Goal: Task Accomplishment & Management: Manage account settings

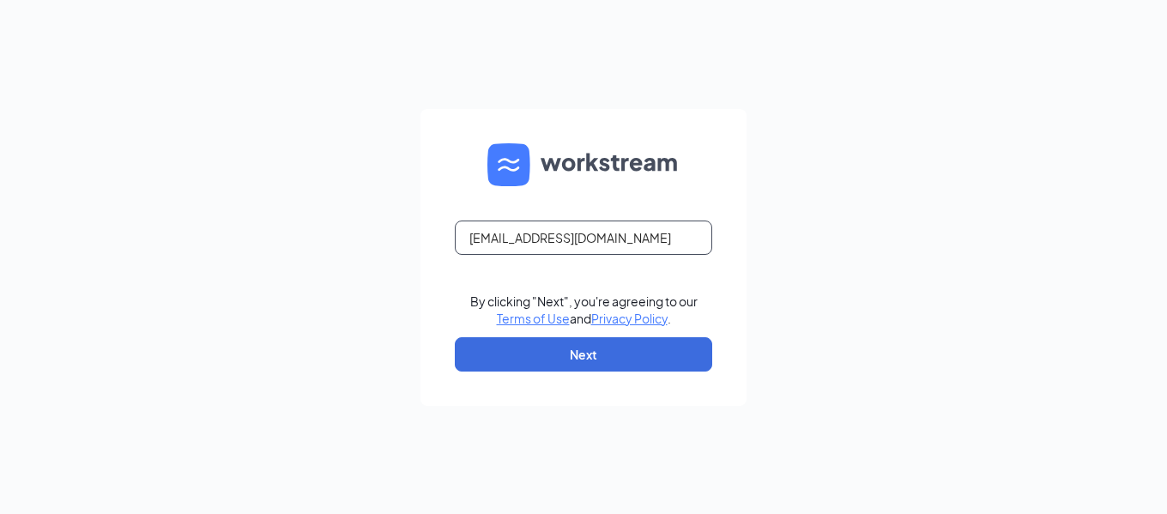
type input "[EMAIL_ADDRESS][DOMAIN_NAME]"
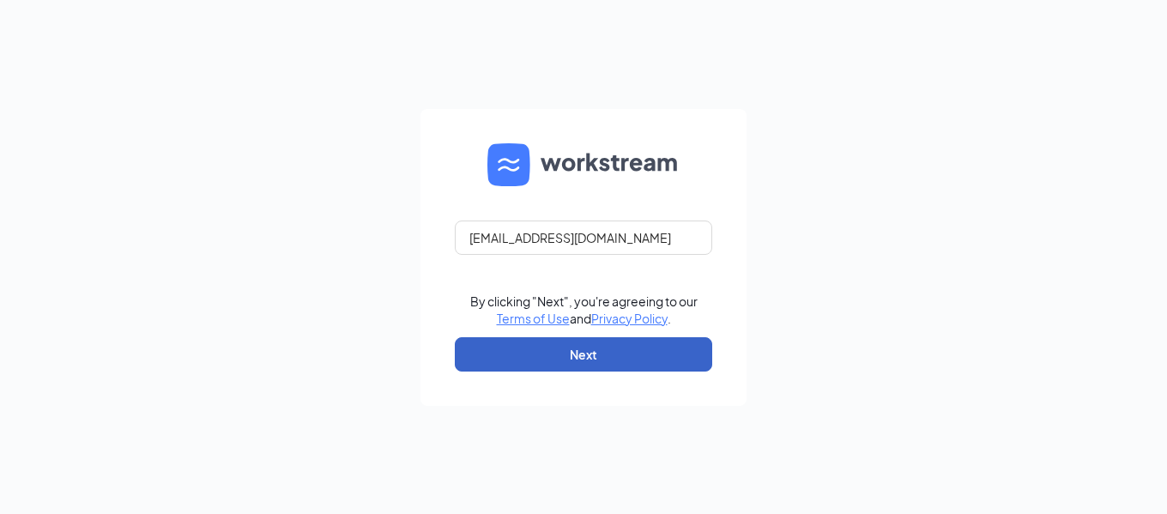
click at [613, 365] on button "Next" at bounding box center [583, 354] width 257 height 34
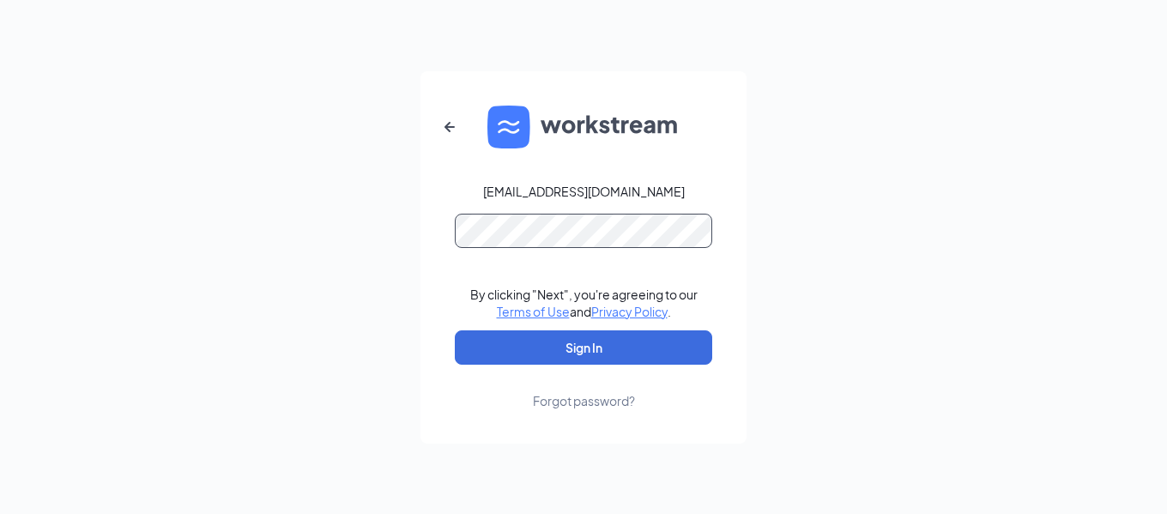
click at [455, 330] on button "Sign In" at bounding box center [583, 347] width 257 height 34
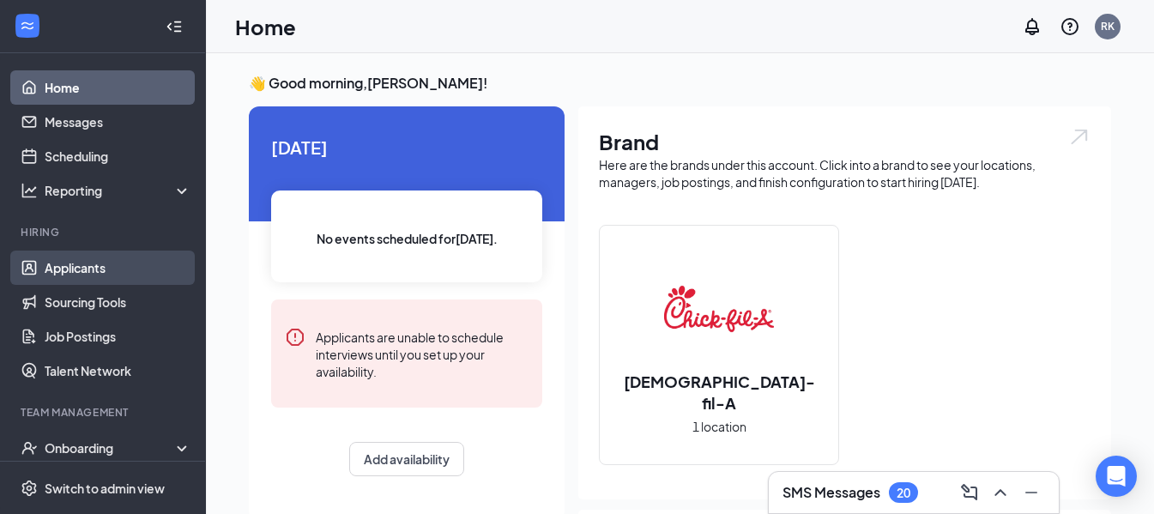
click at [76, 270] on link "Applicants" at bounding box center [118, 267] width 147 height 34
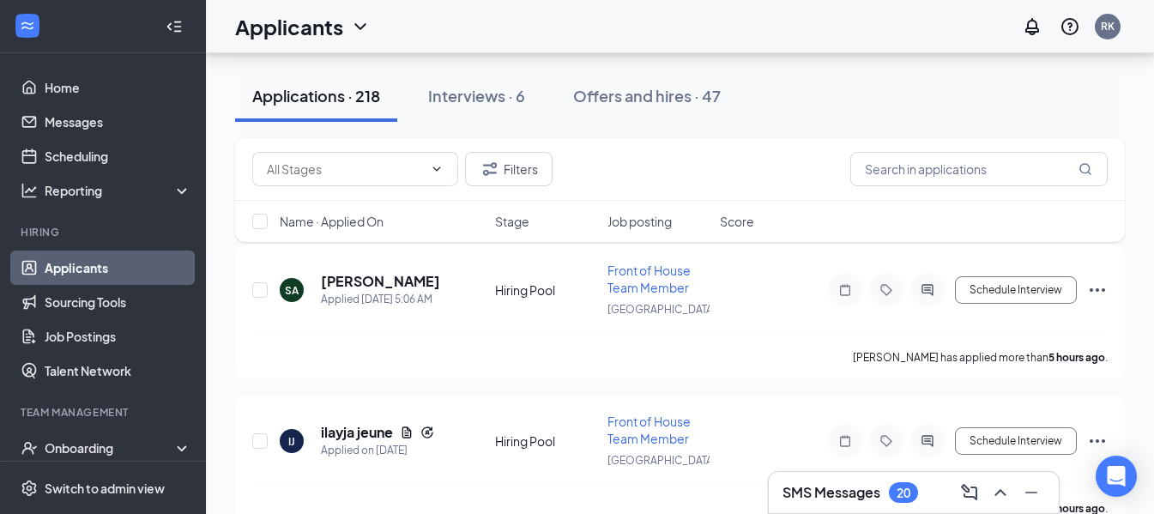
scroll to position [172, 0]
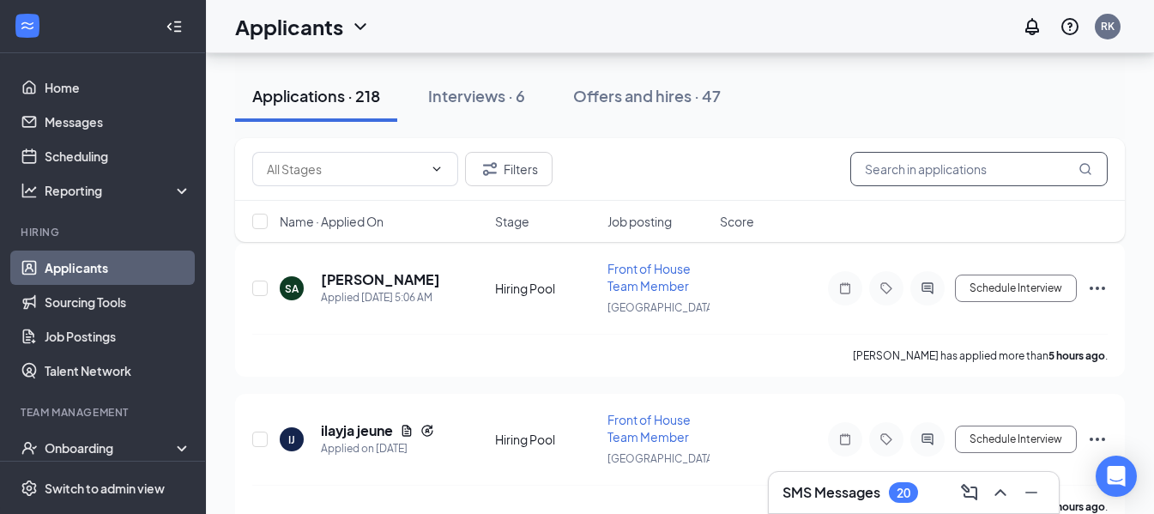
click at [917, 168] on input "text" at bounding box center [978, 169] width 257 height 34
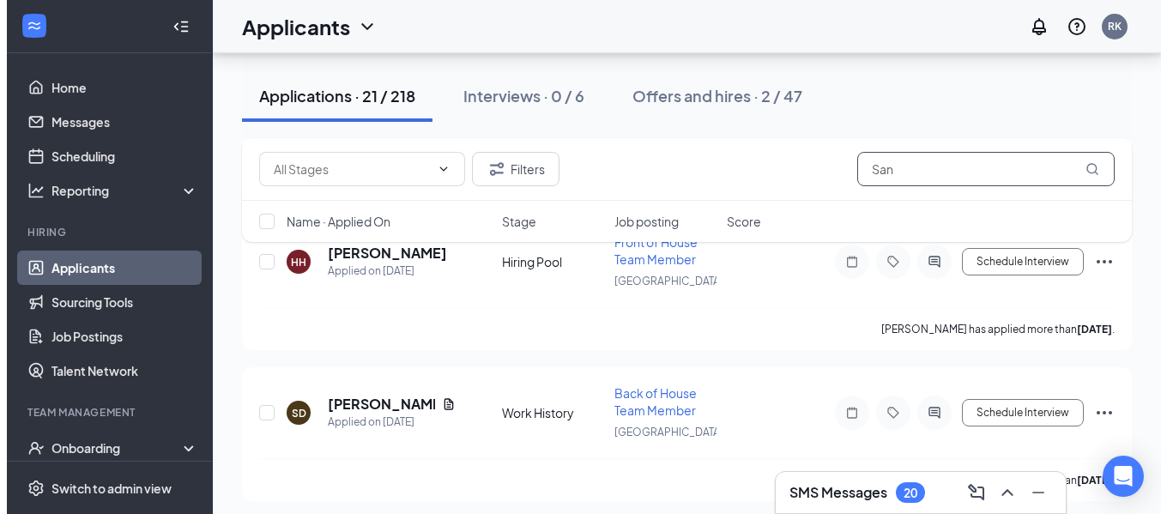
scroll to position [786, 0]
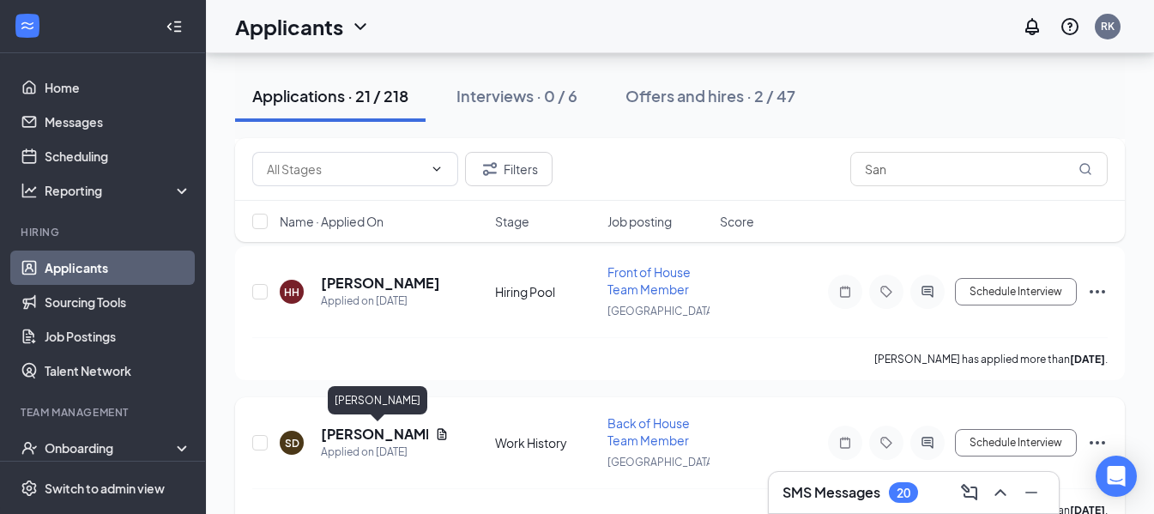
click at [366, 436] on h5 "[PERSON_NAME]" at bounding box center [374, 434] width 107 height 19
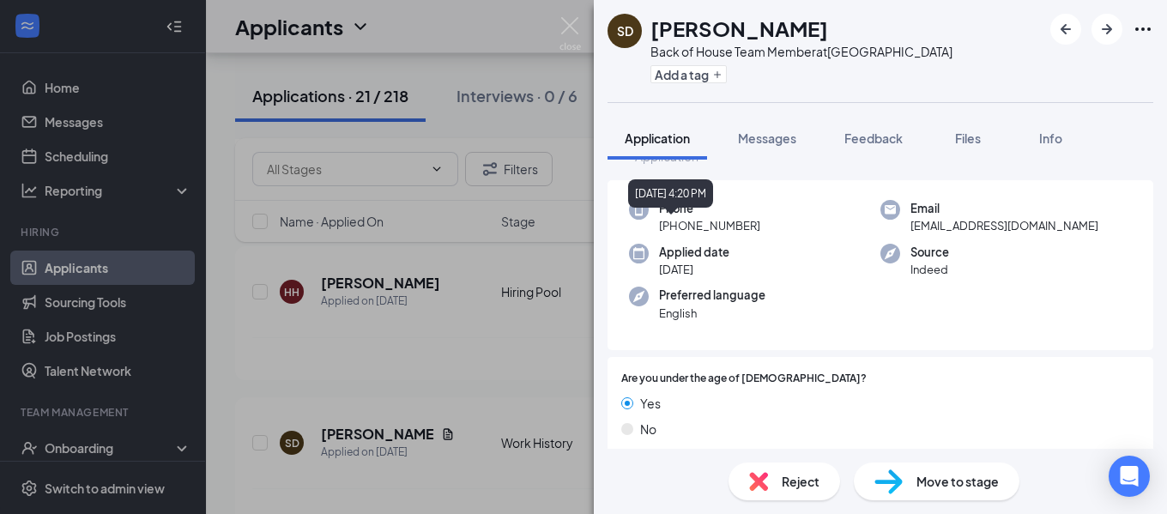
scroll to position [172, 0]
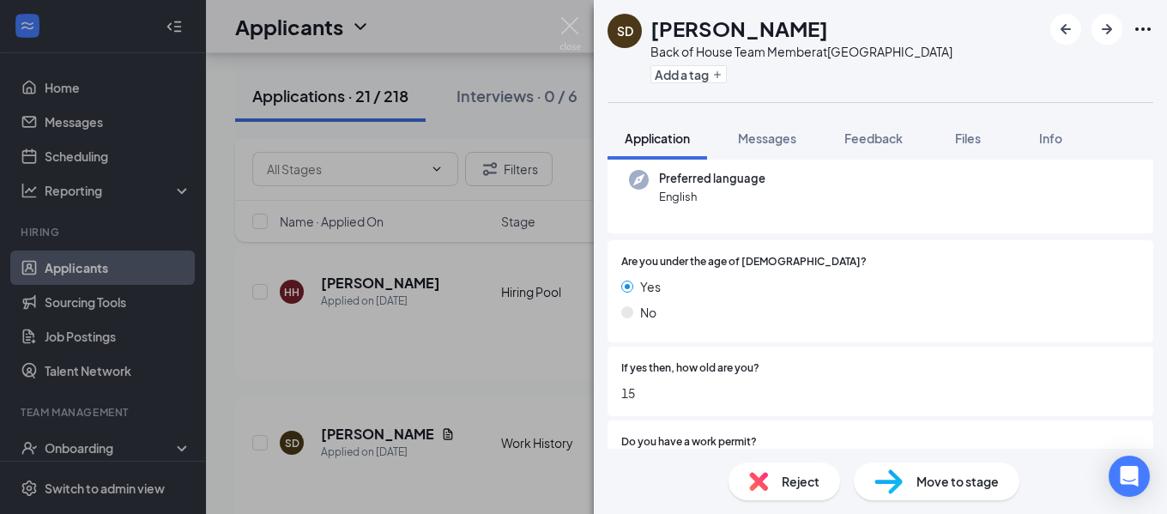
click at [813, 486] on span "Reject" at bounding box center [800, 481] width 38 height 19
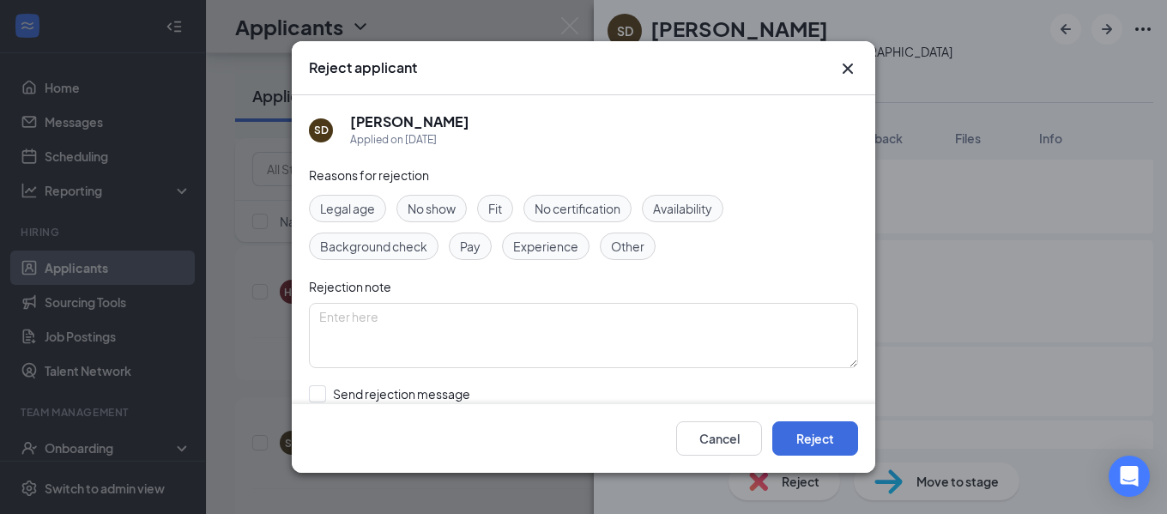
click at [365, 208] on span "Legal age" at bounding box center [347, 208] width 55 height 19
click at [792, 437] on button "Reject" at bounding box center [815, 438] width 86 height 34
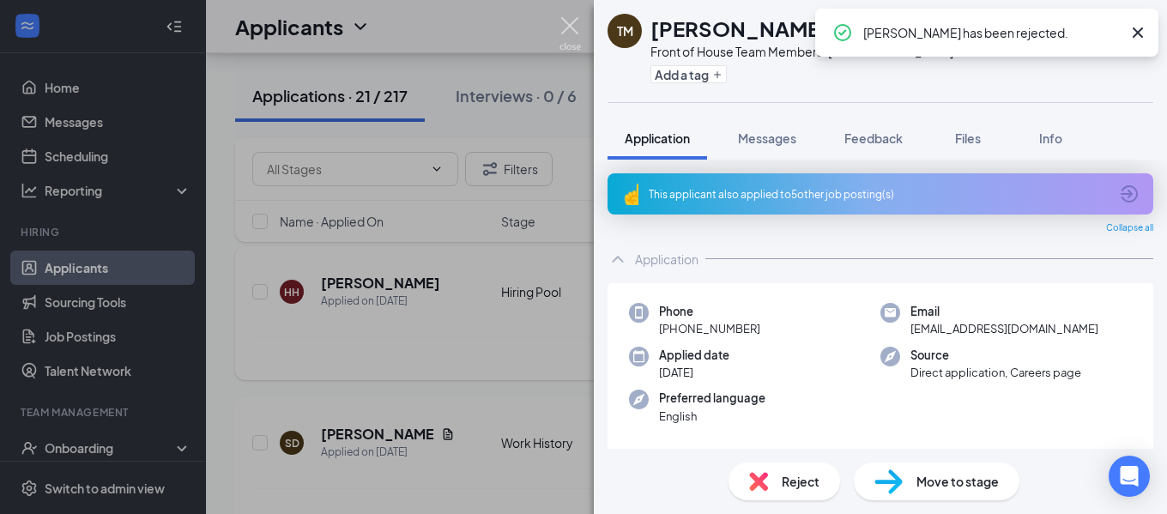
drag, startPoint x: 563, startPoint y: 17, endPoint x: 460, endPoint y: 364, distance: 361.5
click at [563, 19] on img at bounding box center [569, 33] width 21 height 33
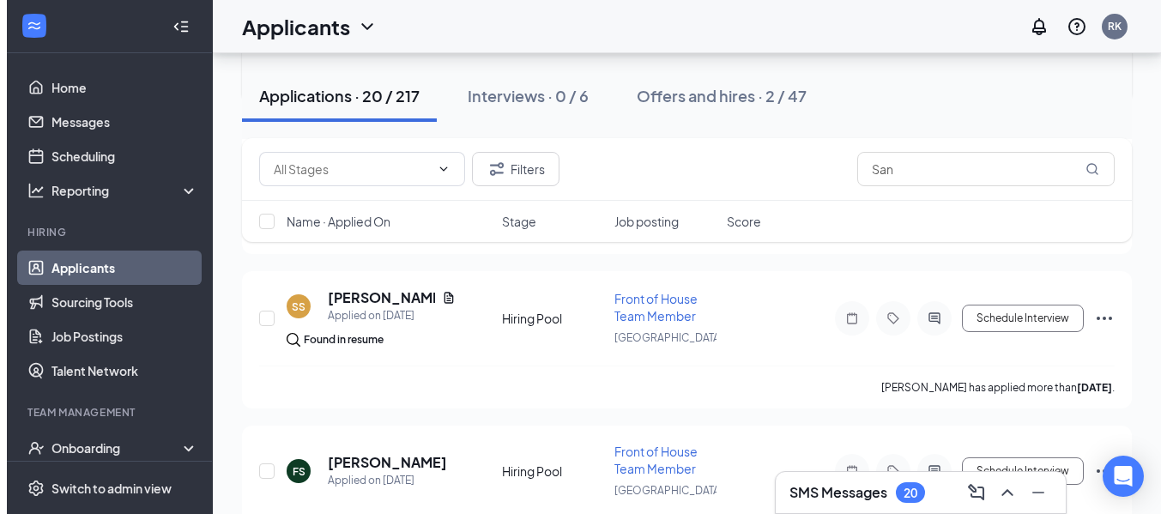
scroll to position [1215, 0]
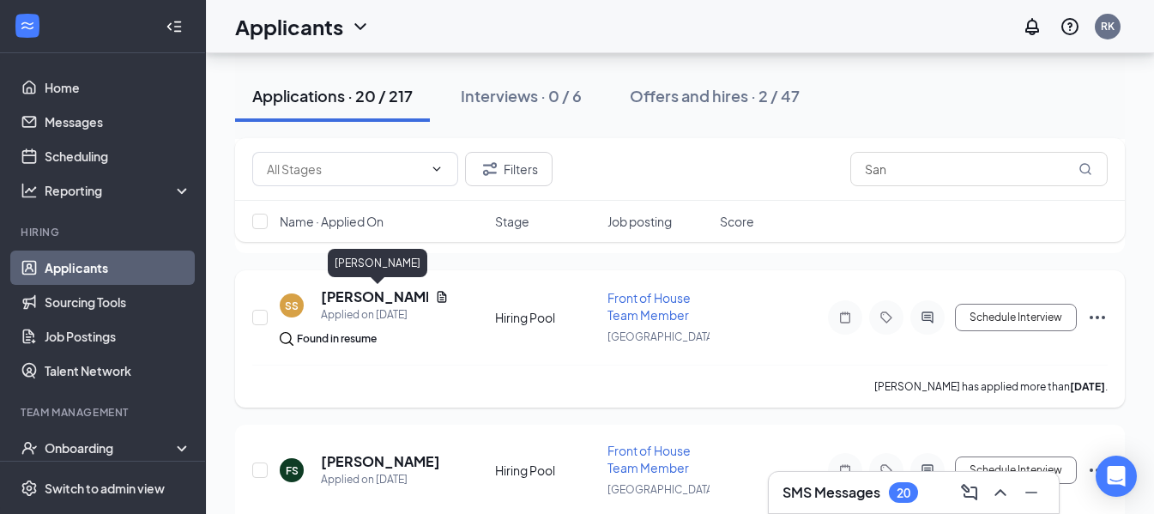
click at [343, 304] on h5 "[PERSON_NAME]" at bounding box center [374, 296] width 107 height 19
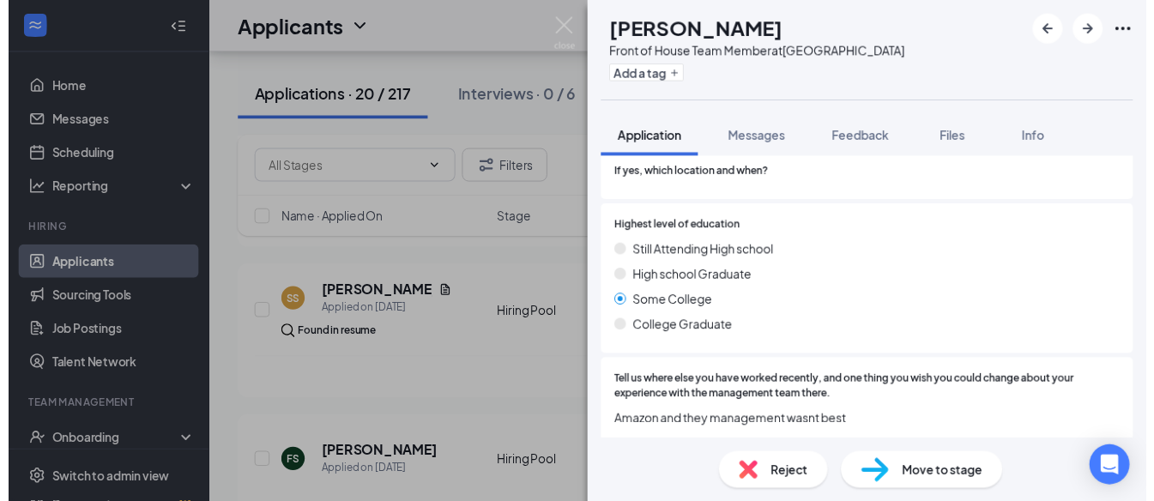
scroll to position [2225, 0]
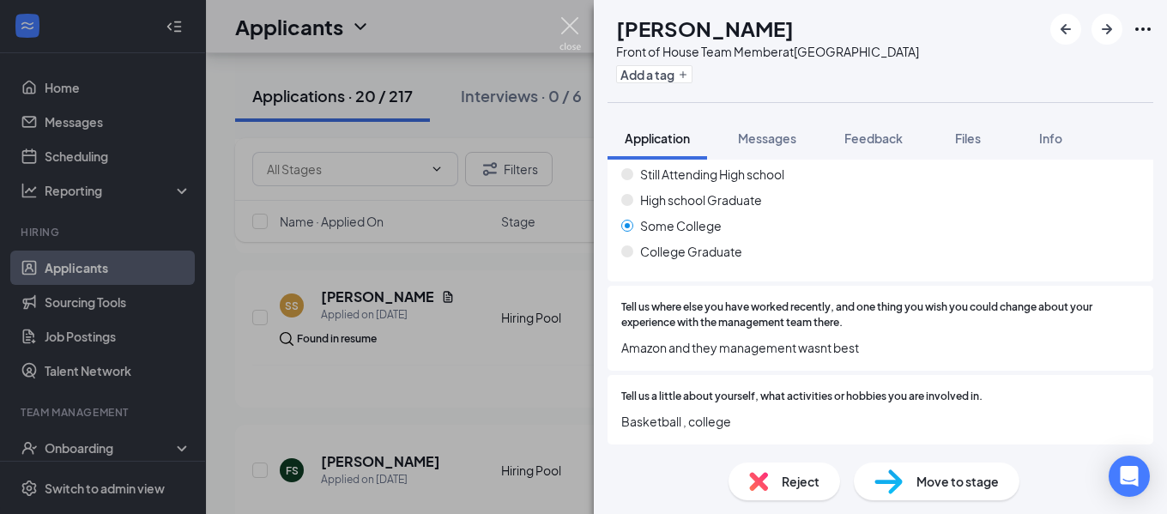
click at [572, 38] on img at bounding box center [569, 33] width 21 height 33
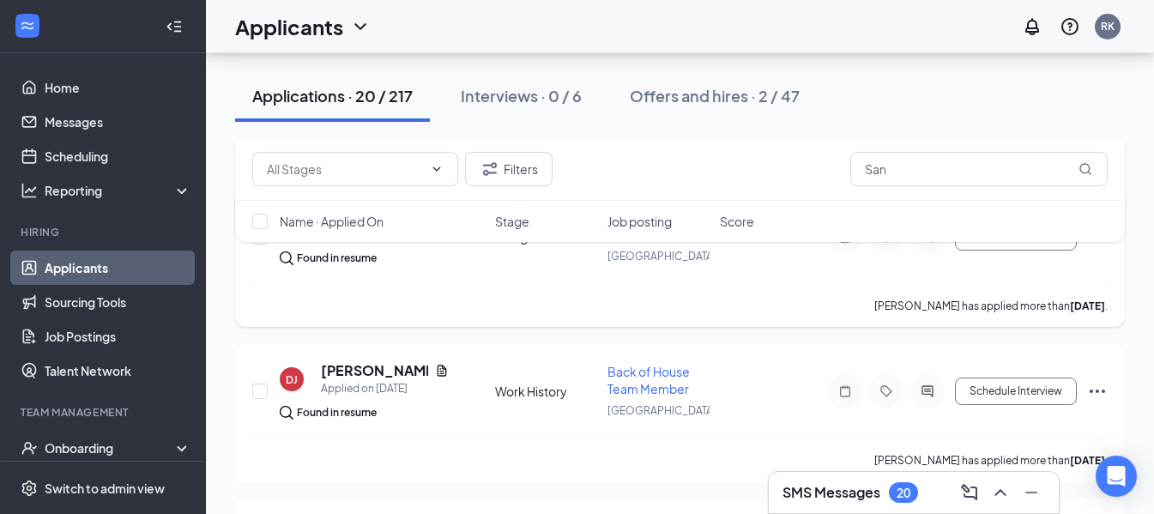
scroll to position [686, 0]
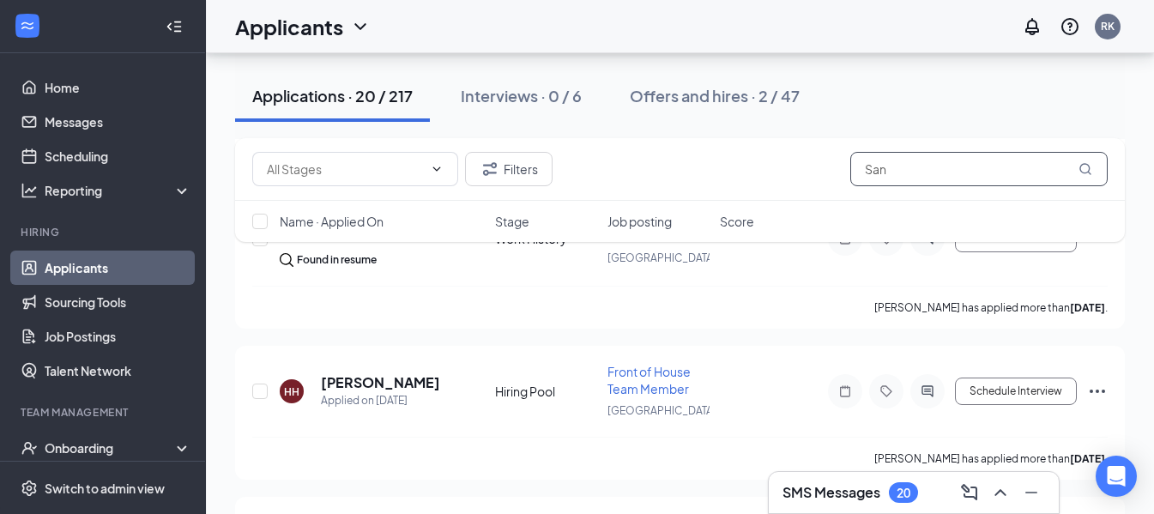
click at [912, 172] on input "San" at bounding box center [978, 169] width 257 height 34
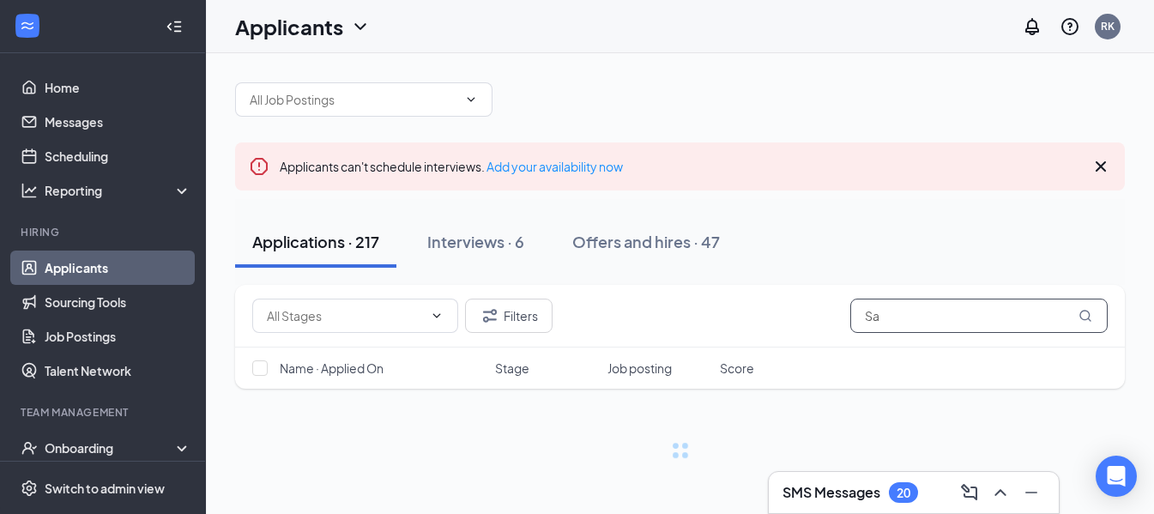
scroll to position [9, 0]
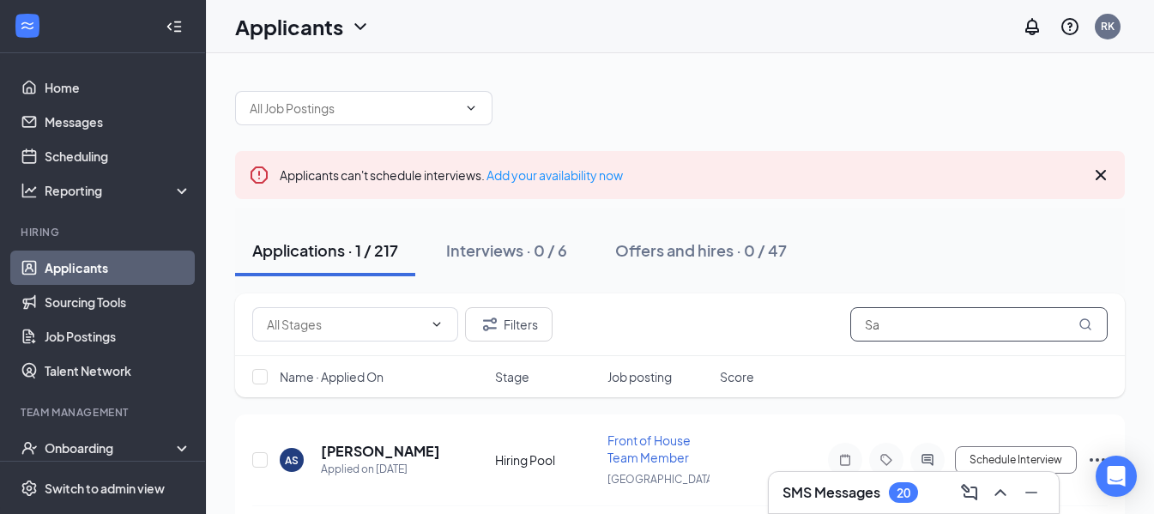
type input "S"
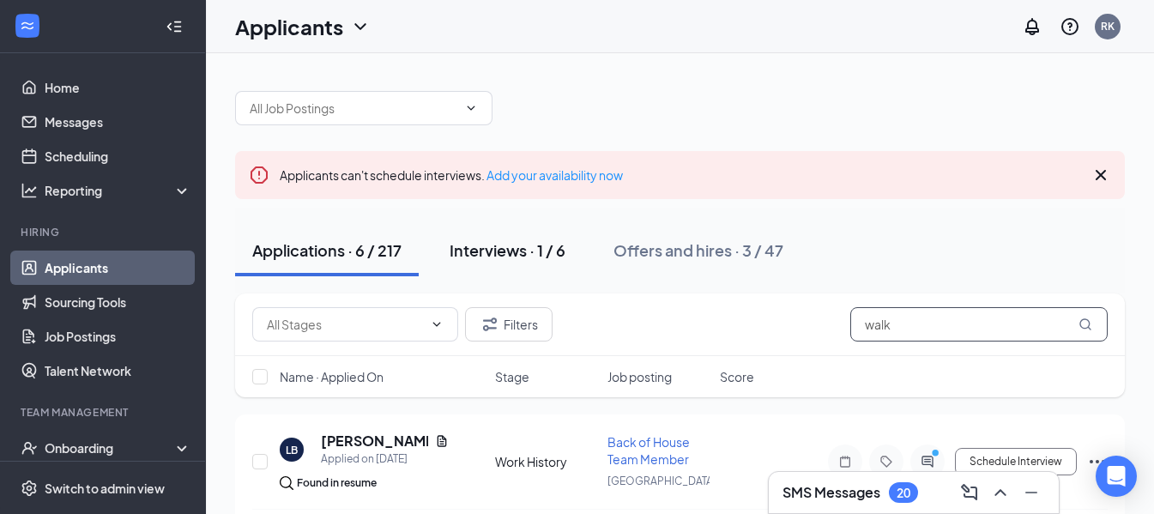
type input "walk"
click at [524, 252] on div "Interviews · 1 / 6" at bounding box center [507, 249] width 116 height 21
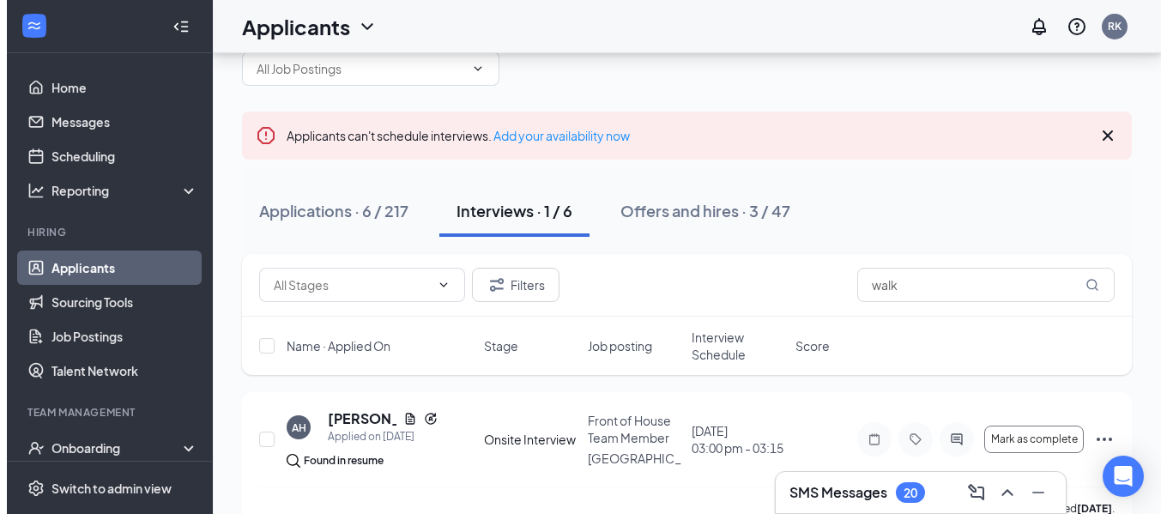
scroll to position [75, 0]
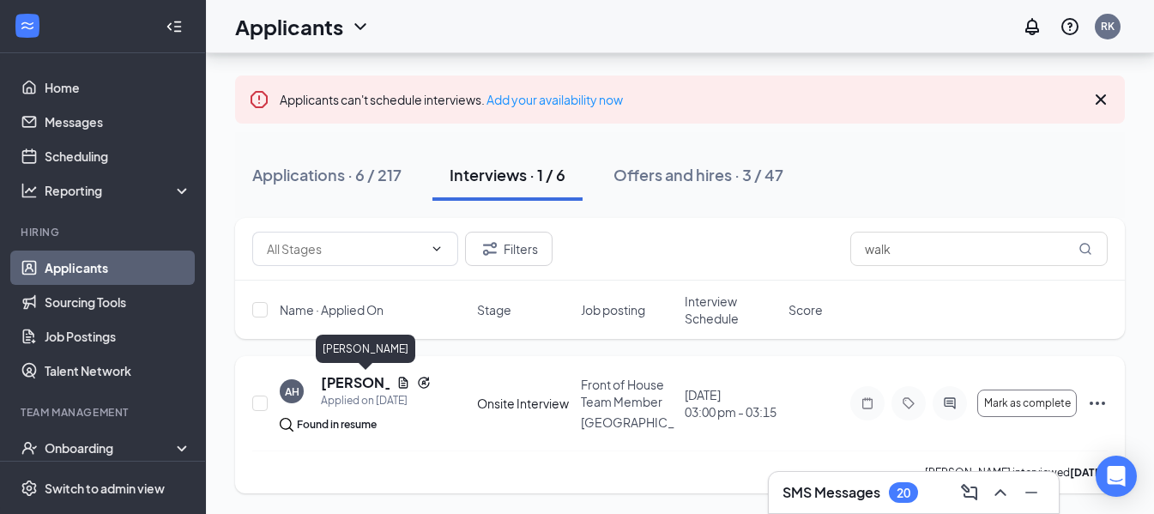
click at [342, 376] on h5 "[PERSON_NAME]" at bounding box center [355, 382] width 69 height 19
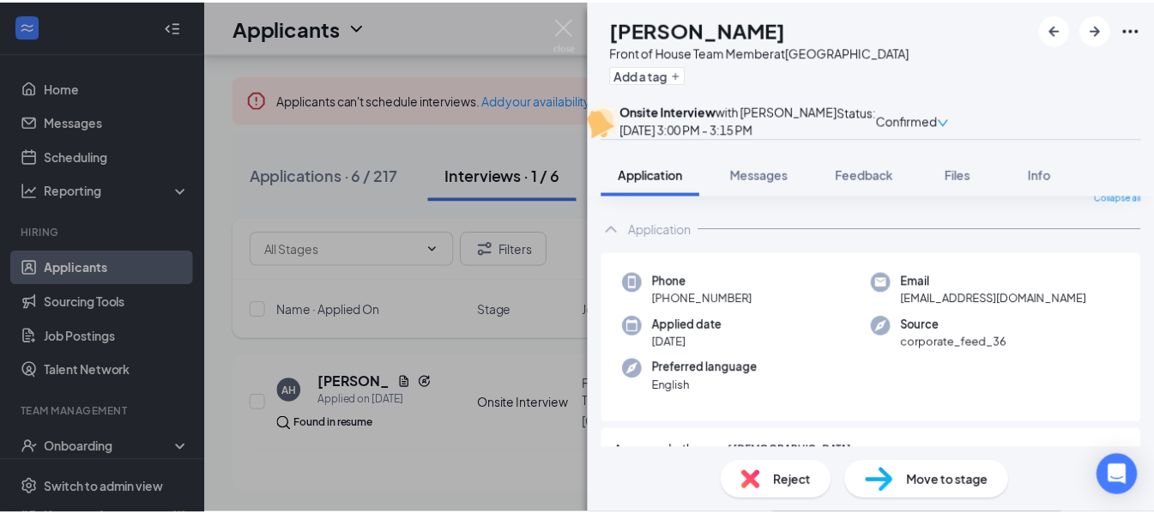
scroll to position [86, 0]
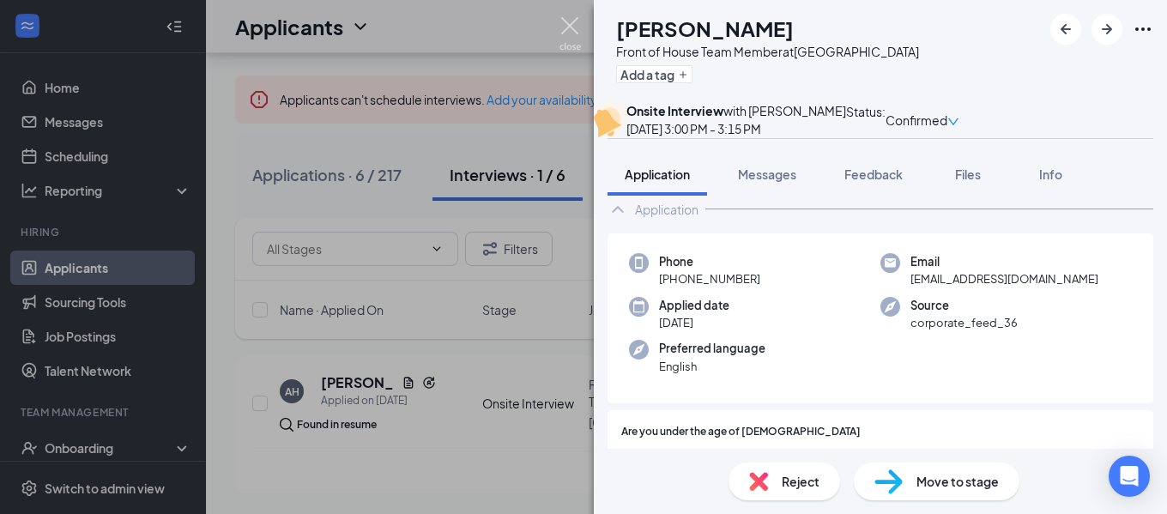
drag, startPoint x: 562, startPoint y: 27, endPoint x: 543, endPoint y: 75, distance: 51.6
click at [563, 27] on img at bounding box center [569, 33] width 21 height 33
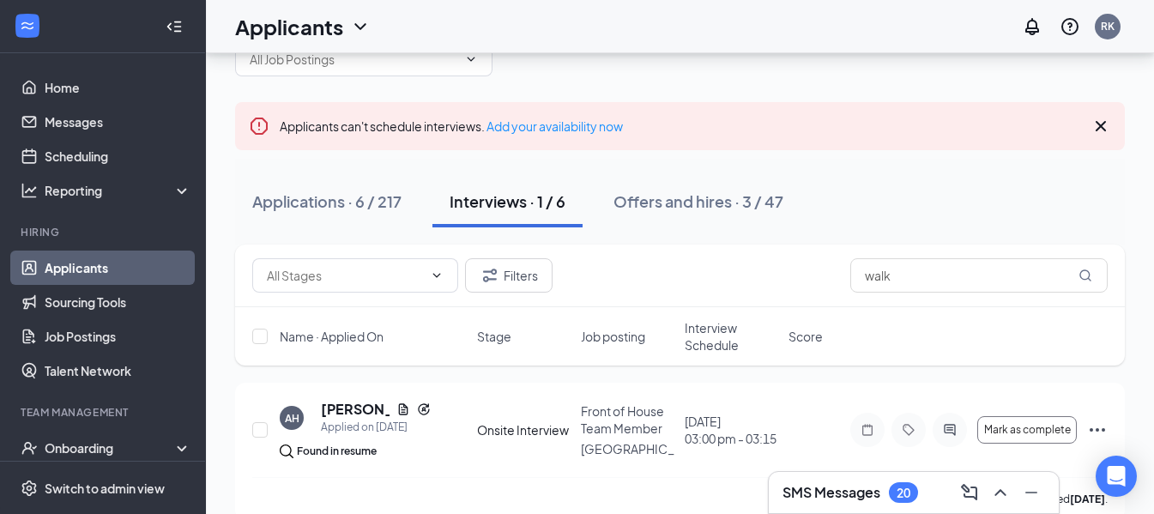
scroll to position [75, 0]
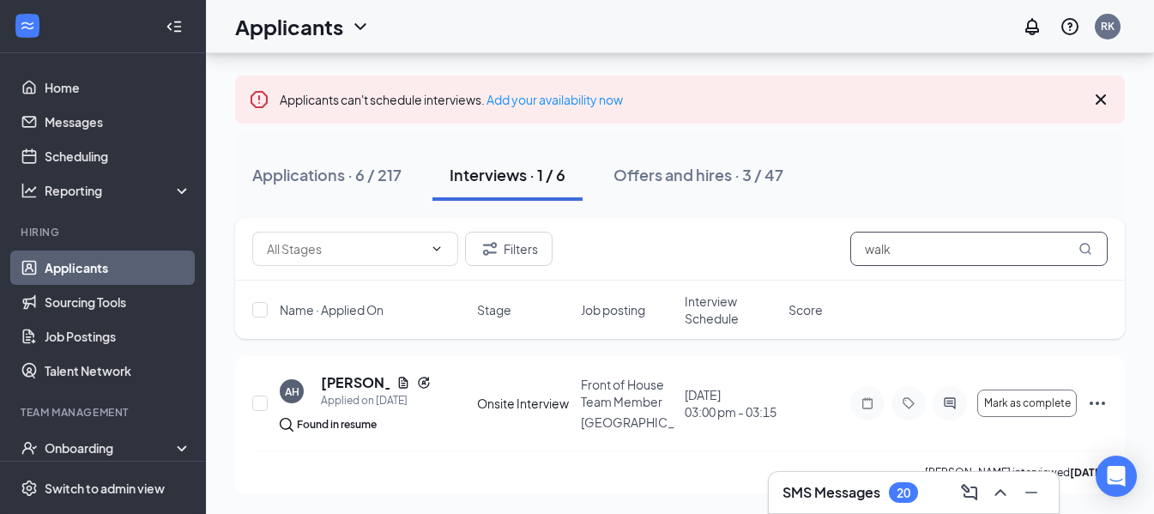
drag, startPoint x: 904, startPoint y: 244, endPoint x: 807, endPoint y: 259, distance: 98.1
click at [807, 259] on div "Filters walk" at bounding box center [679, 249] width 855 height 34
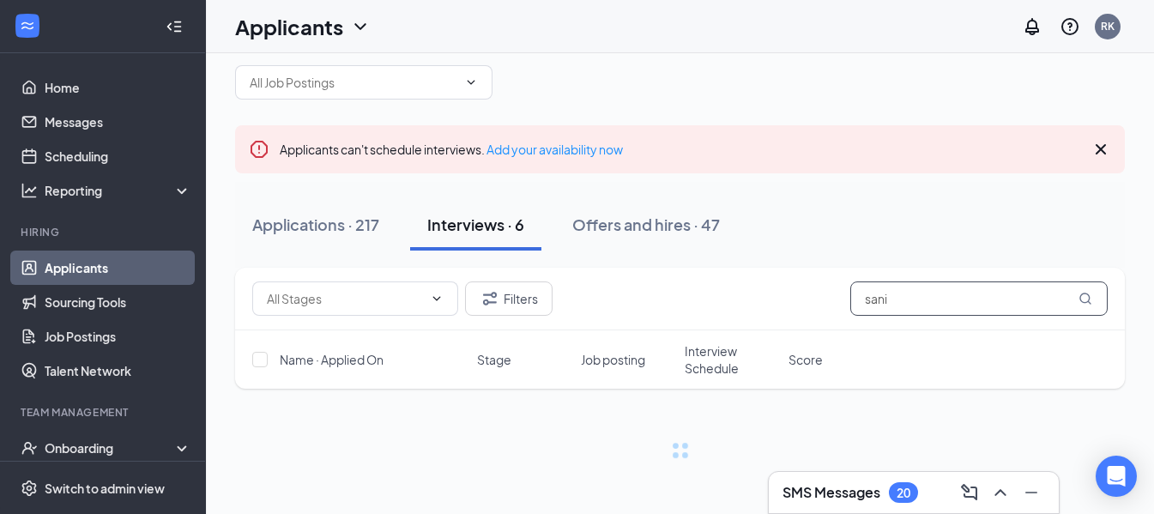
scroll to position [26, 0]
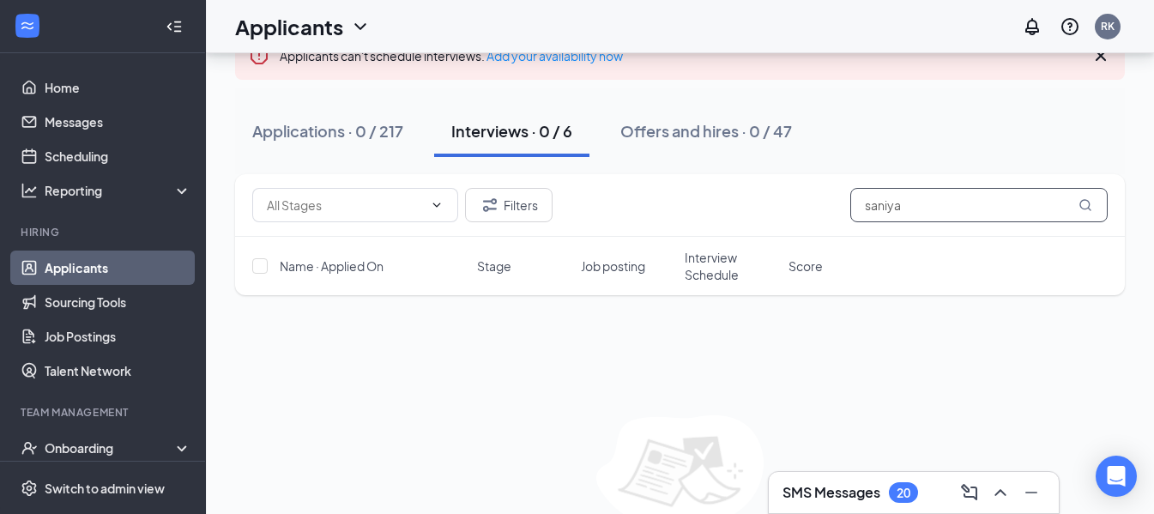
scroll to position [161, 0]
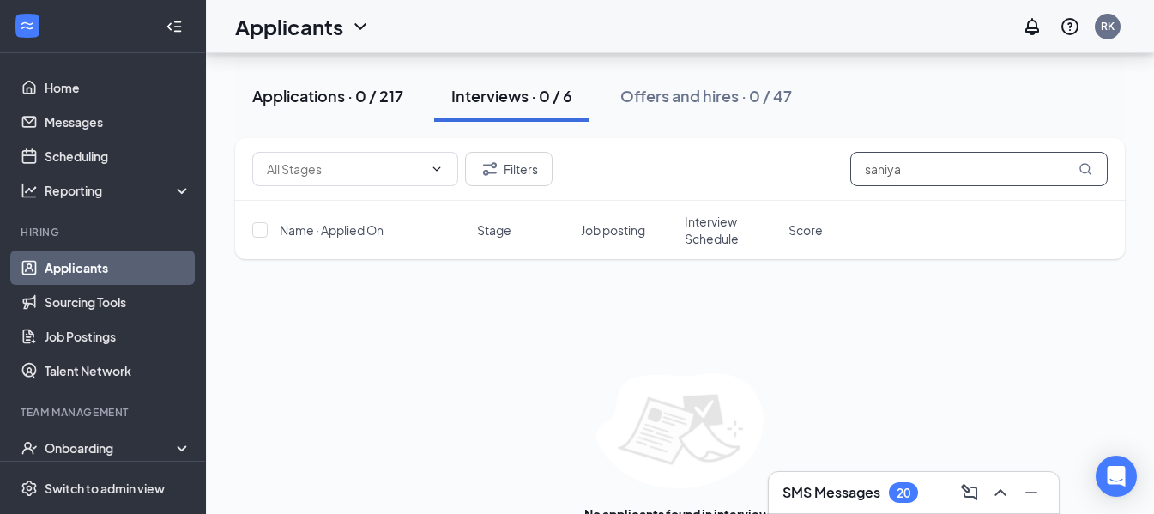
type input "saniya"
click at [327, 97] on div "Applications · 0 / 217" at bounding box center [327, 95] width 151 height 21
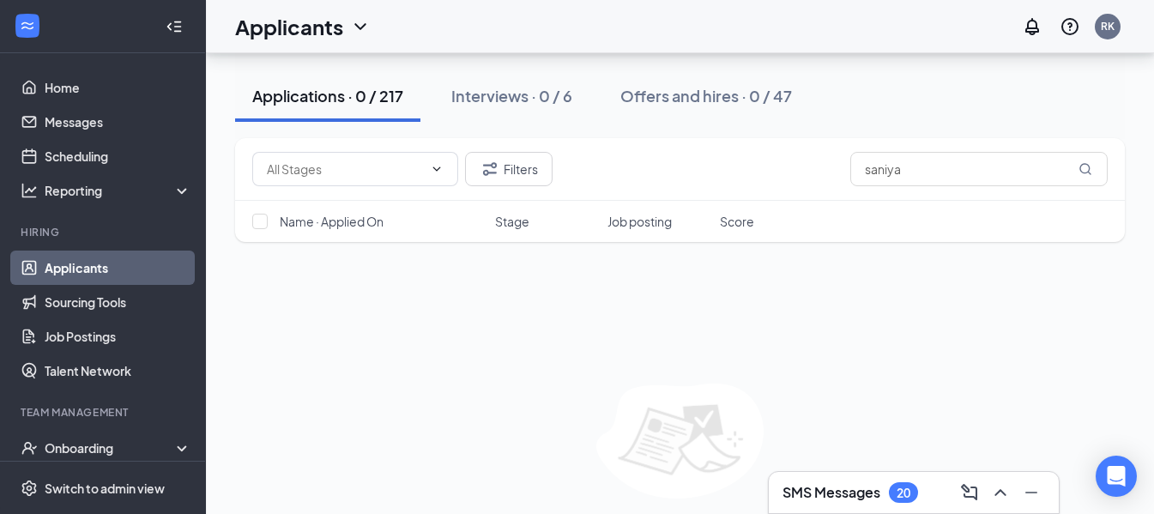
scroll to position [180, 0]
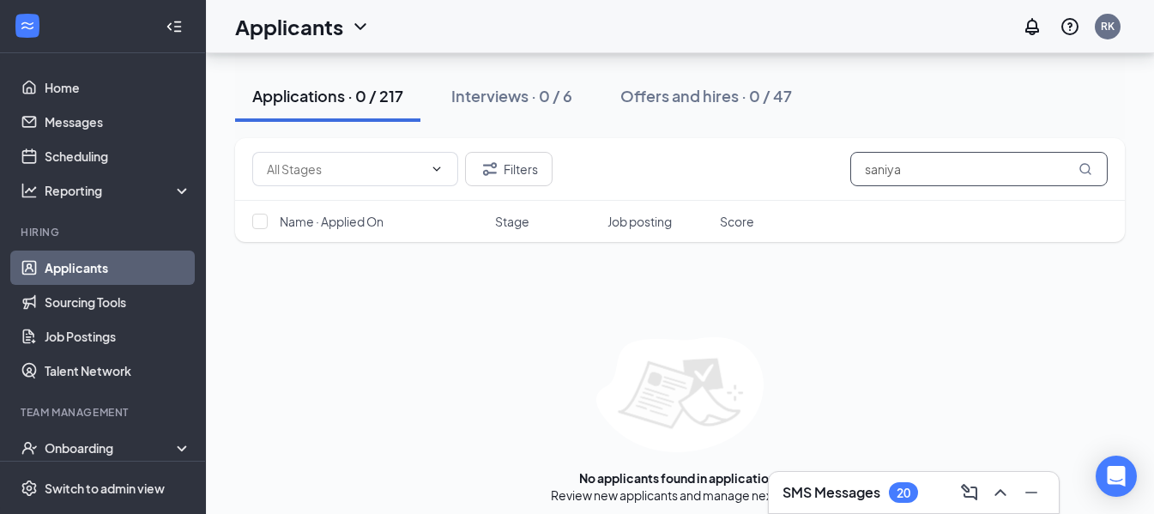
click at [941, 170] on input "saniya" at bounding box center [978, 169] width 257 height 34
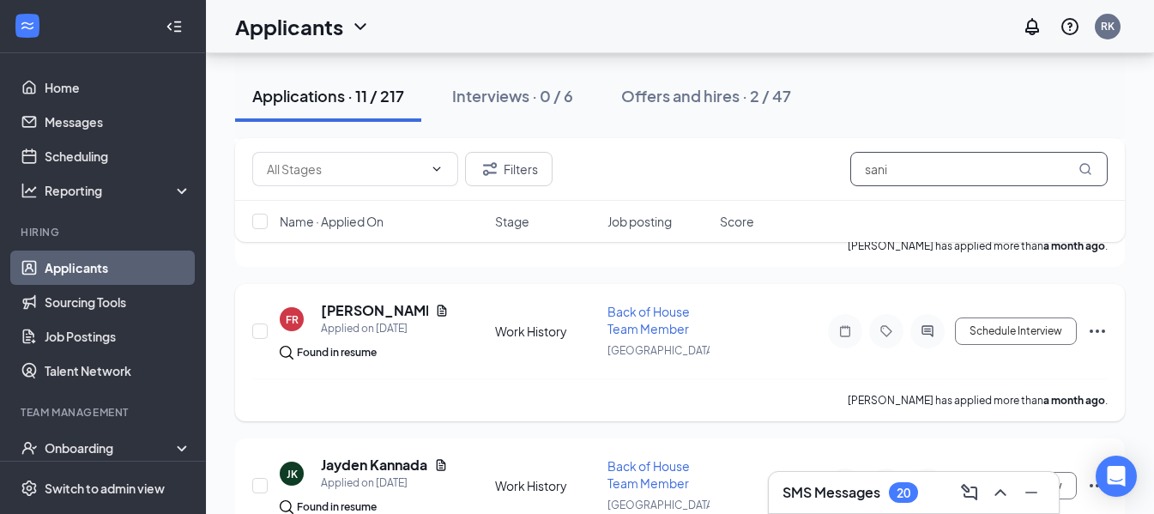
scroll to position [1088, 0]
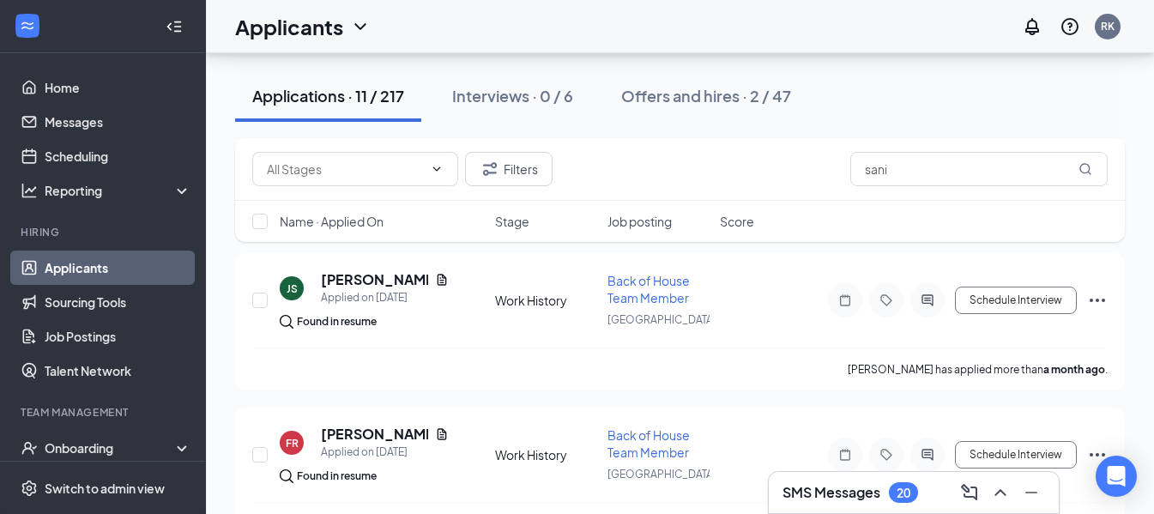
click at [909, 499] on div "20" at bounding box center [903, 492] width 14 height 15
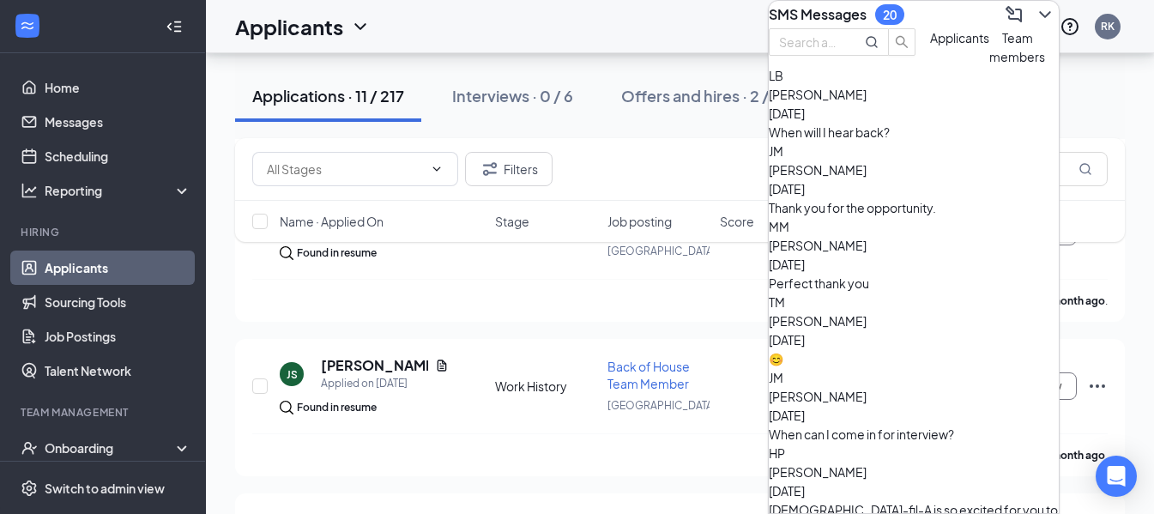
scroll to position [916, 0]
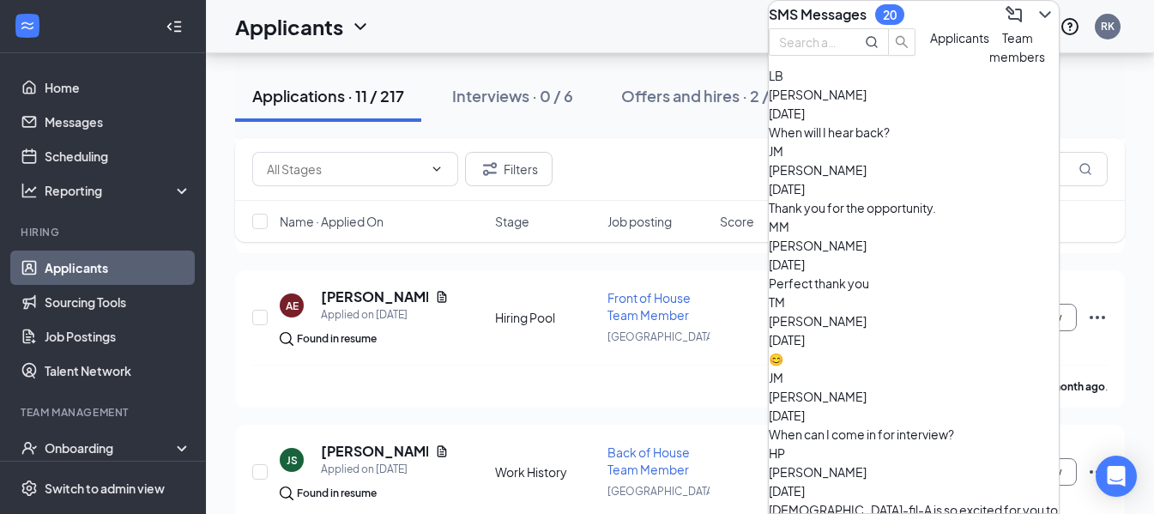
click at [895, 217] on div "Thank you for the opportunity." at bounding box center [914, 207] width 290 height 19
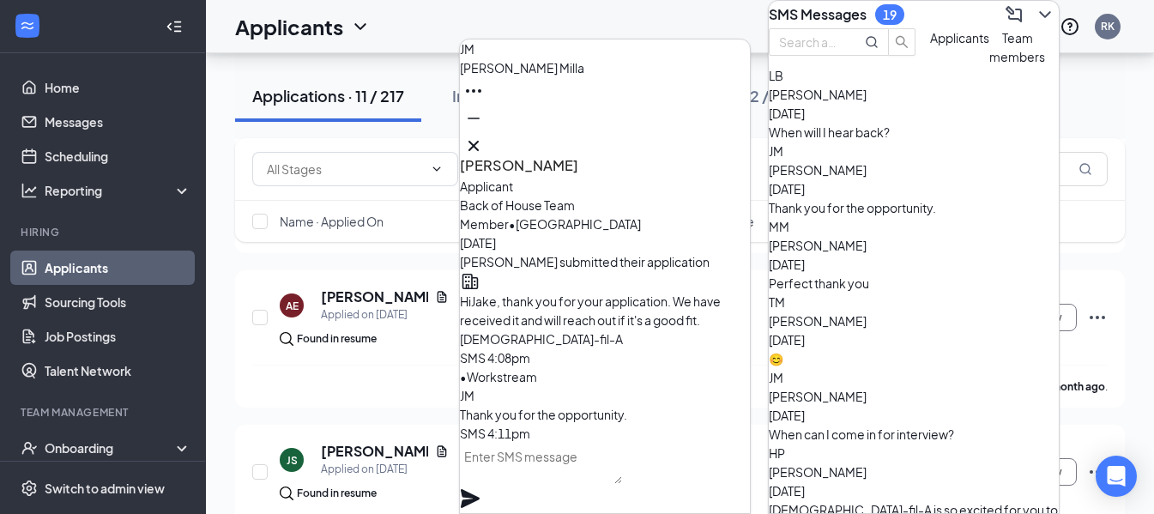
click at [789, 160] on div "JM" at bounding box center [914, 151] width 290 height 19
click at [792, 85] on div "LB" at bounding box center [914, 75] width 290 height 19
click at [484, 136] on icon "Cross" at bounding box center [473, 146] width 21 height 21
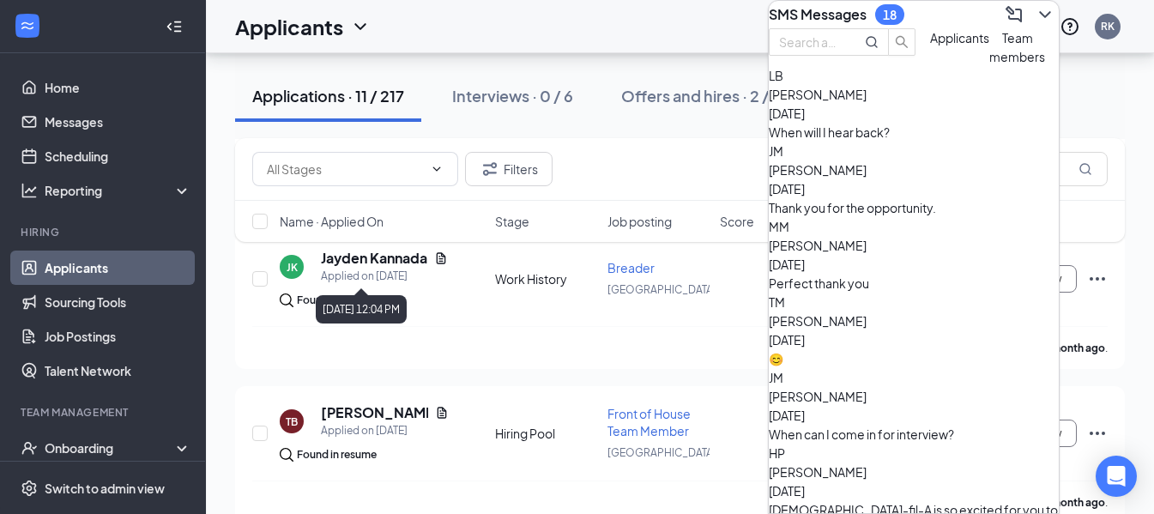
scroll to position [1602, 0]
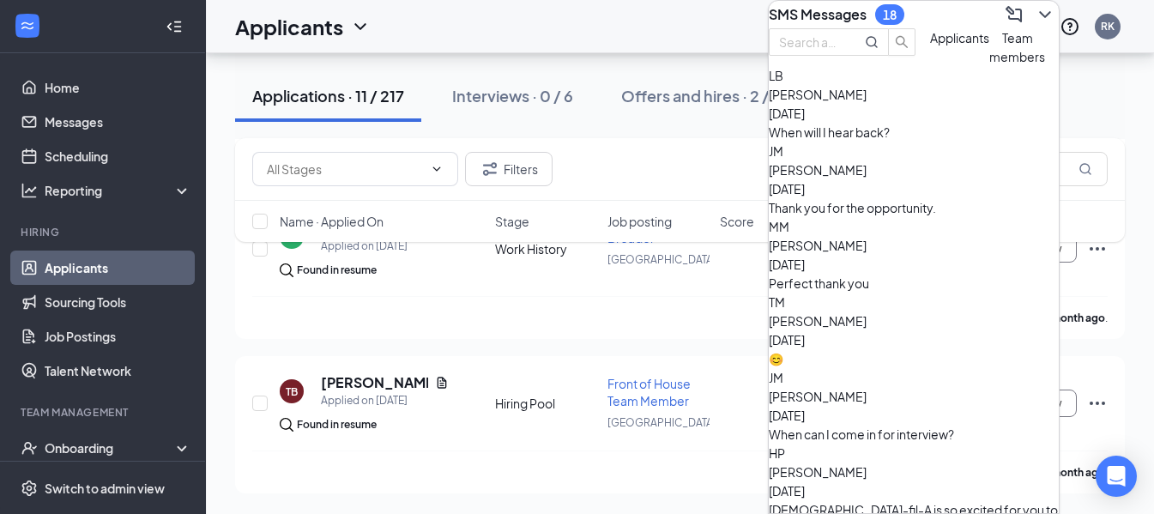
click at [736, 30] on div "Applicants RK" at bounding box center [680, 26] width 948 height 53
click at [695, 424] on div "[GEOGRAPHIC_DATA]" at bounding box center [658, 422] width 102 height 19
click at [1035, 25] on icon "ChevronDown" at bounding box center [1044, 14] width 21 height 21
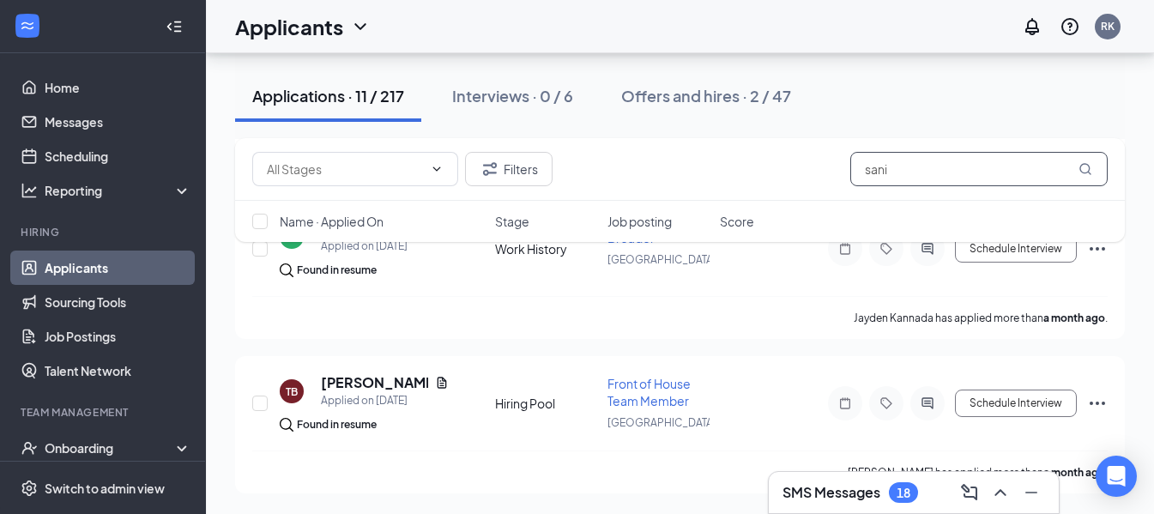
drag, startPoint x: 904, startPoint y: 168, endPoint x: 795, endPoint y: 174, distance: 109.1
click at [795, 174] on div "Filters sani" at bounding box center [679, 169] width 855 height 34
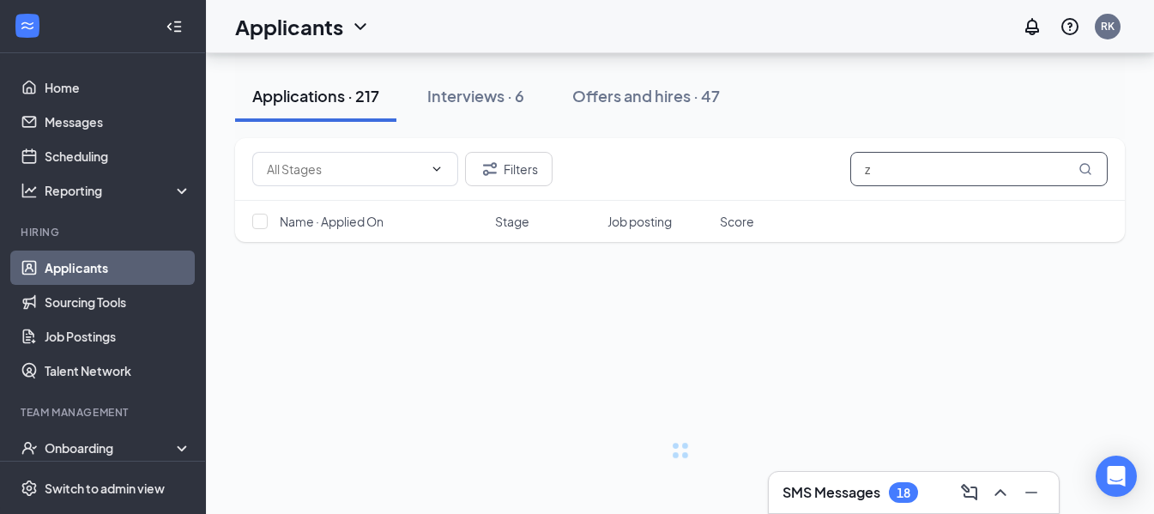
scroll to position [9, 0]
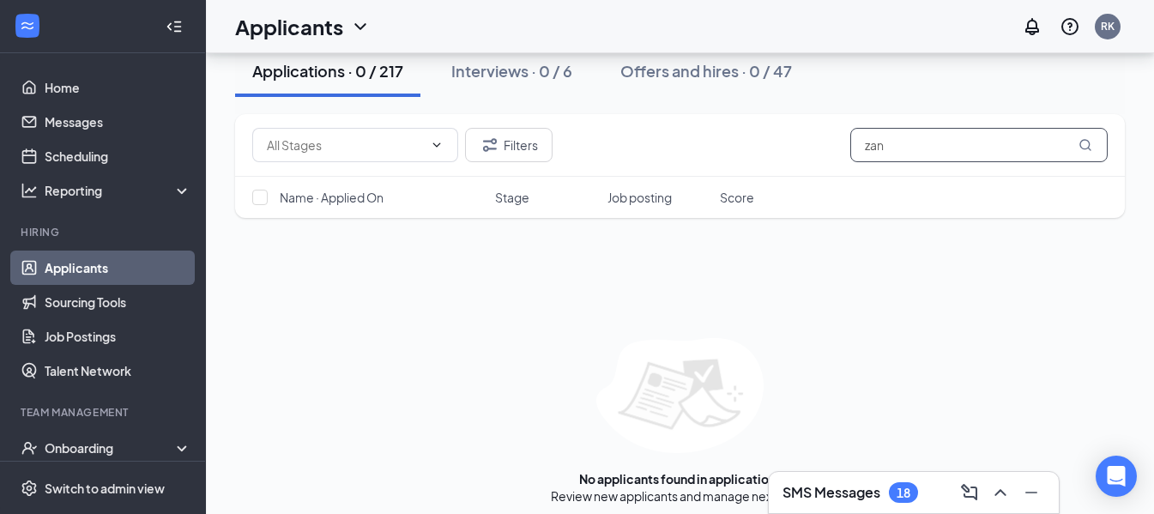
scroll to position [180, 0]
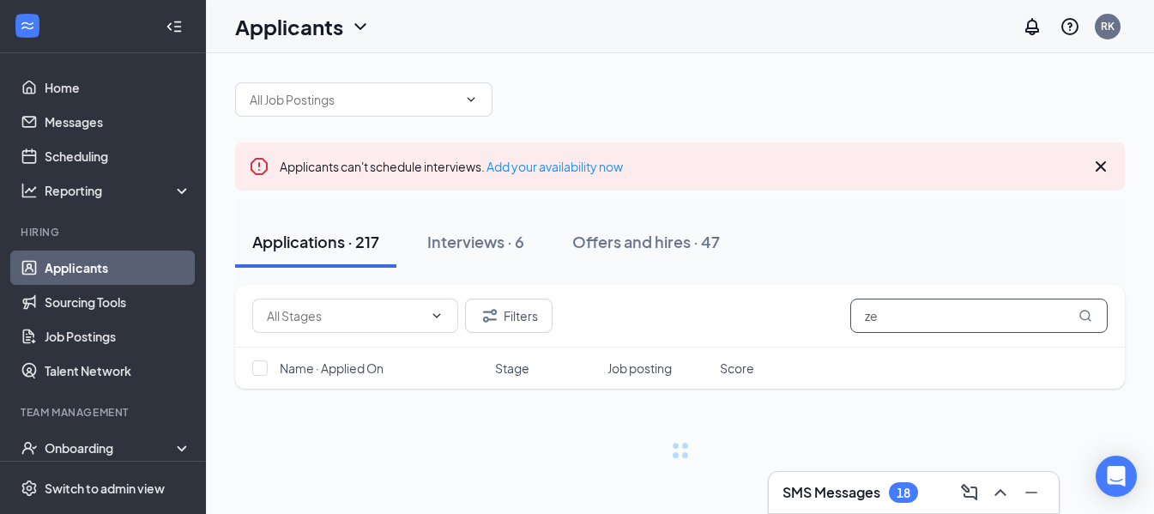
scroll to position [9, 0]
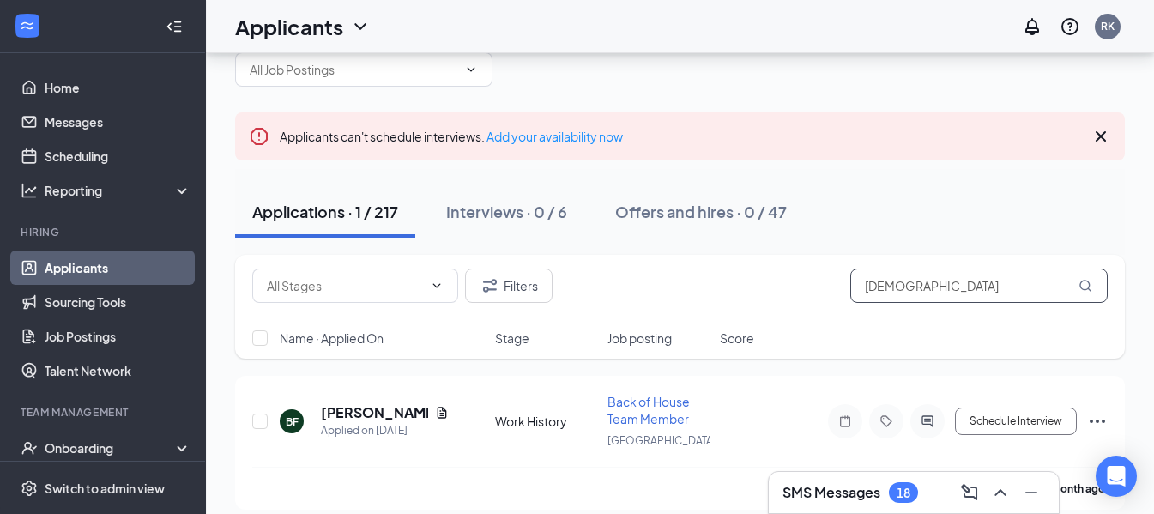
scroll to position [55, 0]
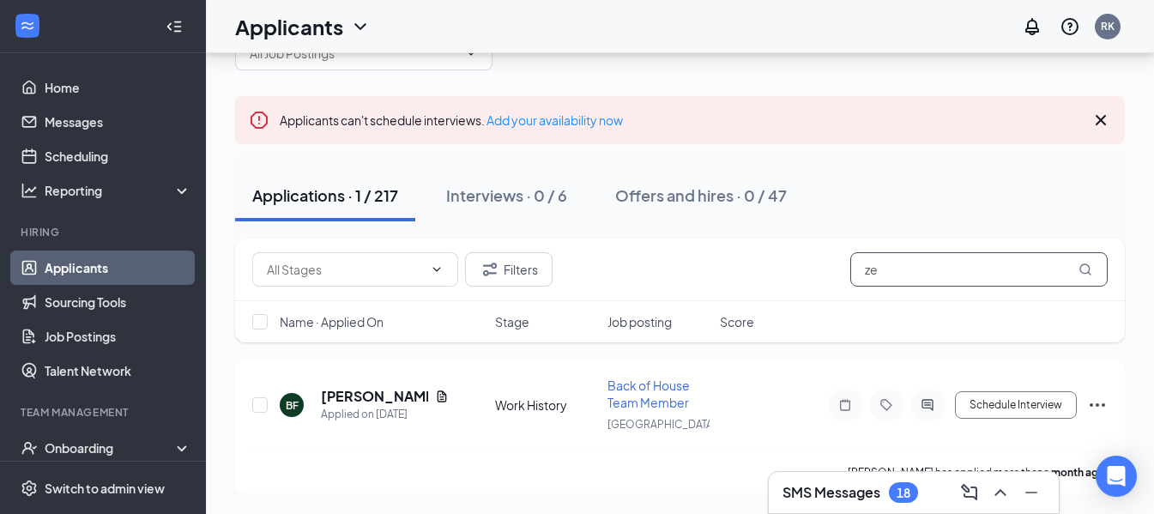
type input "z"
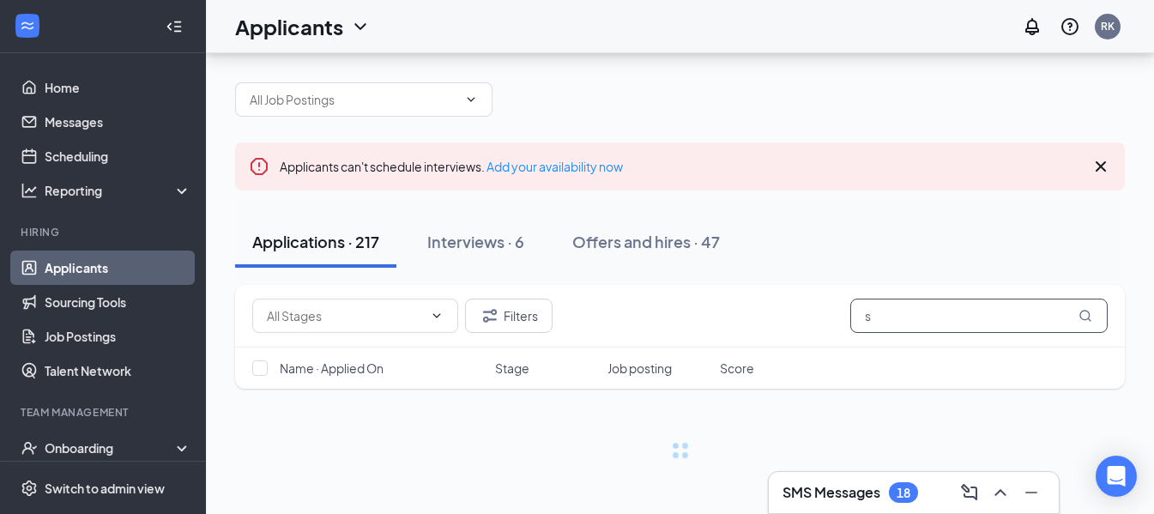
scroll to position [9, 0]
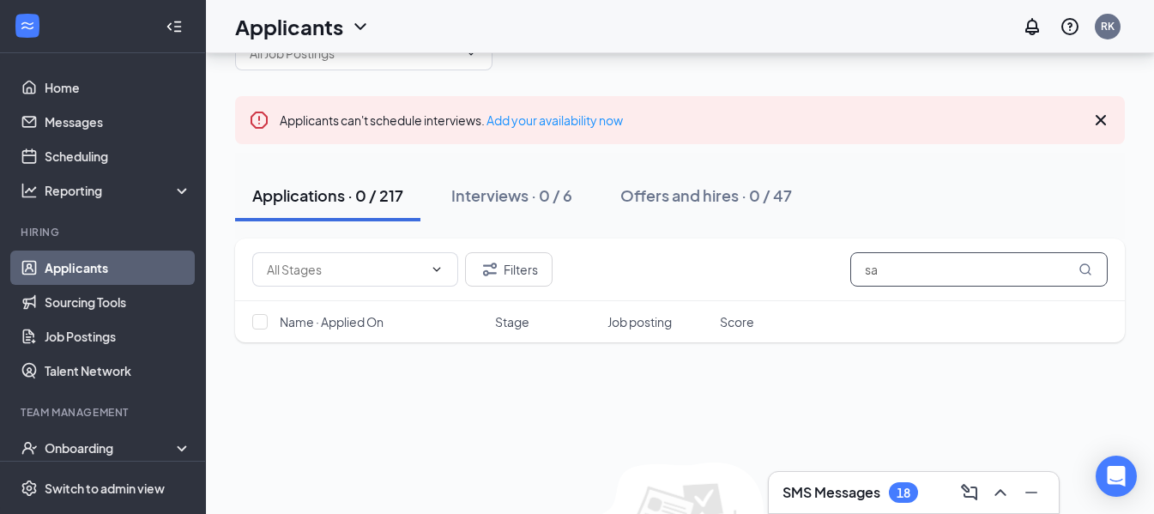
type input "s"
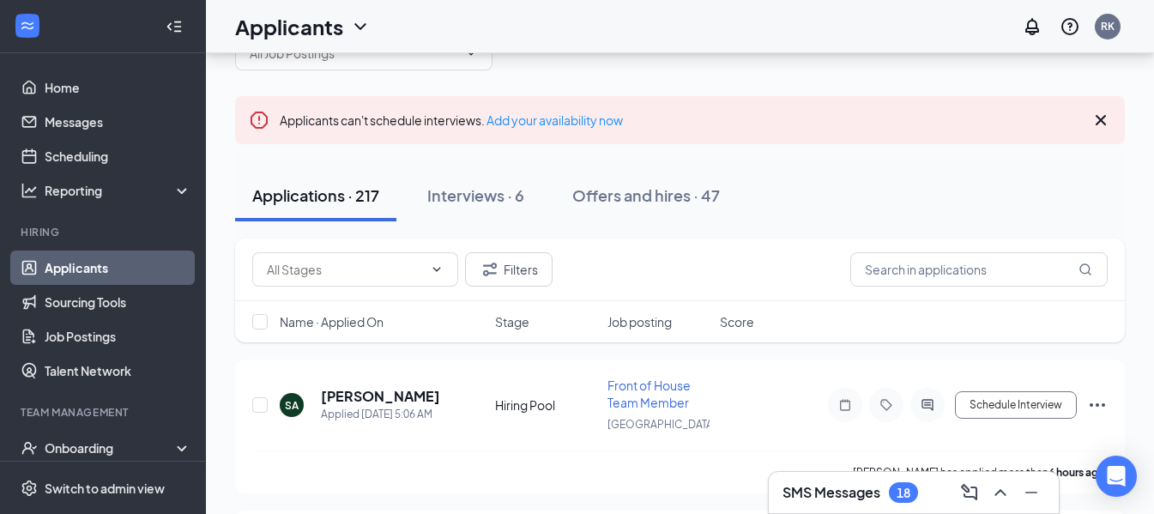
click at [326, 195] on div "Applications · 217" at bounding box center [315, 194] width 127 height 21
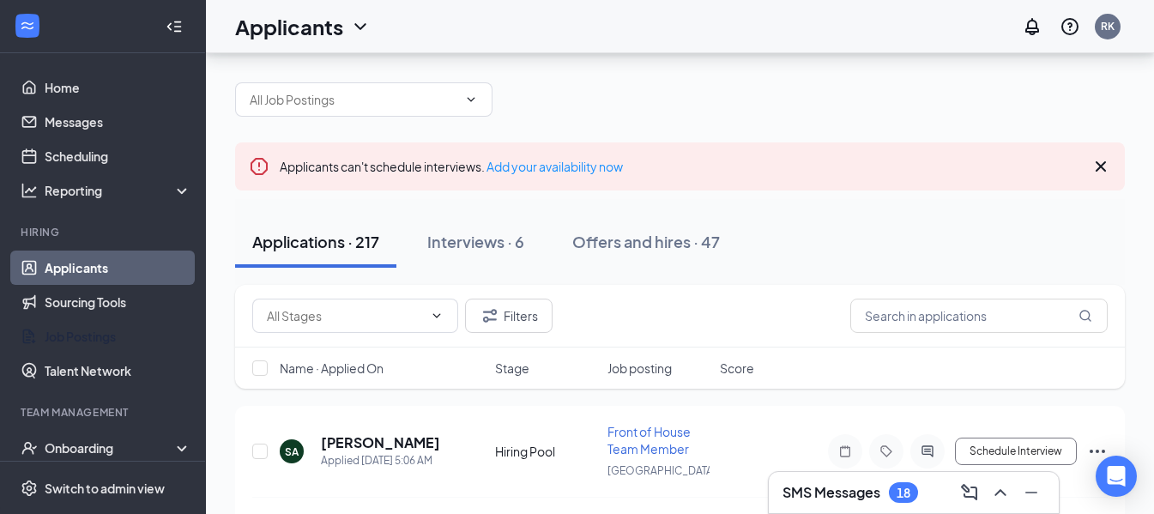
scroll to position [55, 0]
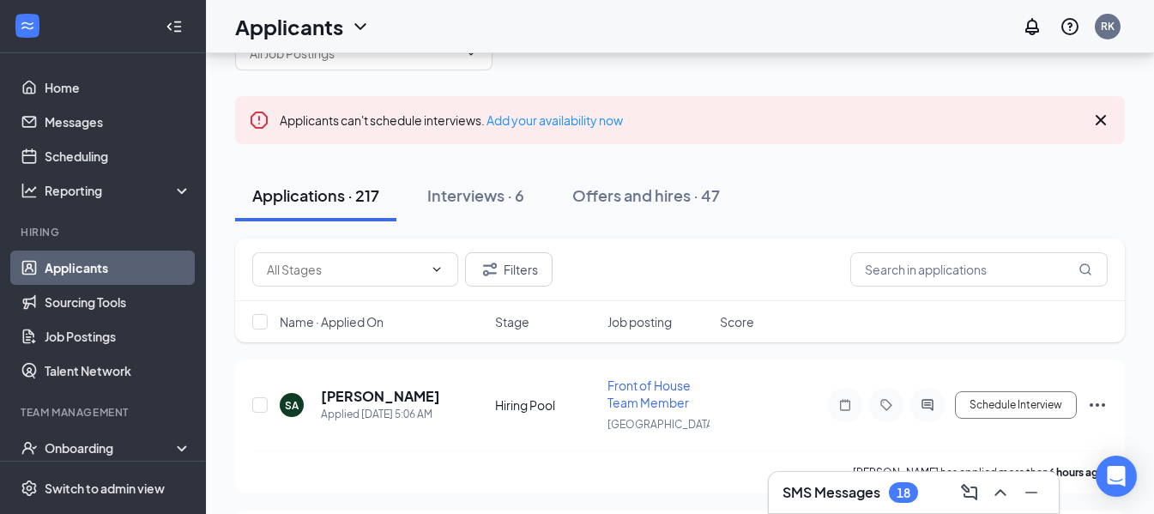
click at [92, 277] on link "Applicants" at bounding box center [118, 267] width 147 height 34
click at [130, 265] on link "Applicants" at bounding box center [118, 267] width 147 height 34
click at [314, 190] on div "Applications · 217" at bounding box center [315, 194] width 127 height 21
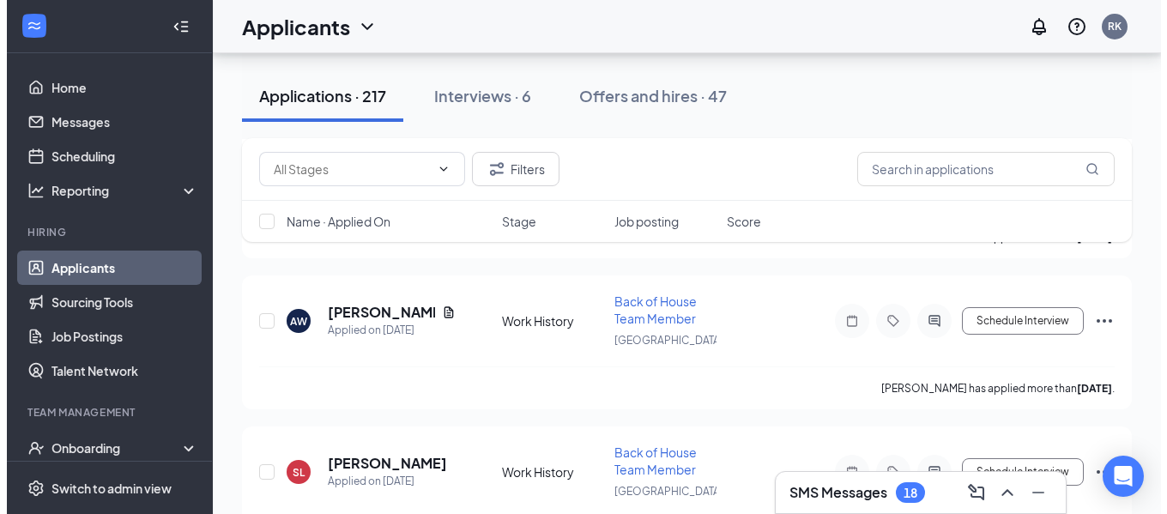
scroll to position [10519, 0]
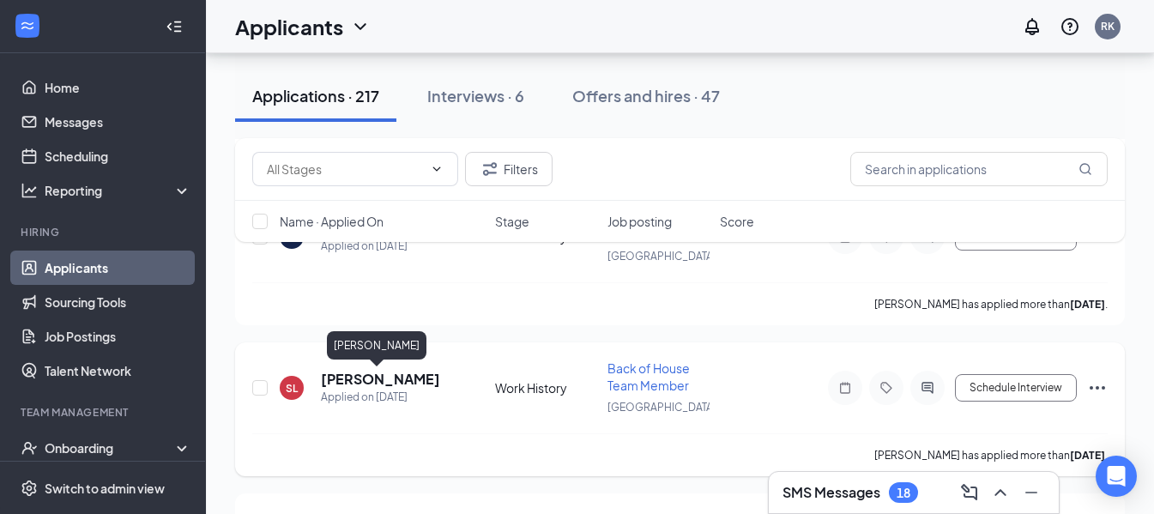
click at [382, 384] on h5 "[PERSON_NAME]" at bounding box center [380, 379] width 119 height 19
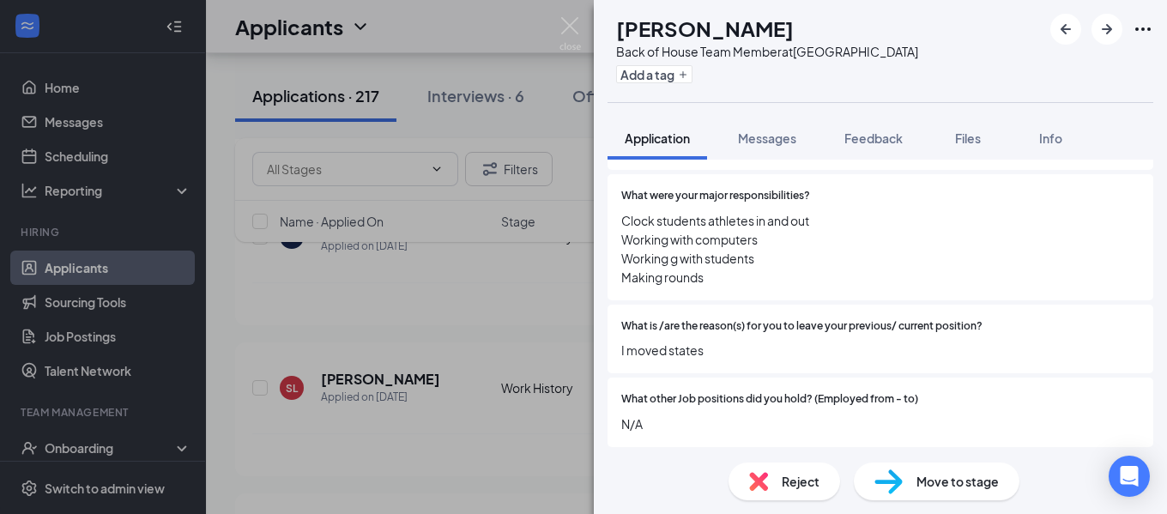
scroll to position [1685, 0]
click at [901, 479] on img at bounding box center [888, 481] width 28 height 25
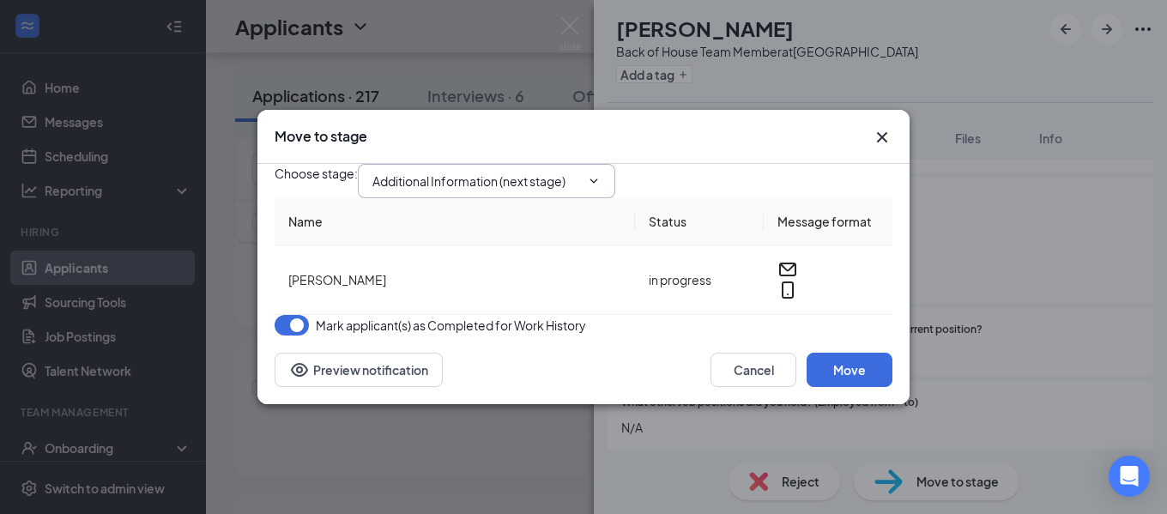
click at [470, 180] on span "Additional Information (next stage)" at bounding box center [486, 181] width 257 height 34
click at [503, 177] on input "Additional Information (next stage)" at bounding box center [476, 181] width 208 height 19
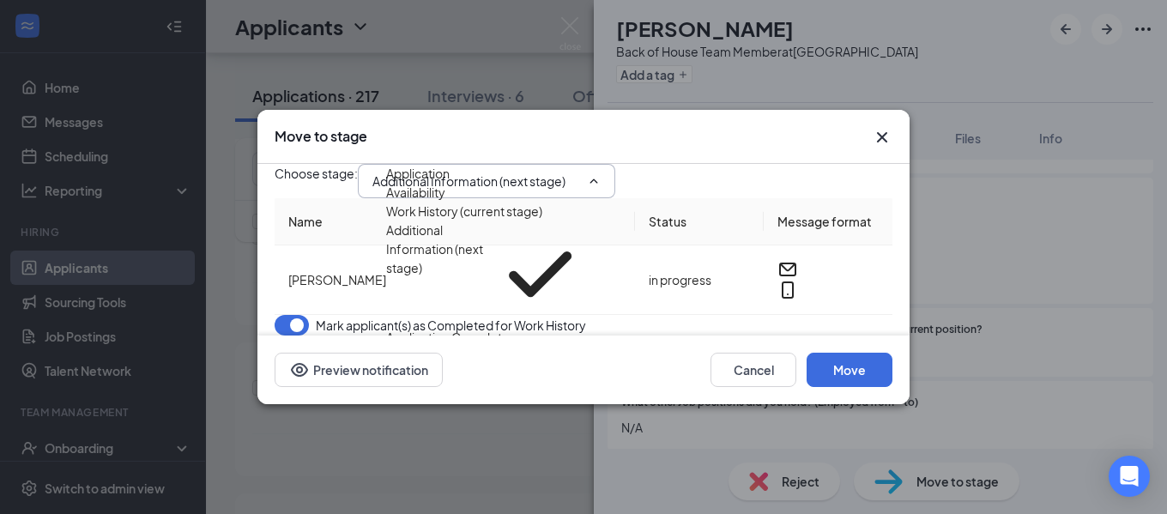
click at [475, 351] on div "Onsite Interview" at bounding box center [432, 356] width 92 height 19
type input "Onsite Interview"
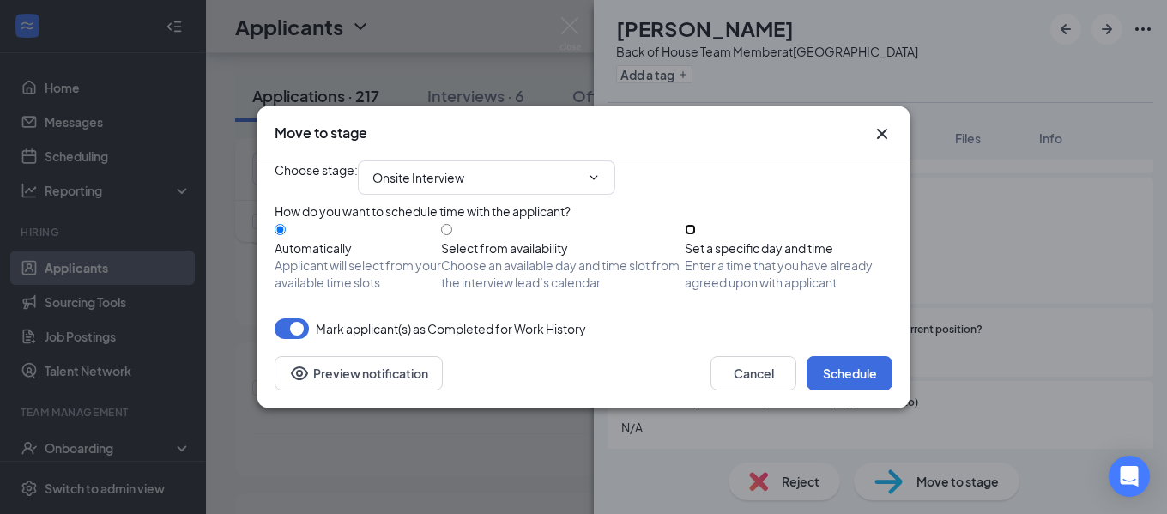
click at [696, 225] on input "Set a specific day and time Enter a time that you have already agreed upon with…" at bounding box center [689, 229] width 11 height 11
radio input "true"
radio input "false"
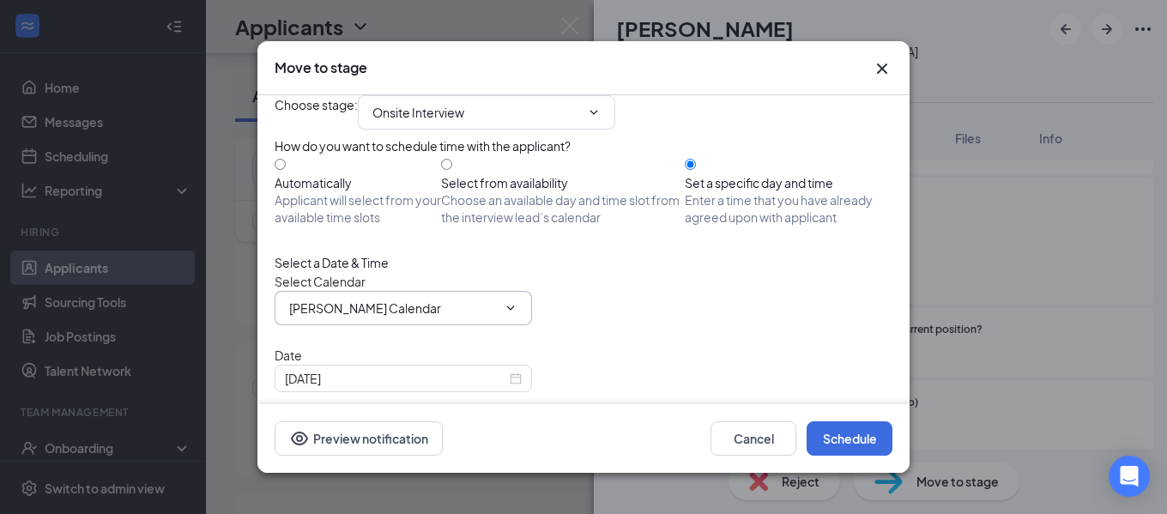
click at [467, 317] on input "[PERSON_NAME] Calendar" at bounding box center [393, 307] width 208 height 19
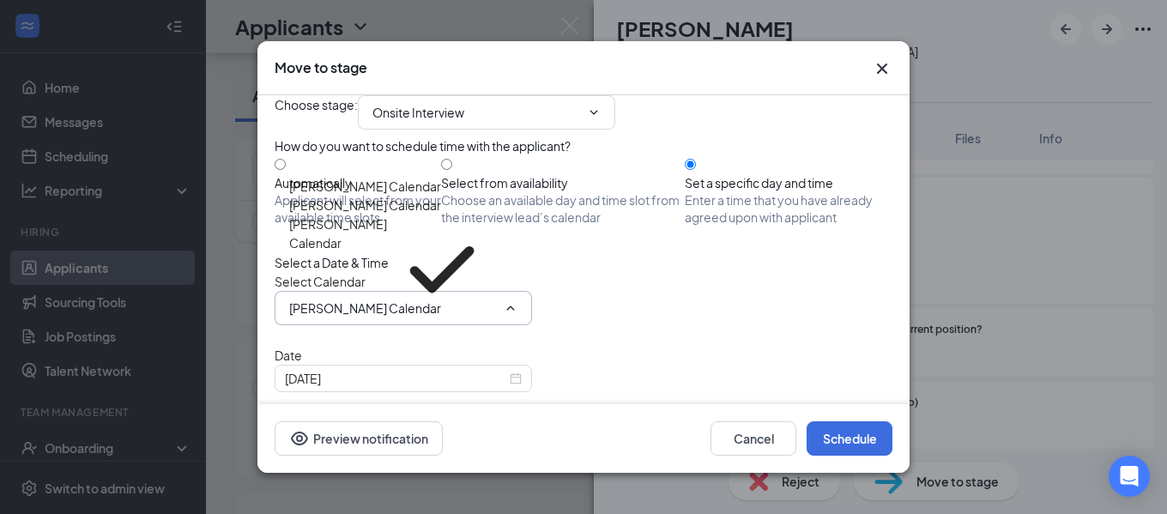
click at [440, 196] on div "[PERSON_NAME] Calendar" at bounding box center [393, 186] width 208 height 19
type input "[PERSON_NAME] Calendar"
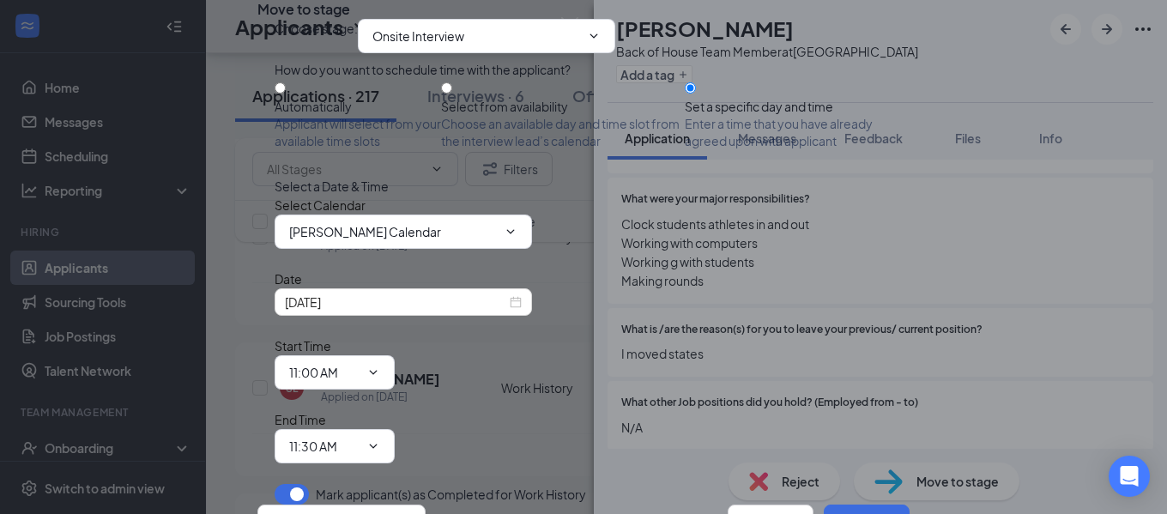
scroll to position [117, 0]
click at [509, 306] on div "[DATE]" at bounding box center [403, 301] width 237 height 19
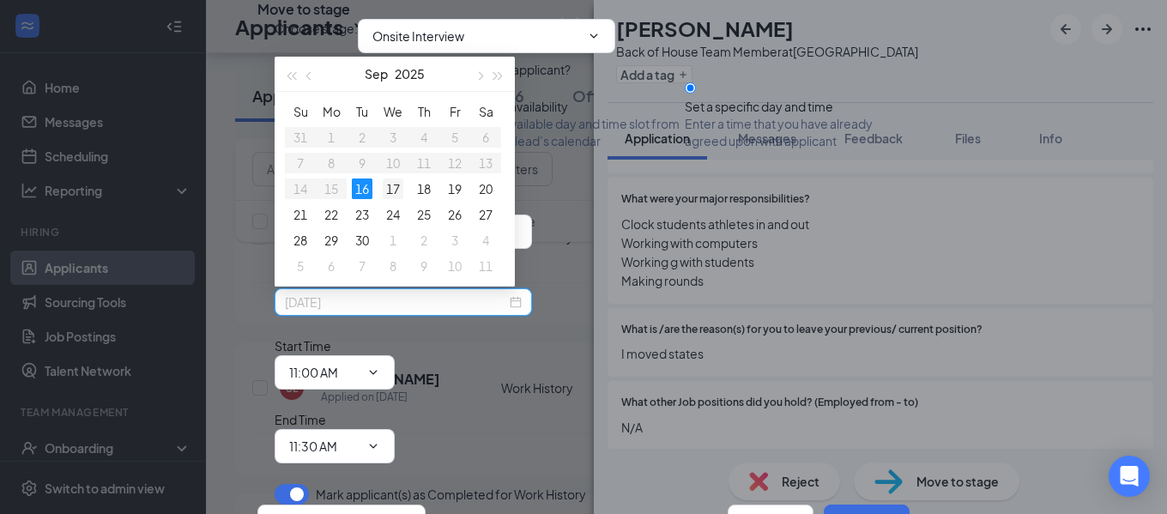
type input "[DATE]"
click at [389, 184] on div "17" at bounding box center [393, 188] width 21 height 21
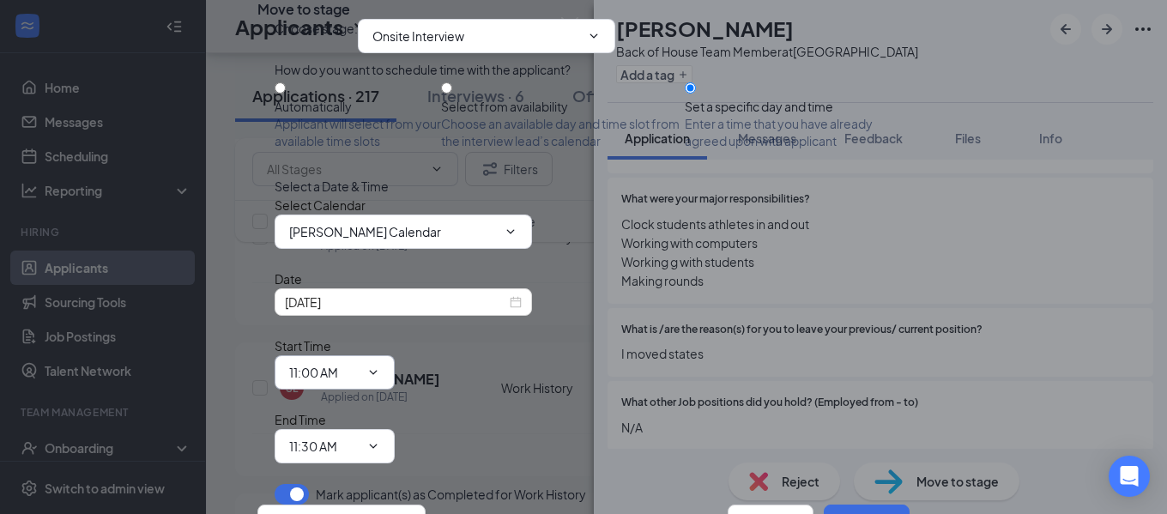
click at [380, 365] on icon "ChevronDown" at bounding box center [373, 372] width 14 height 14
click at [359, 363] on input "11:00 AM" at bounding box center [324, 372] width 70 height 19
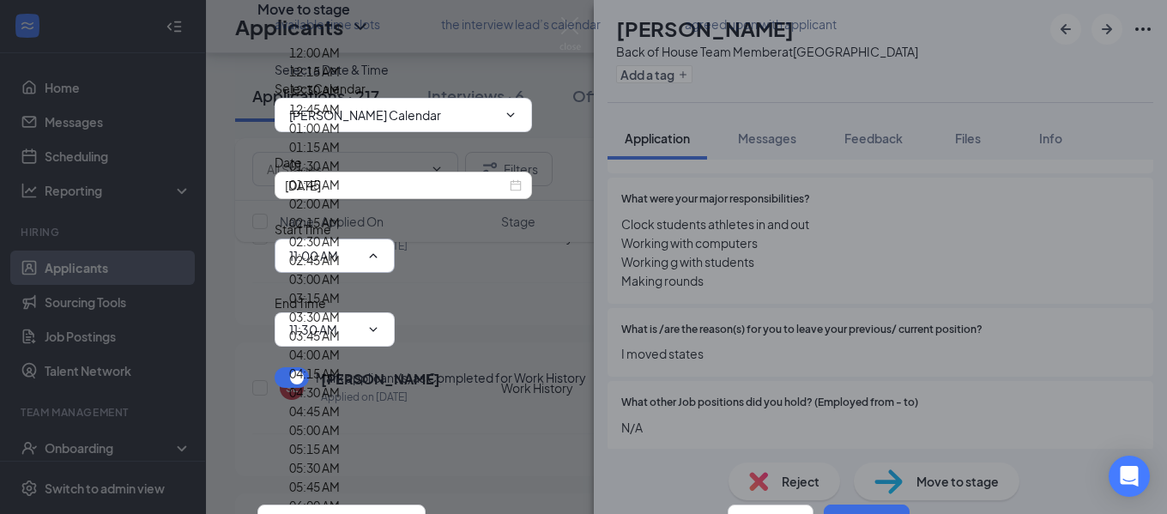
scroll to position [2402, 0]
type input "03:30 PM"
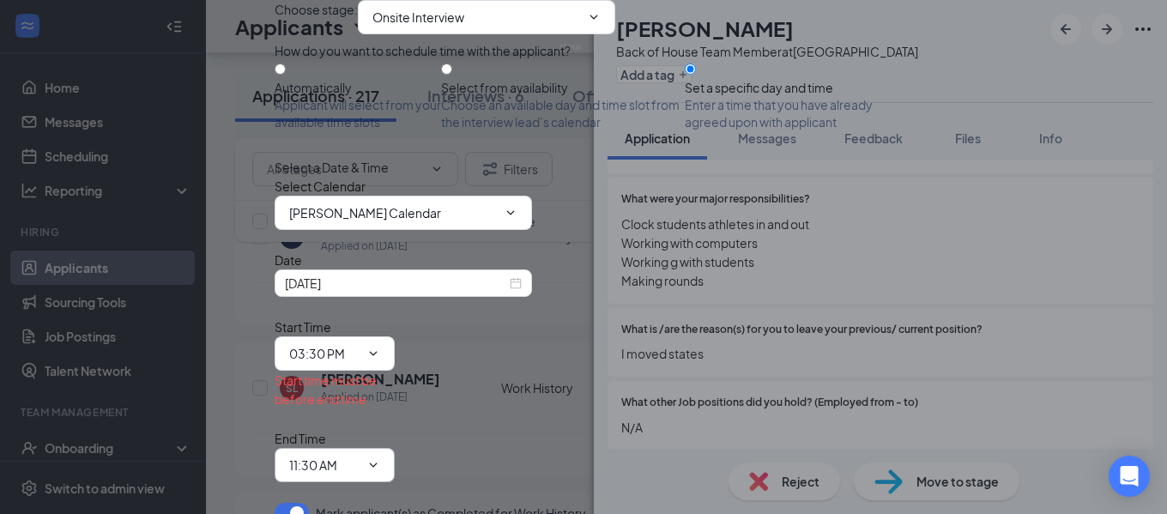
click at [380, 458] on icon "ChevronDown" at bounding box center [373, 465] width 14 height 14
click at [380, 458] on span at bounding box center [371, 465] width 17 height 14
click at [359, 455] on input "11:30 AM" at bounding box center [324, 464] width 70 height 19
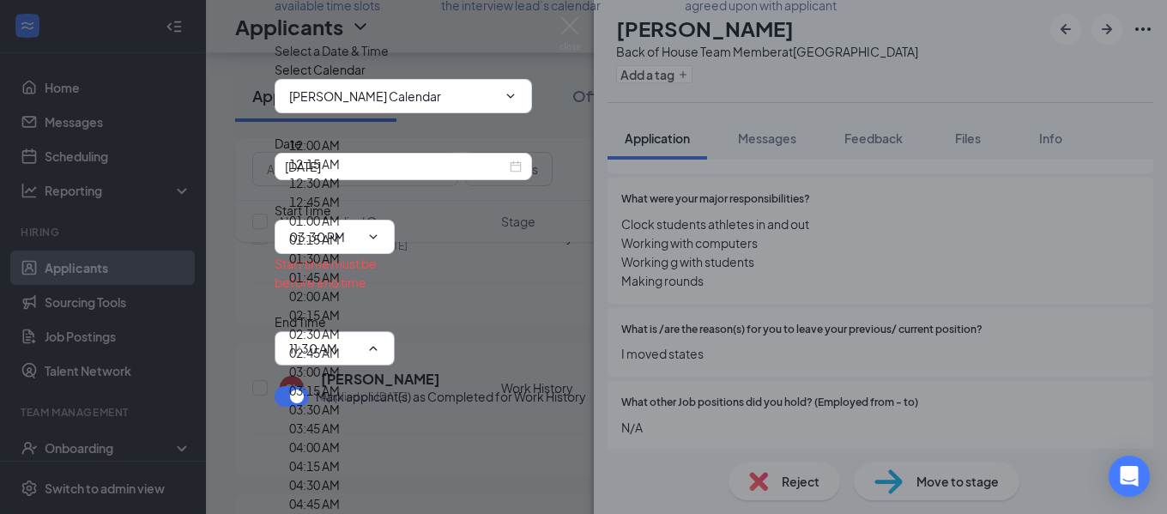
type input "04:00 PM"
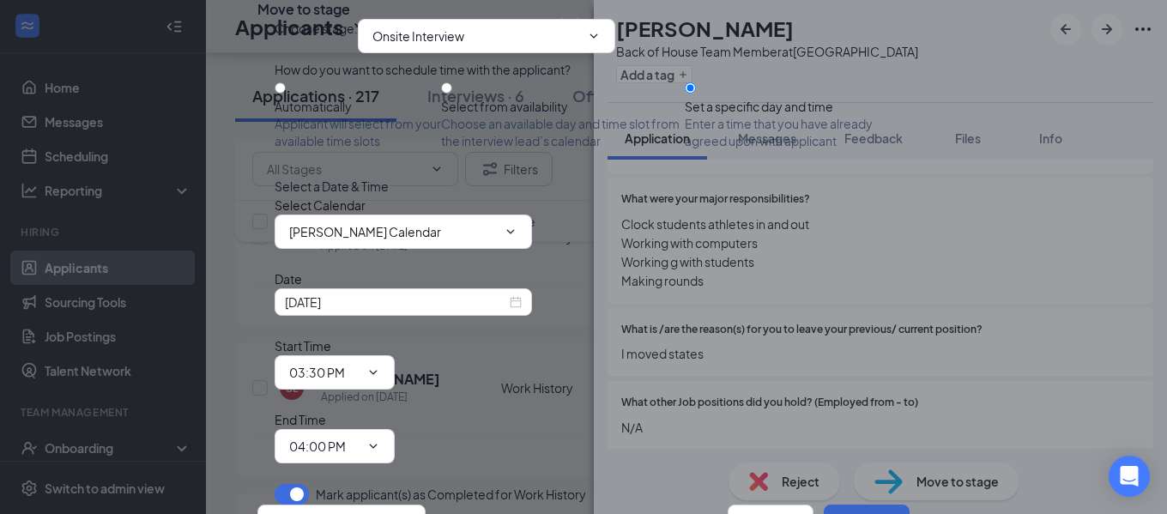
click at [828, 504] on button "Schedule" at bounding box center [866, 521] width 86 height 34
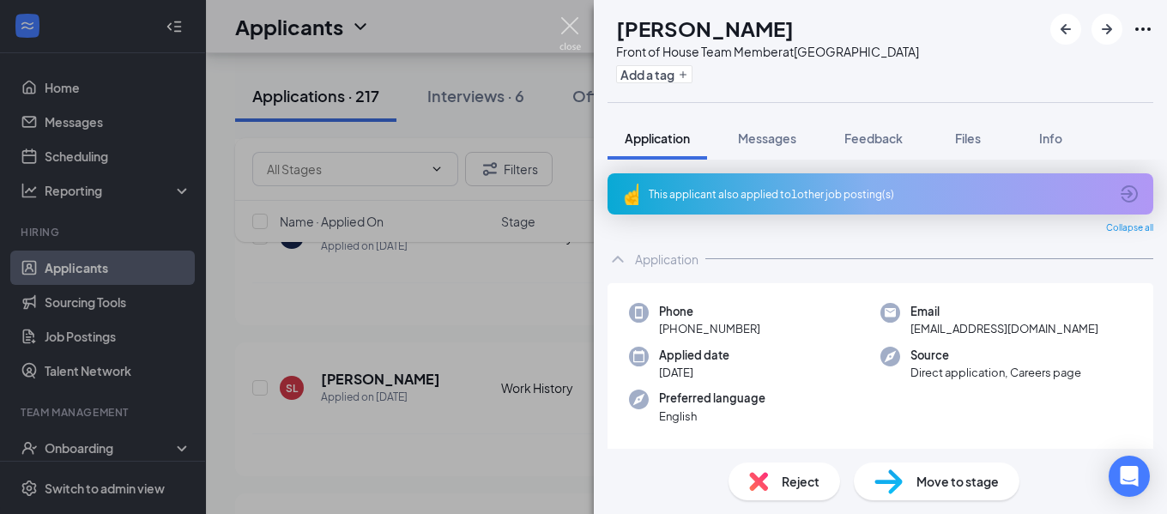
click at [572, 22] on img at bounding box center [569, 33] width 21 height 33
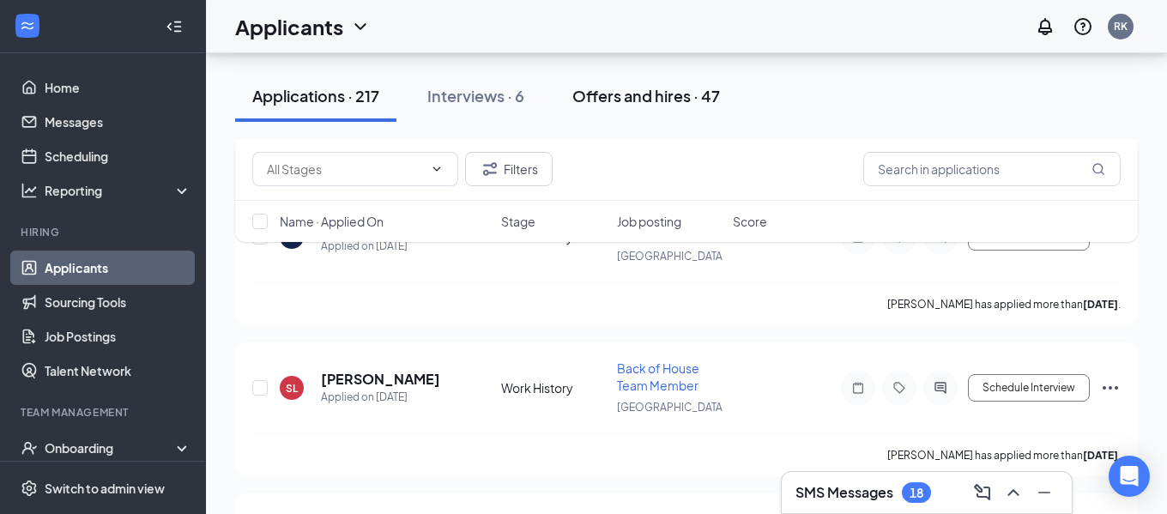
click at [569, 30] on div "Applicants RK" at bounding box center [686, 26] width 961 height 53
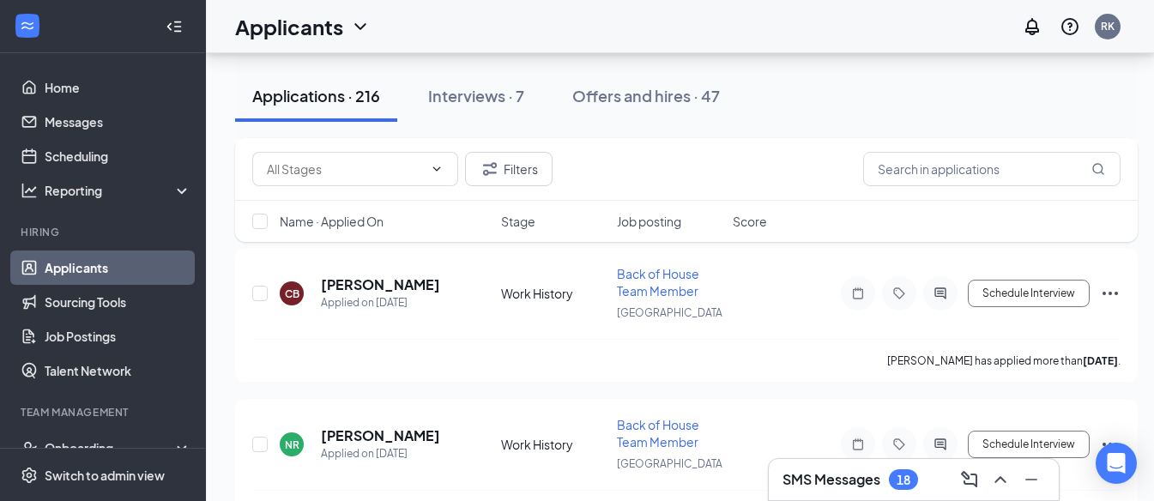
scroll to position [10262, 0]
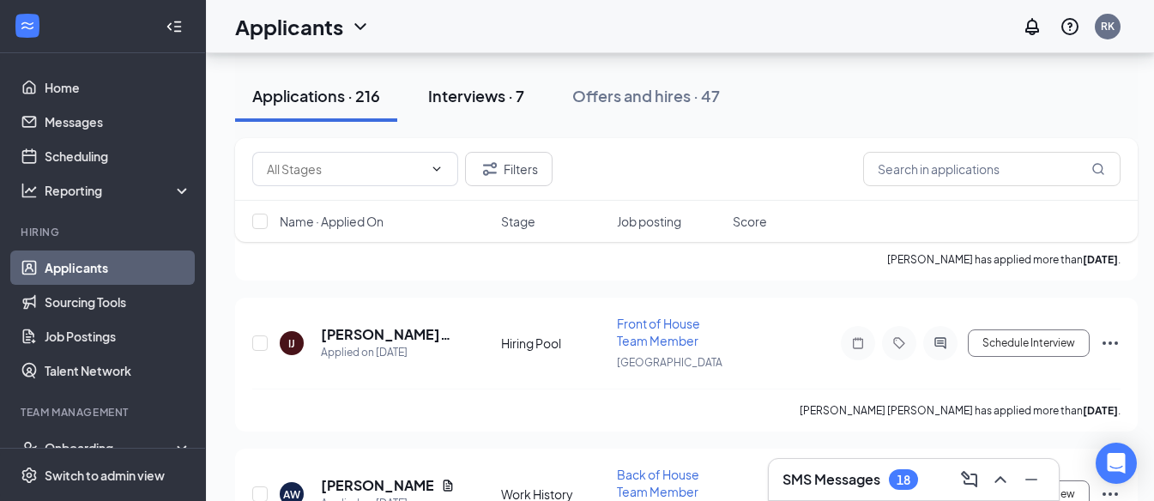
click at [479, 101] on div "Interviews · 7" at bounding box center [476, 95] width 96 height 21
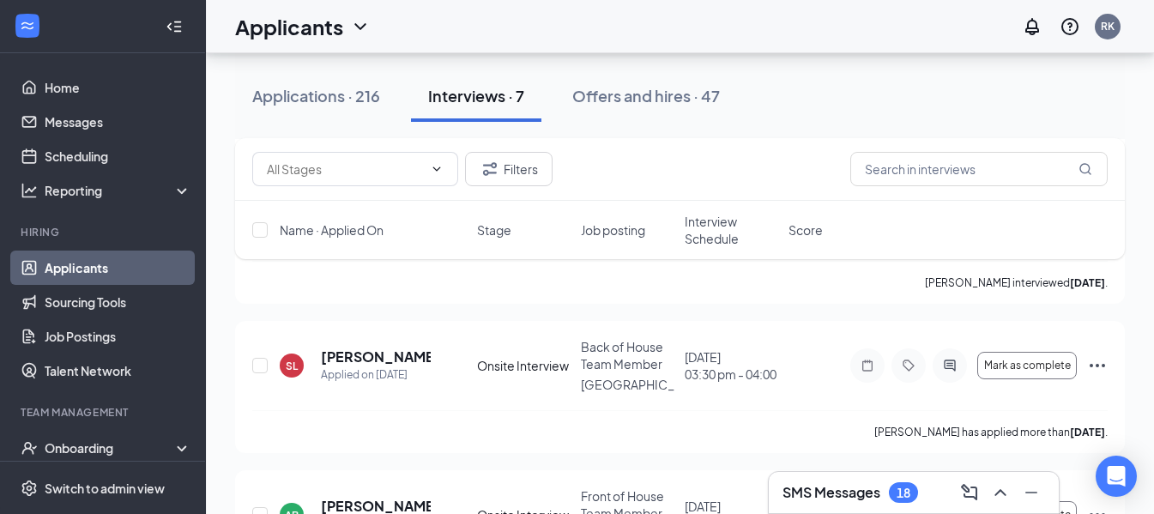
scroll to position [879, 0]
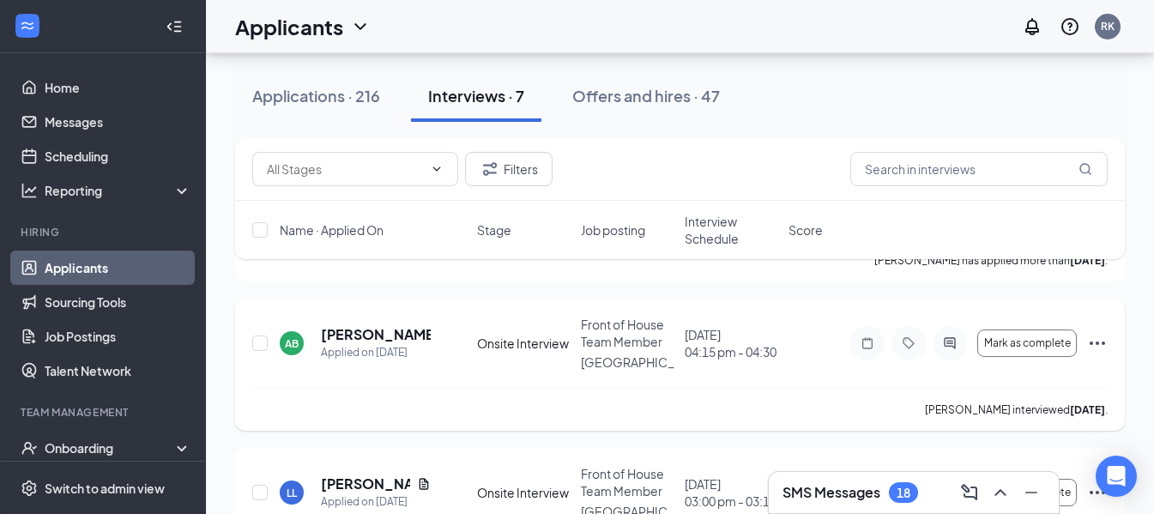
click at [1096, 333] on icon "Ellipses" at bounding box center [1097, 343] width 21 height 21
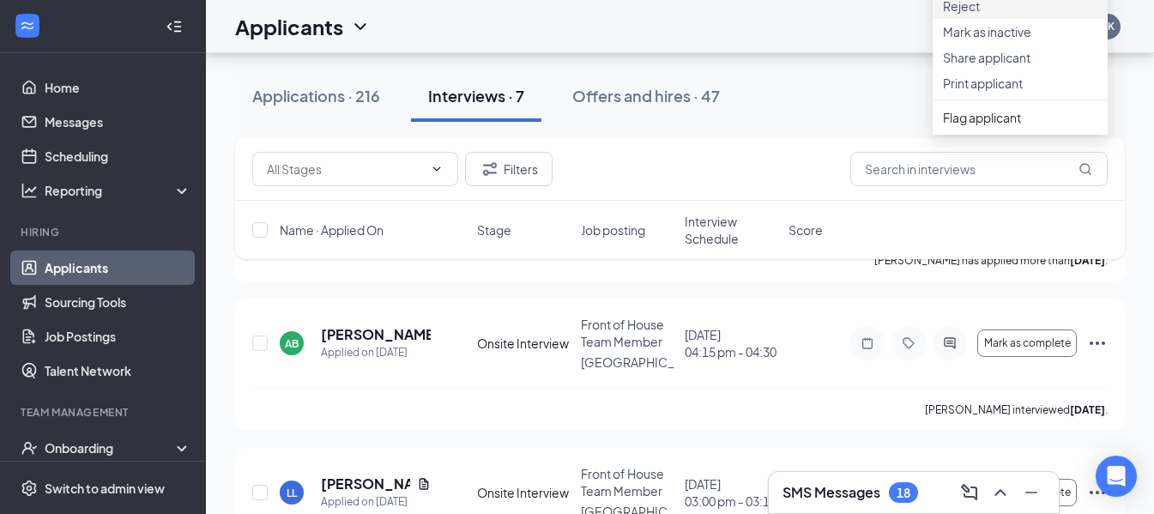
click at [984, 15] on p "Reject" at bounding box center [1020, 5] width 154 height 17
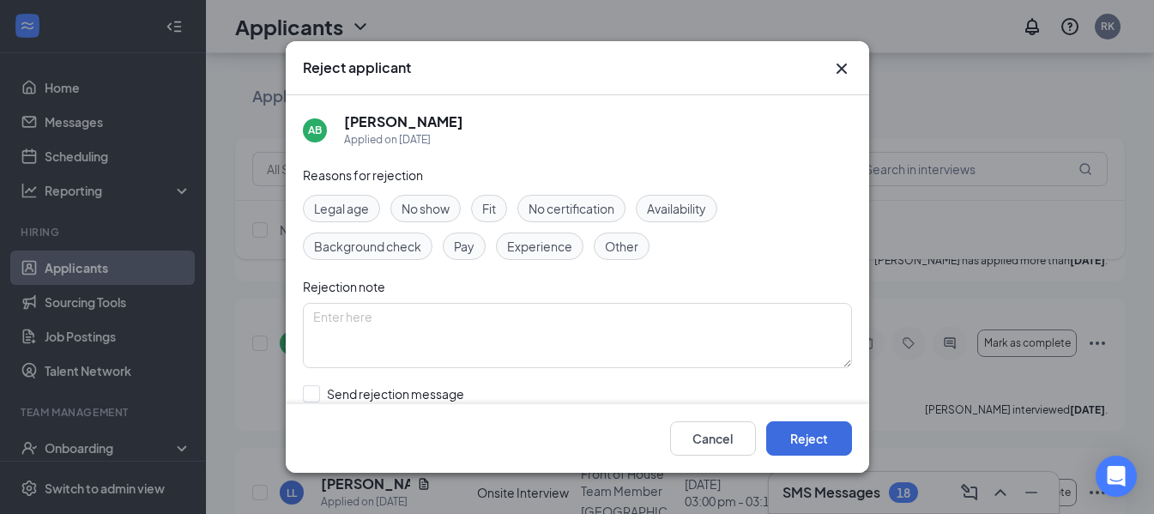
click at [670, 210] on span "Availability" at bounding box center [676, 208] width 59 height 19
click at [805, 443] on button "Reject" at bounding box center [809, 438] width 86 height 34
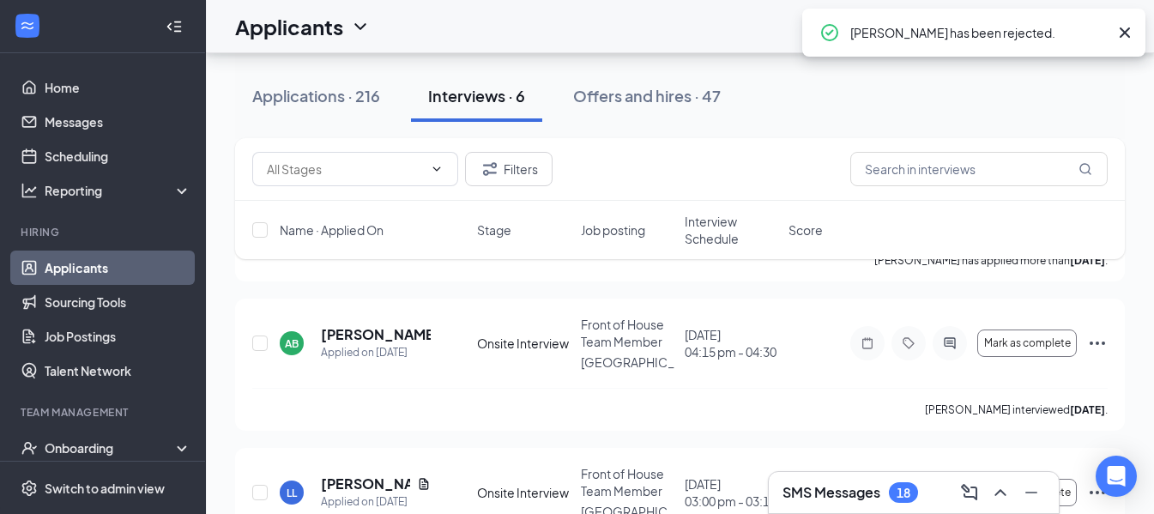
scroll to position [801, 0]
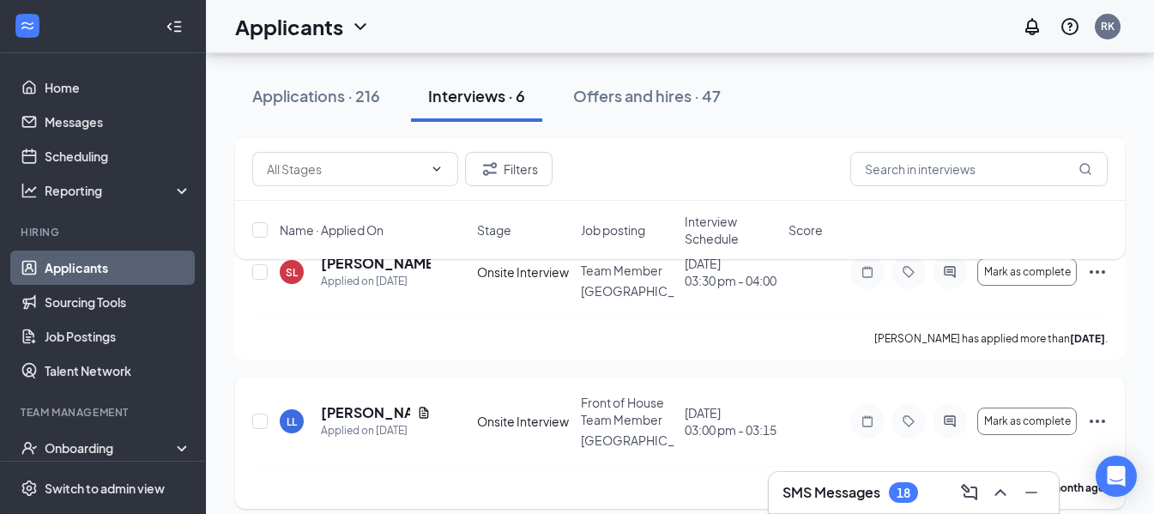
click at [1091, 411] on icon "Ellipses" at bounding box center [1097, 421] width 21 height 21
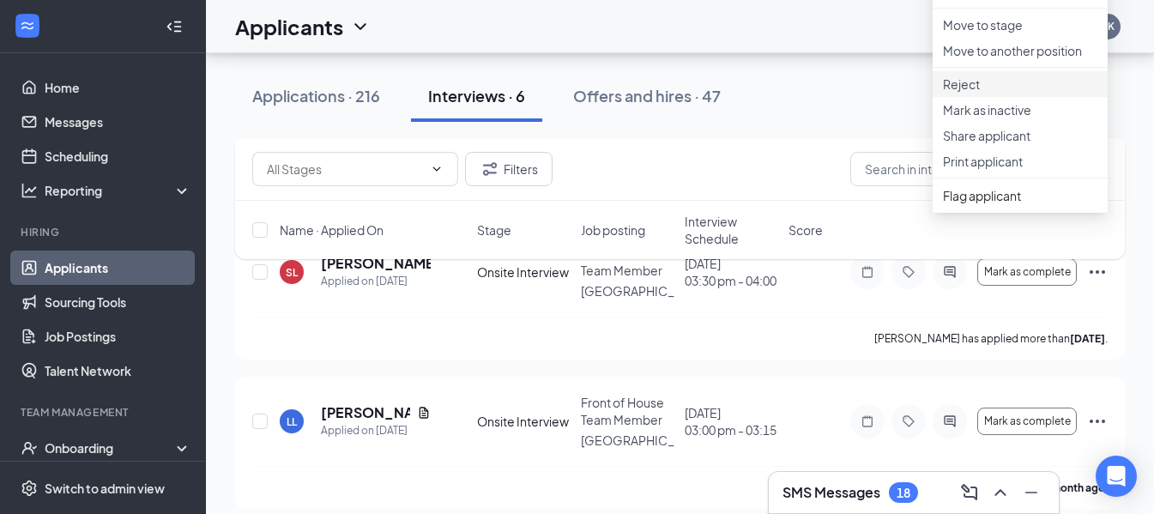
click at [977, 93] on p "Reject" at bounding box center [1020, 83] width 154 height 17
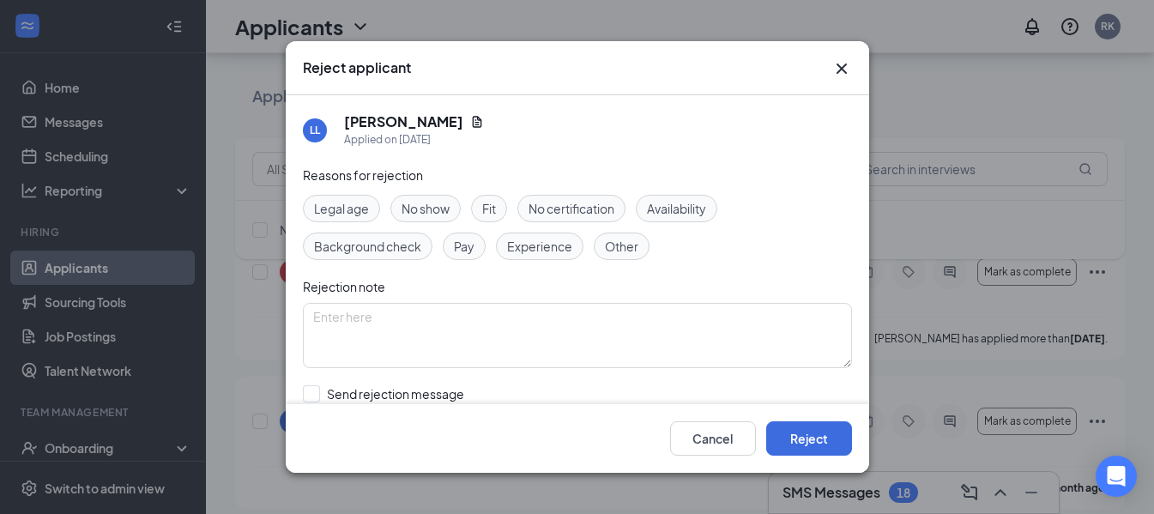
click at [681, 212] on span "Availability" at bounding box center [676, 208] width 59 height 19
click at [807, 443] on button "Reject" at bounding box center [809, 438] width 86 height 34
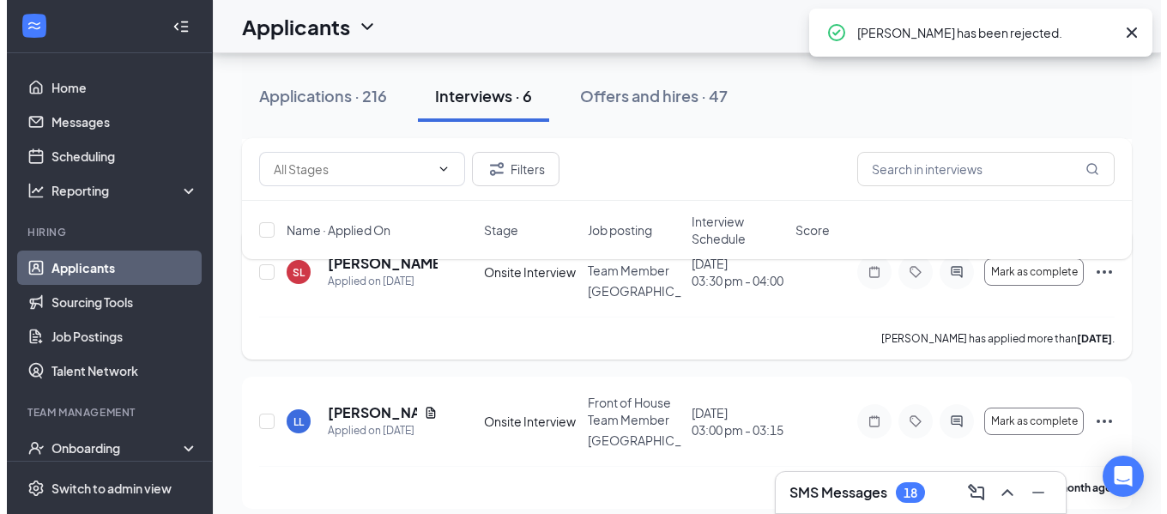
scroll to position [654, 0]
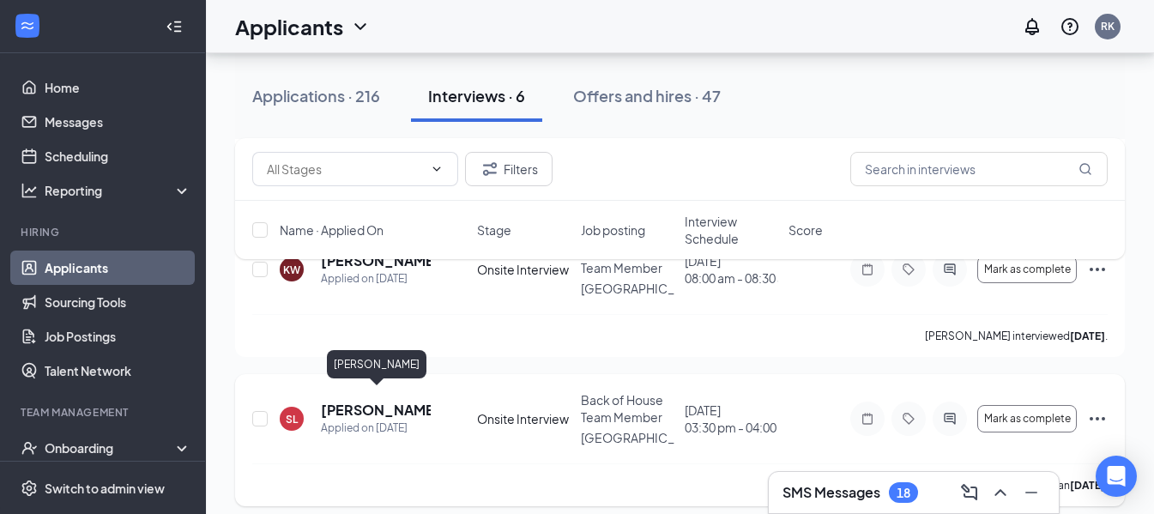
click at [371, 403] on h5 "[PERSON_NAME]" at bounding box center [376, 410] width 110 height 19
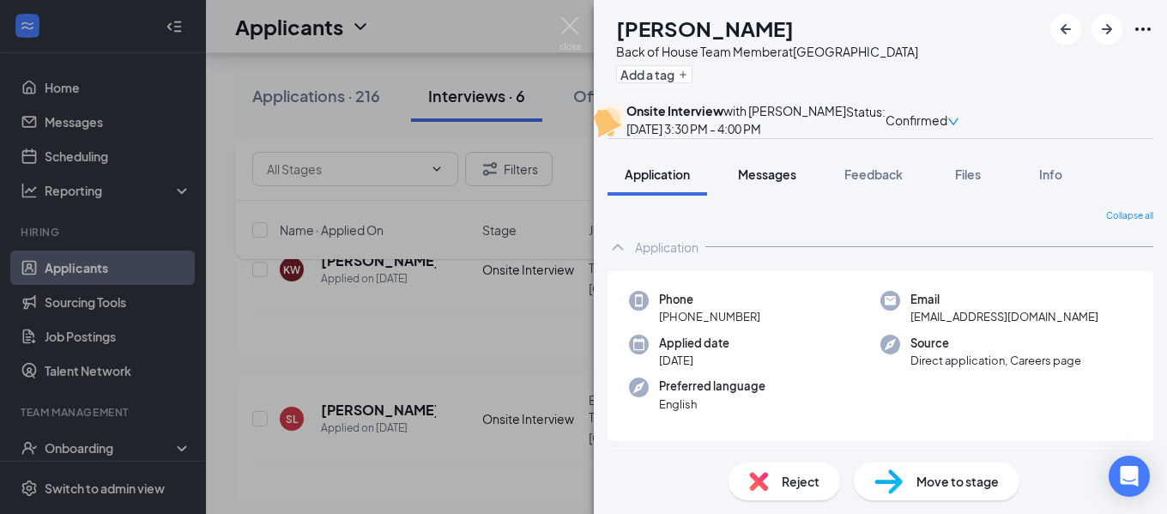
click at [786, 182] on span "Messages" at bounding box center [767, 173] width 58 height 15
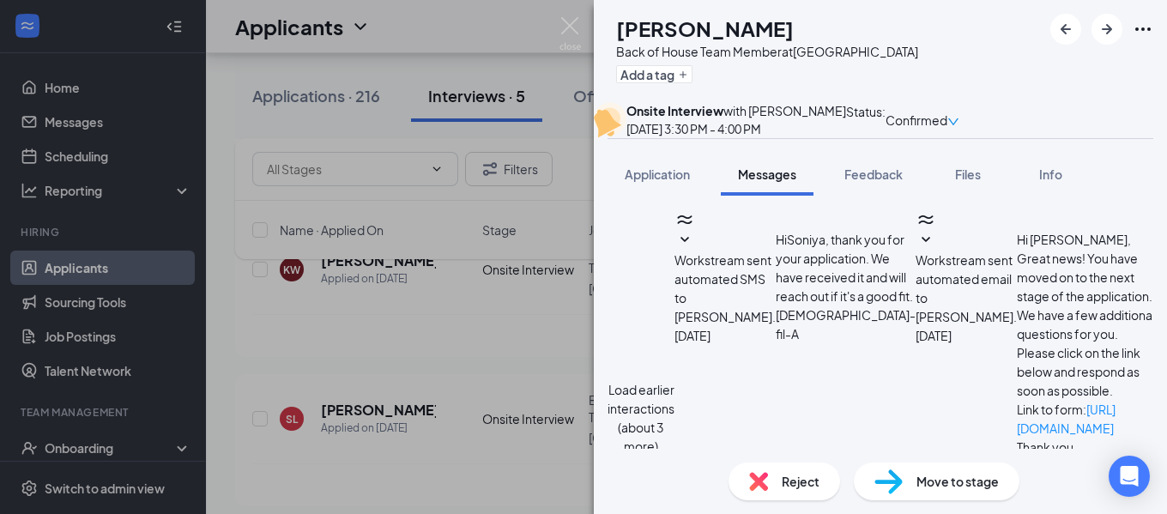
scroll to position [113, 0]
type textarea "Hello [PERSON_NAME], Thank you for your interest in wanting to become part of o…"
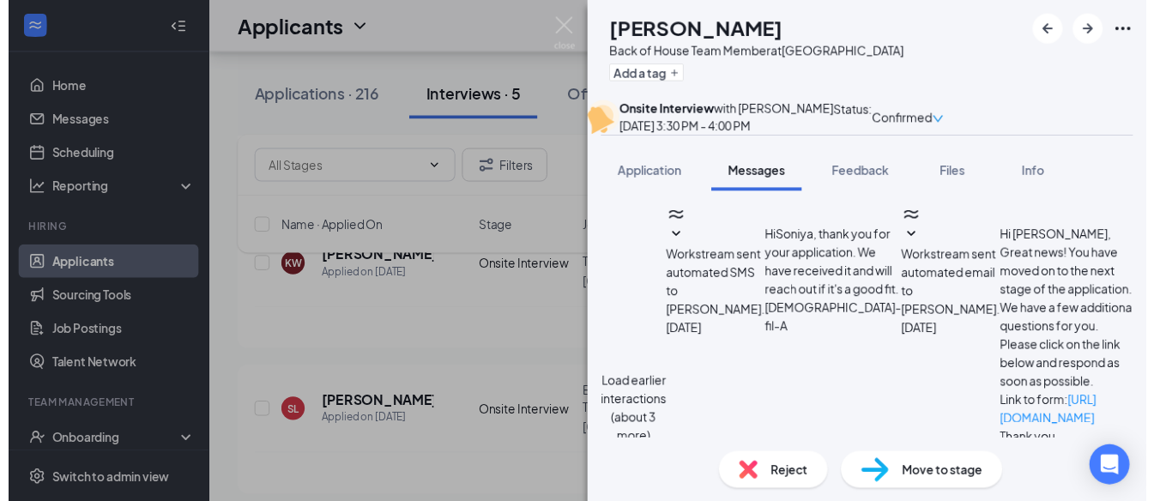
scroll to position [831, 0]
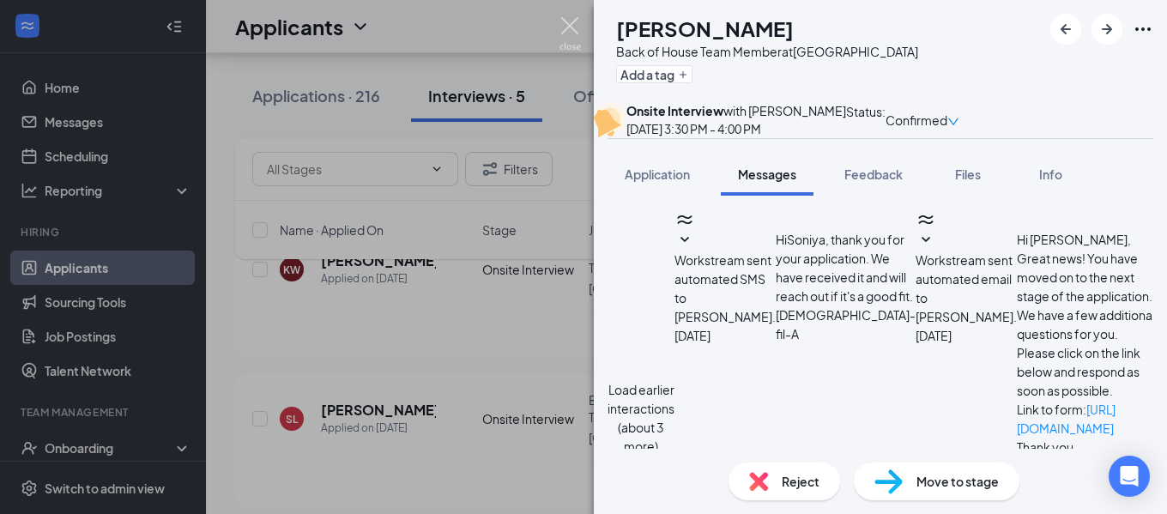
click at [567, 29] on img at bounding box center [569, 33] width 21 height 33
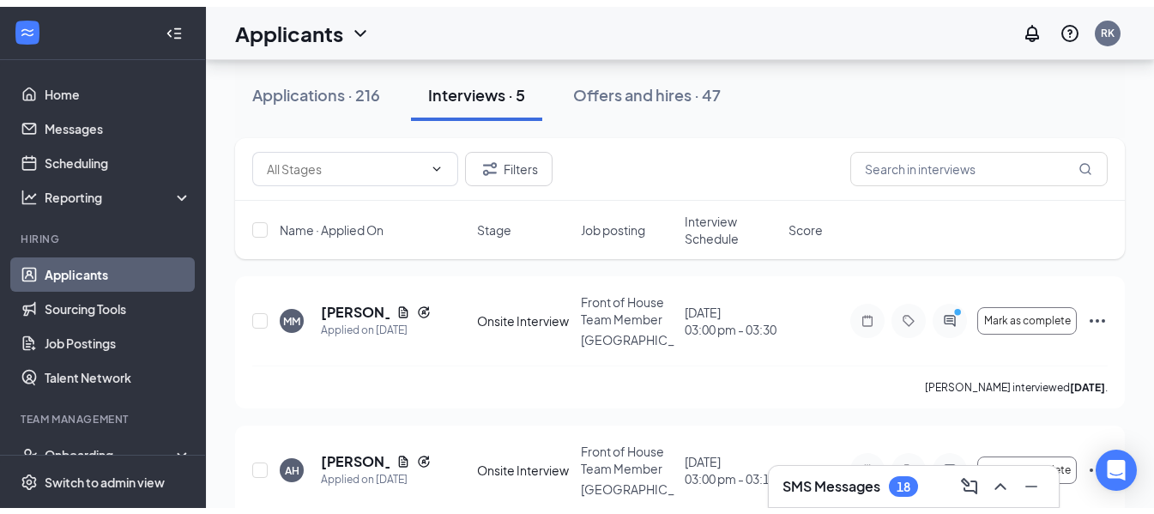
scroll to position [153, 0]
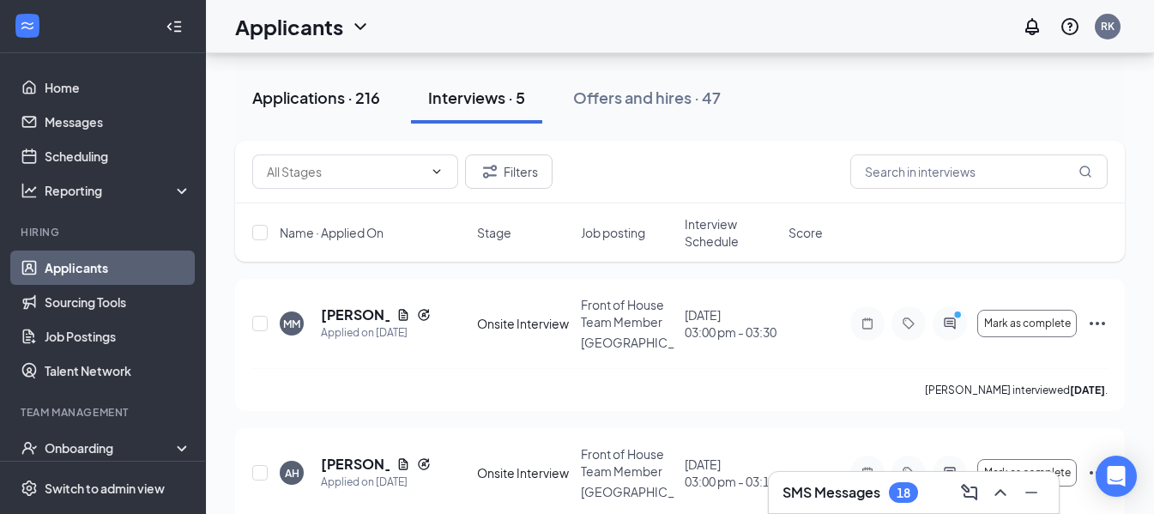
click at [275, 93] on div "Applications · 216" at bounding box center [316, 97] width 128 height 21
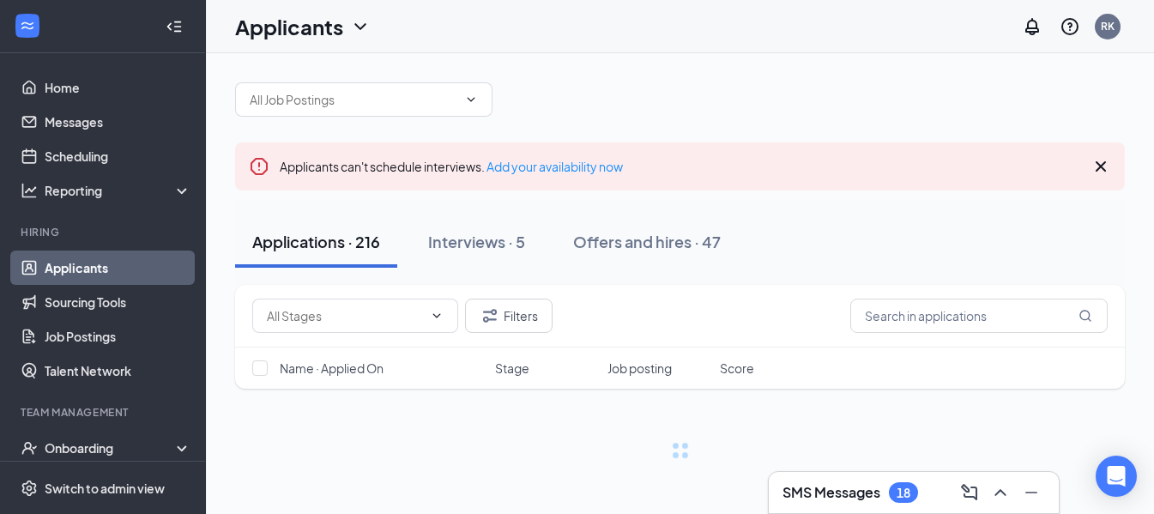
scroll to position [153, 0]
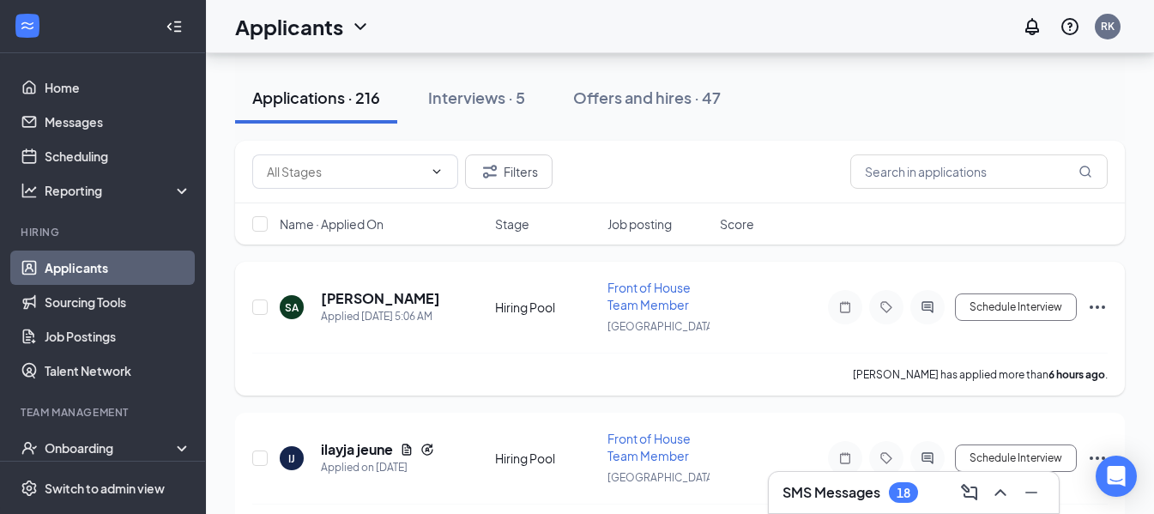
click at [628, 298] on span "Front of House Team Member" at bounding box center [648, 296] width 83 height 33
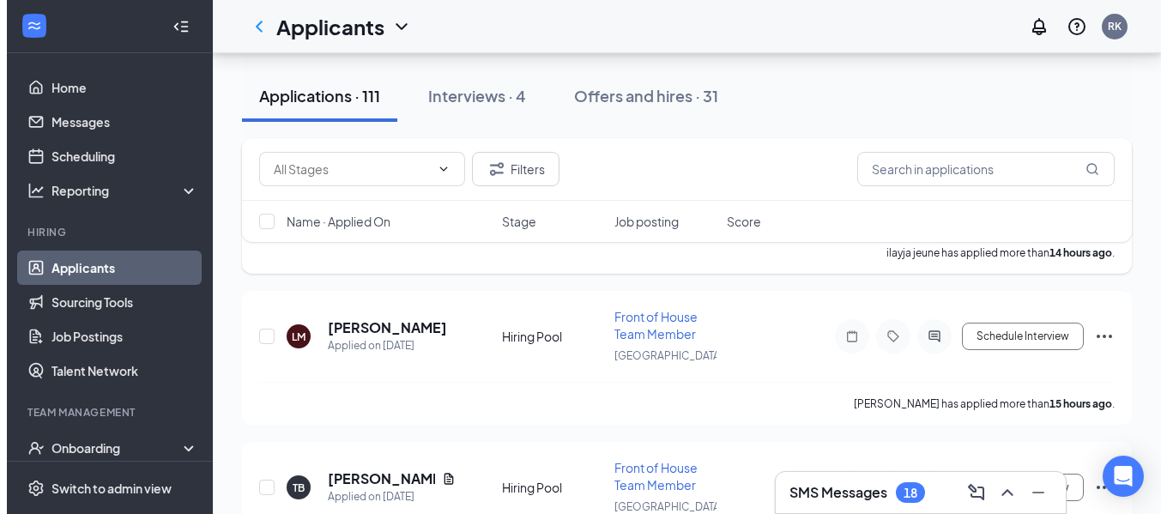
scroll to position [515, 0]
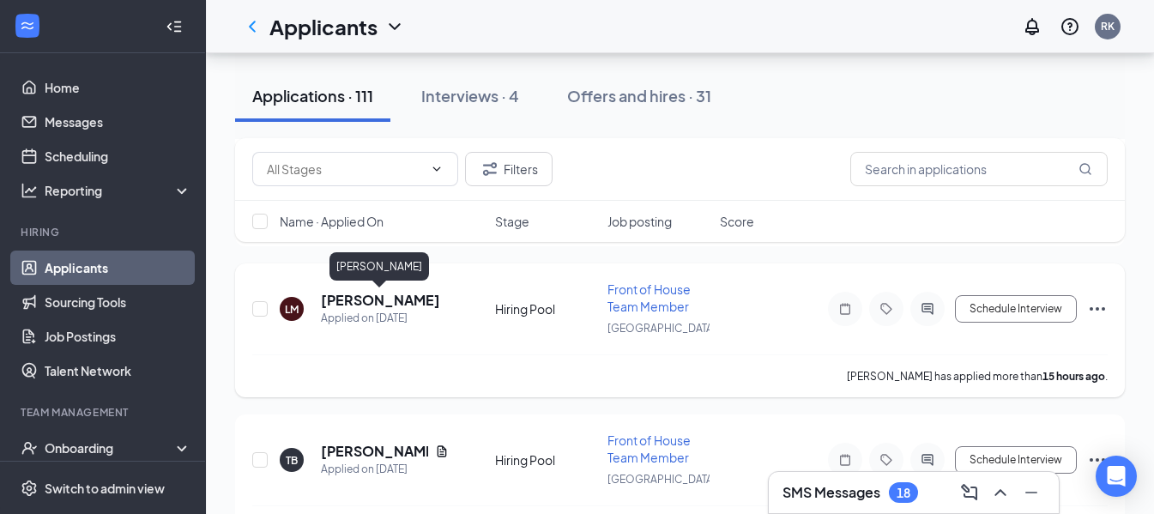
click at [389, 301] on h5 "[PERSON_NAME]" at bounding box center [380, 300] width 119 height 19
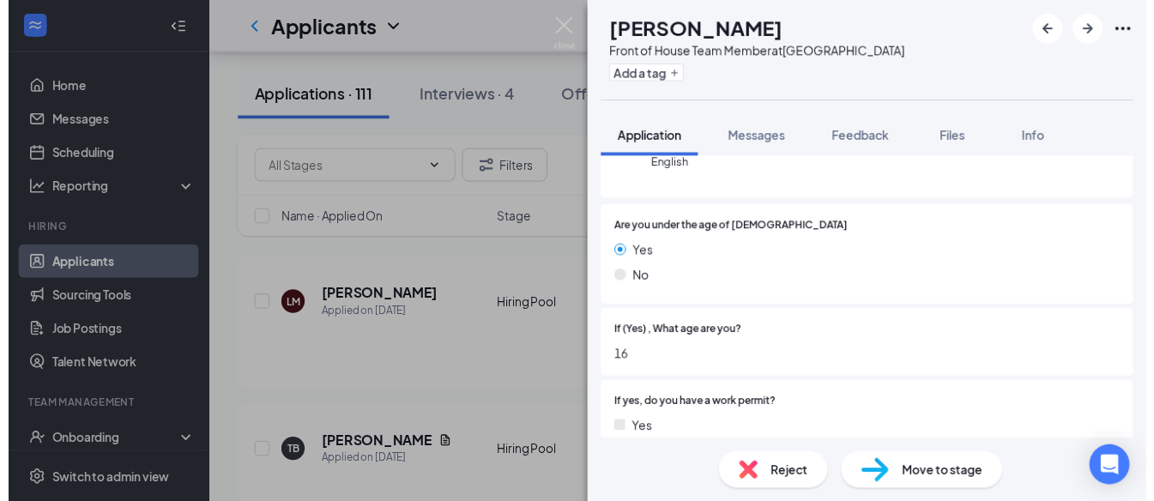
scroll to position [257, 0]
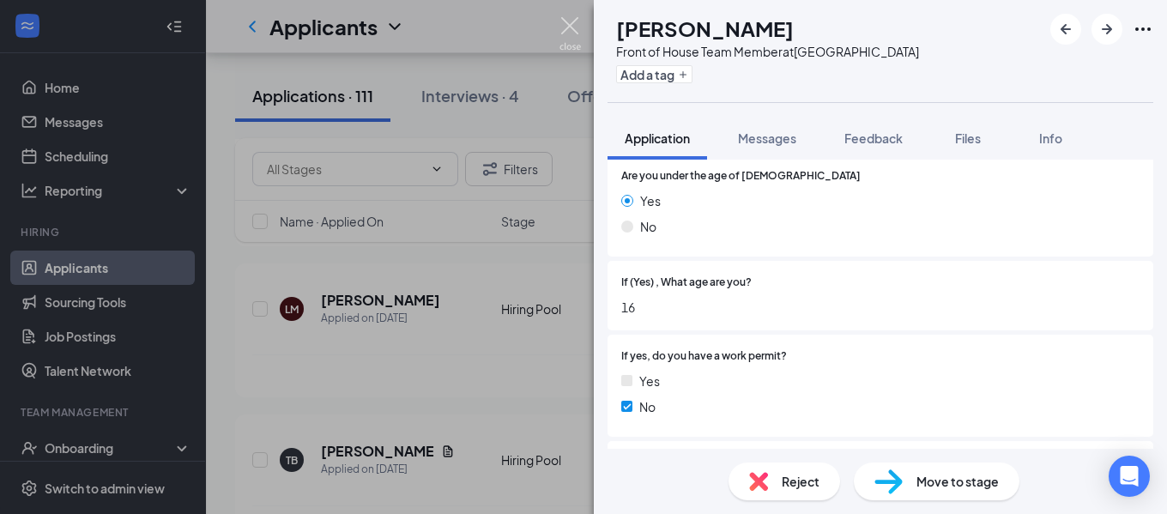
click at [575, 27] on img at bounding box center [569, 33] width 21 height 33
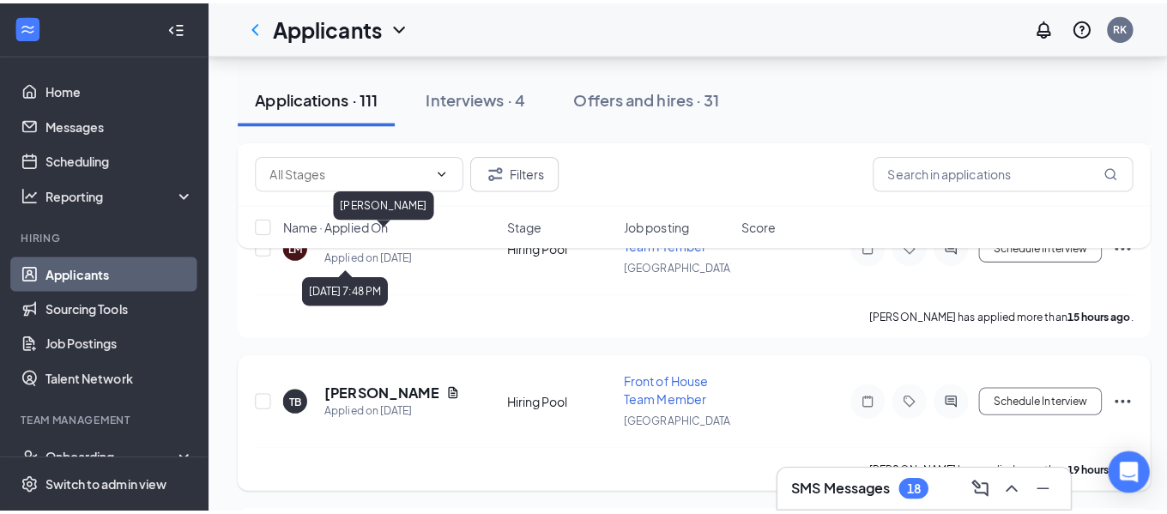
scroll to position [686, 0]
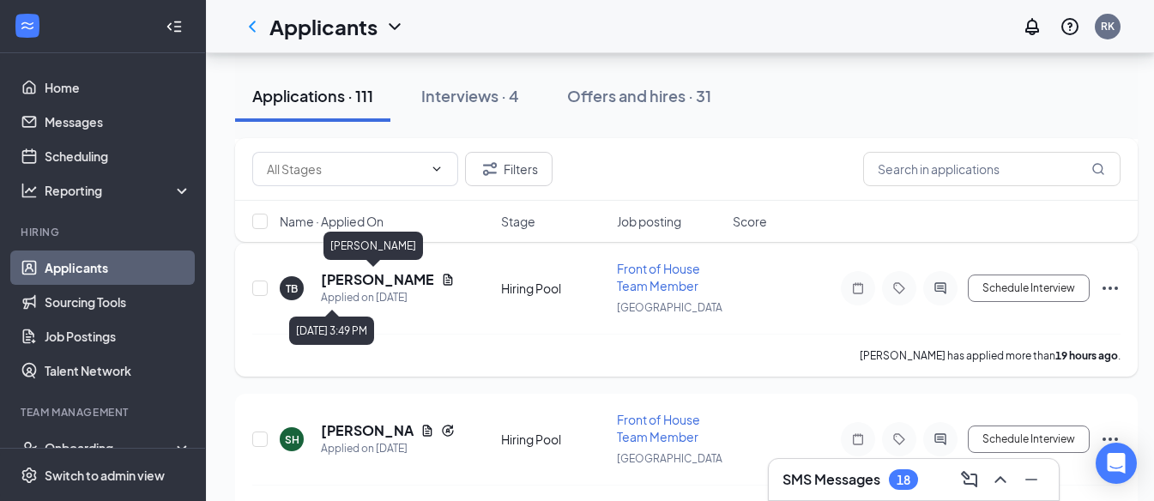
click at [371, 278] on h5 "[PERSON_NAME]" at bounding box center [377, 279] width 113 height 19
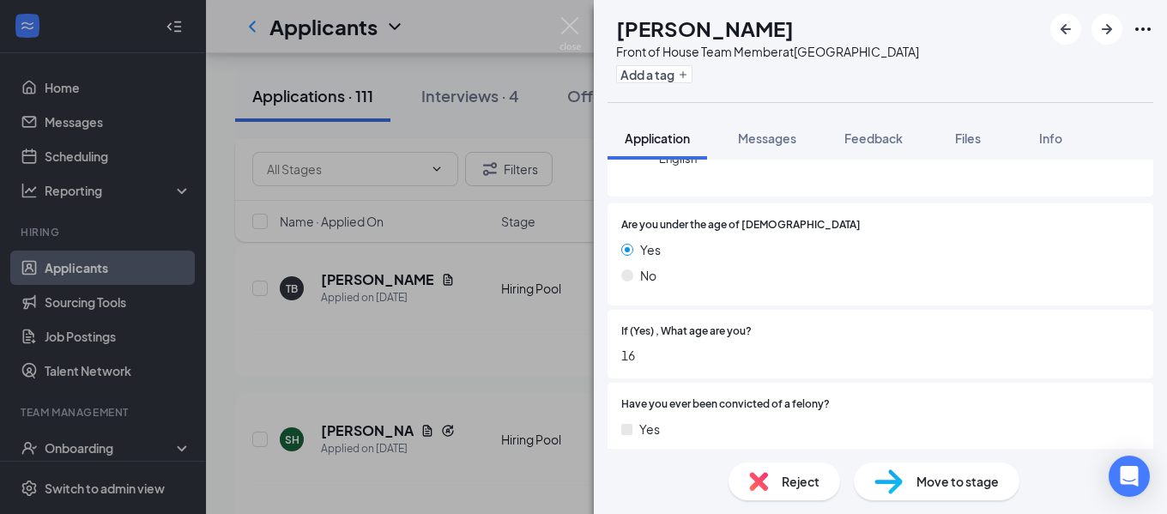
scroll to position [257, 0]
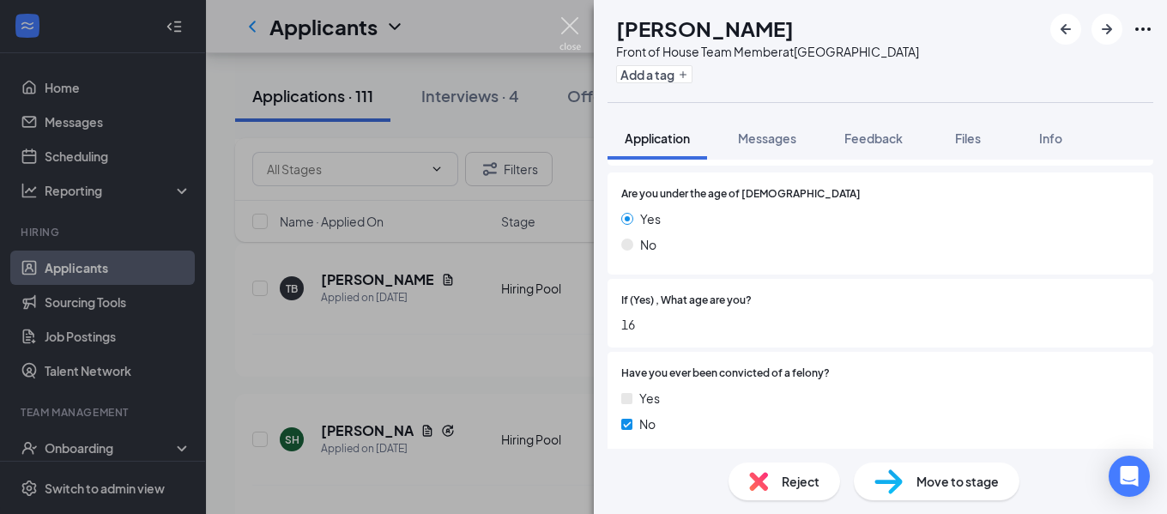
click at [568, 27] on img at bounding box center [569, 33] width 21 height 33
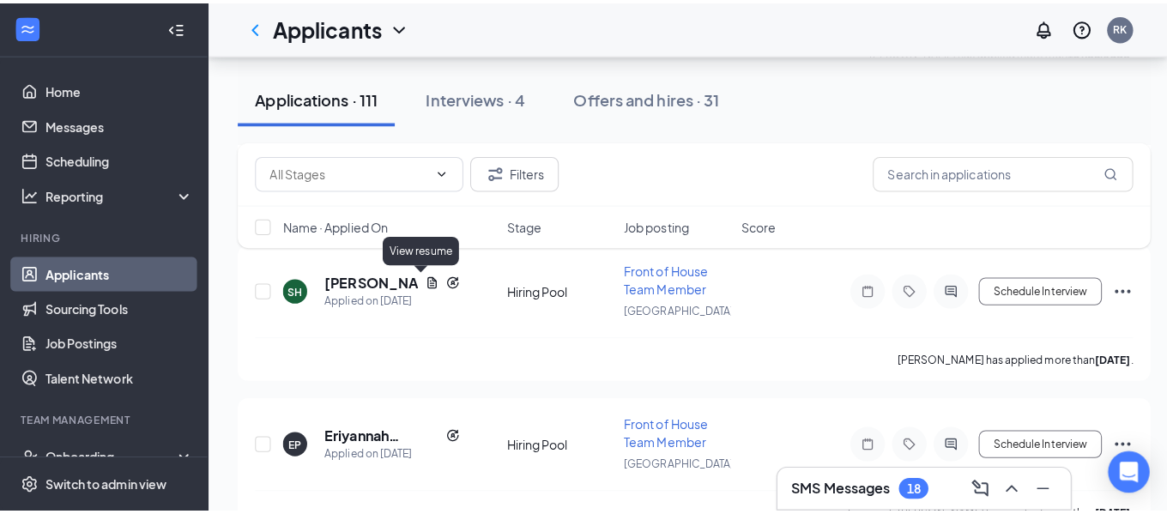
scroll to position [858, 0]
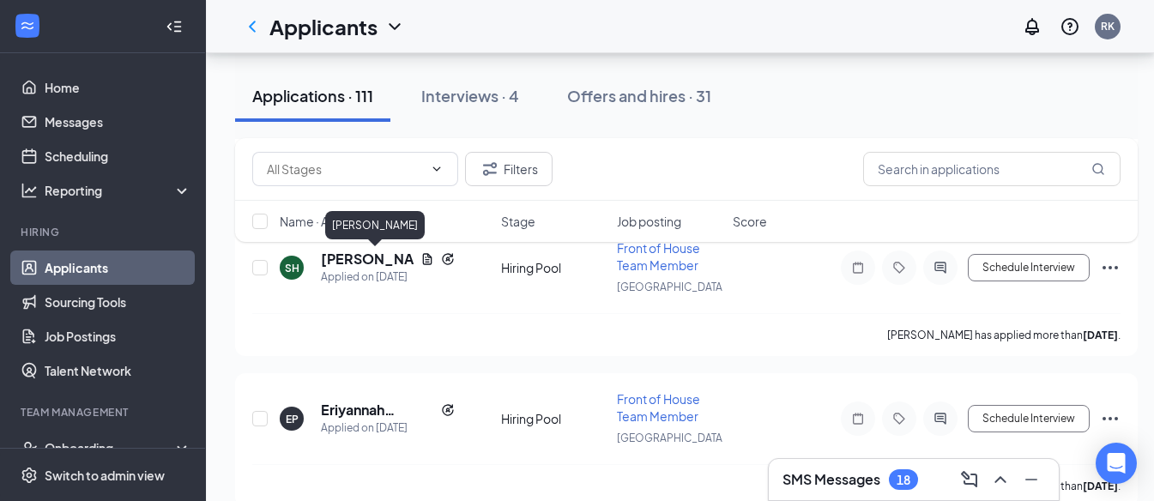
click at [377, 254] on div "Filters Name · Applied On Stage Job posting Score" at bounding box center [686, 198] width 902 height 121
click at [385, 259] on h5 "[PERSON_NAME]" at bounding box center [367, 259] width 93 height 19
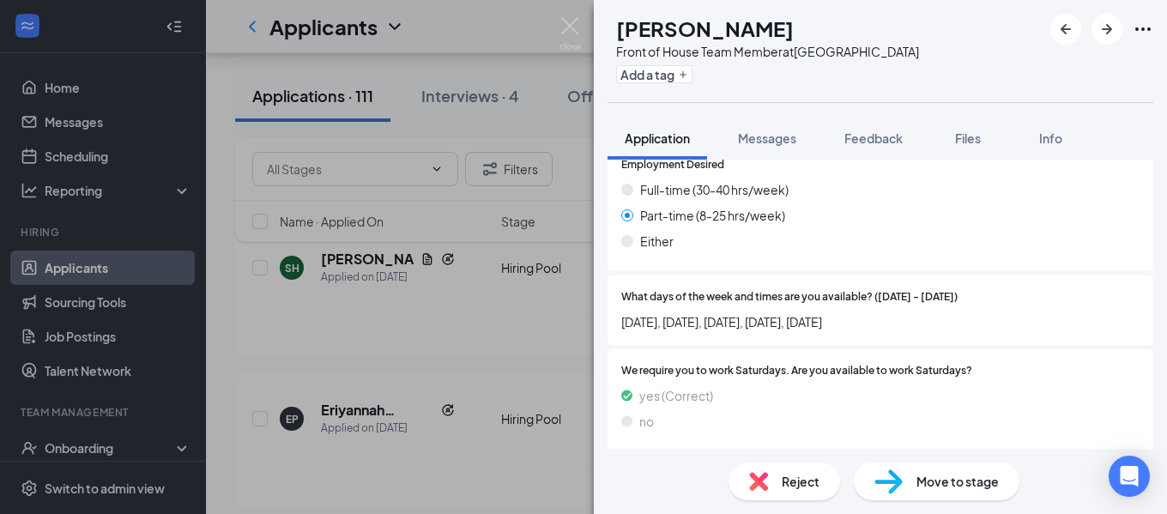
scroll to position [853, 0]
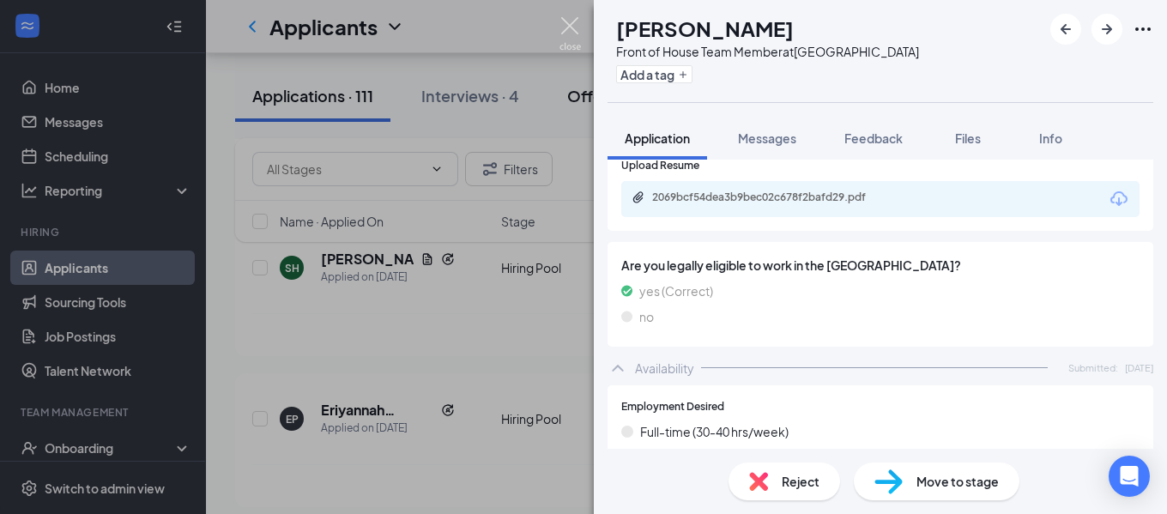
drag, startPoint x: 564, startPoint y: 26, endPoint x: 569, endPoint y: 93, distance: 67.9
click at [564, 27] on img at bounding box center [569, 33] width 21 height 33
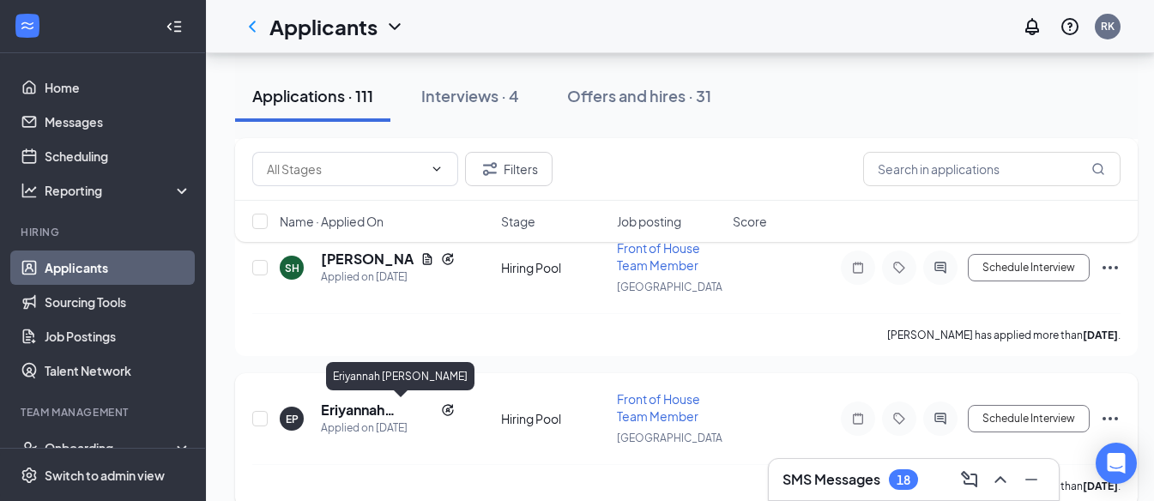
click at [353, 413] on h5 "Eriyannah [PERSON_NAME]" at bounding box center [377, 410] width 113 height 19
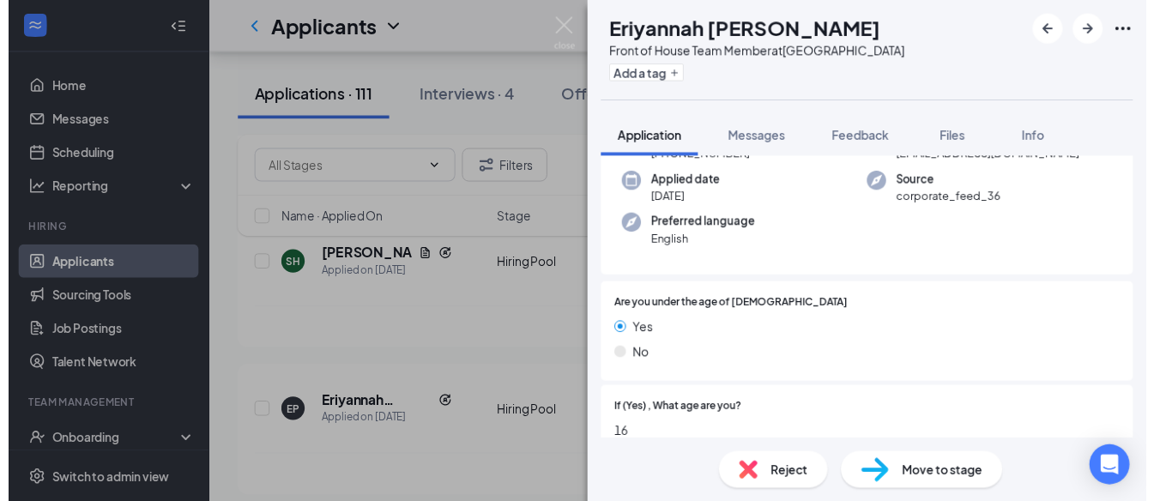
scroll to position [257, 0]
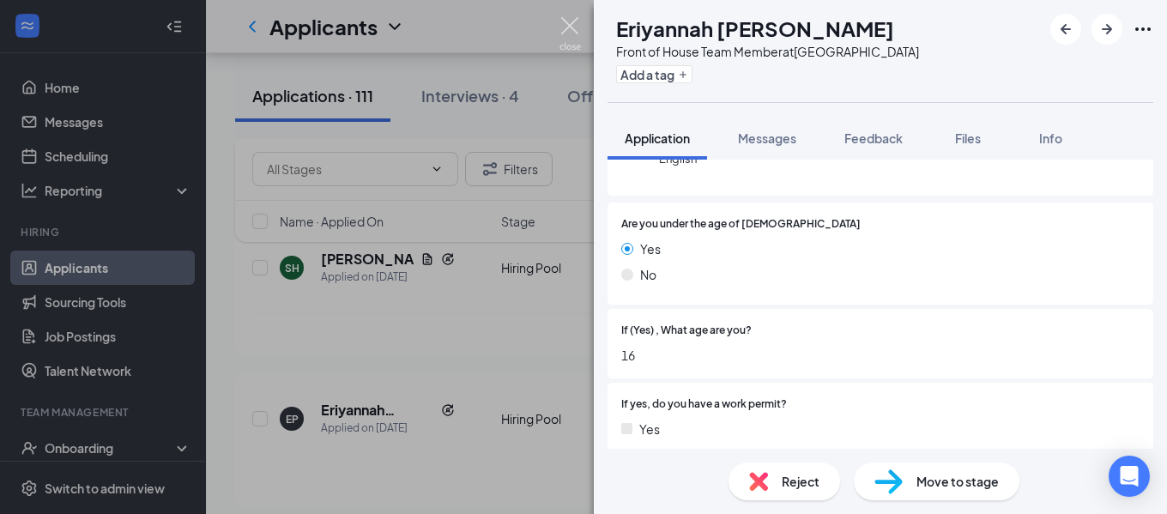
click at [562, 28] on img at bounding box center [569, 33] width 21 height 33
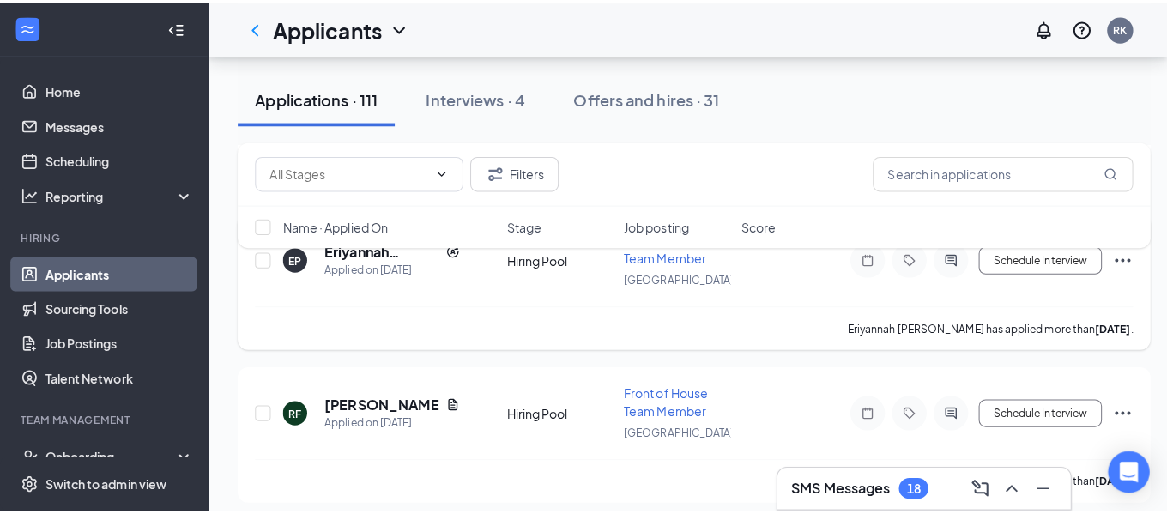
scroll to position [1029, 0]
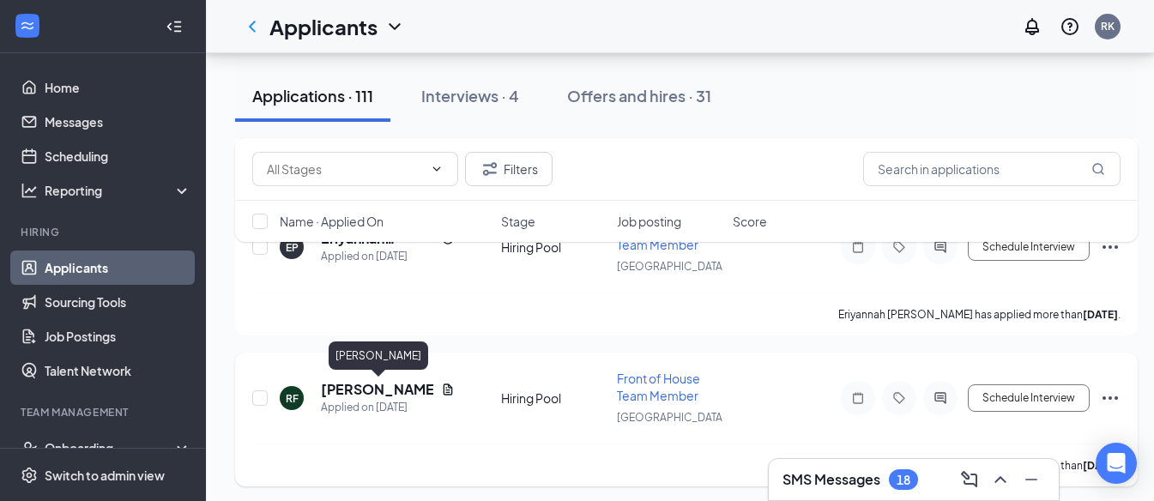
click at [365, 396] on h5 "[PERSON_NAME]" at bounding box center [377, 389] width 113 height 19
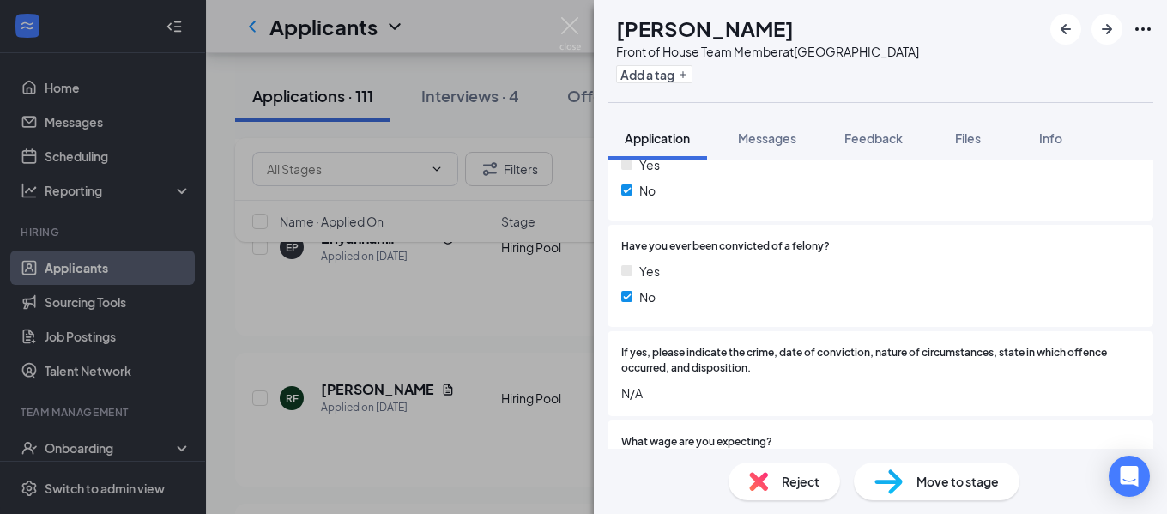
scroll to position [537, 0]
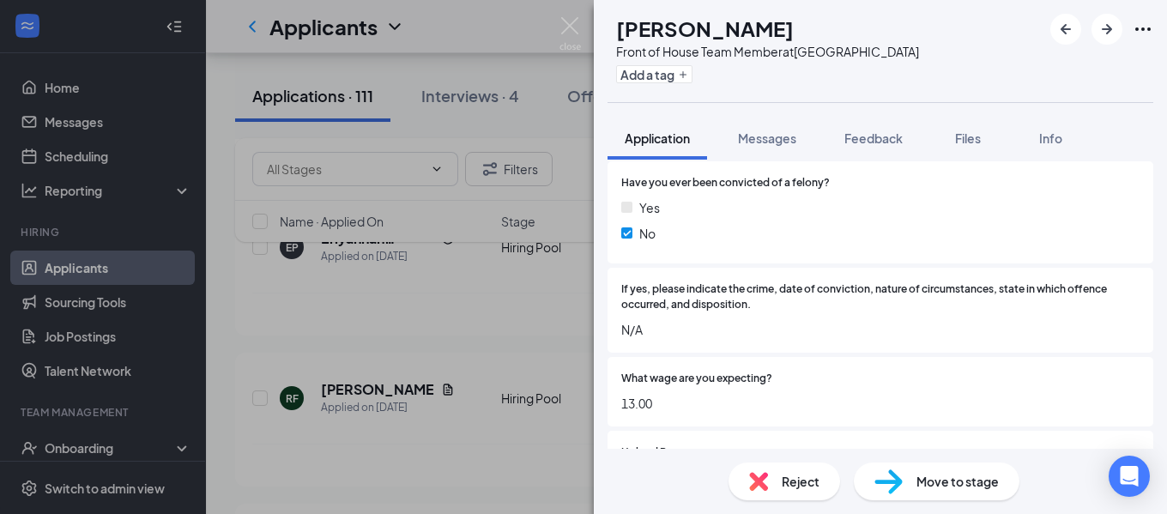
click at [924, 489] on span "Move to stage" at bounding box center [957, 481] width 82 height 19
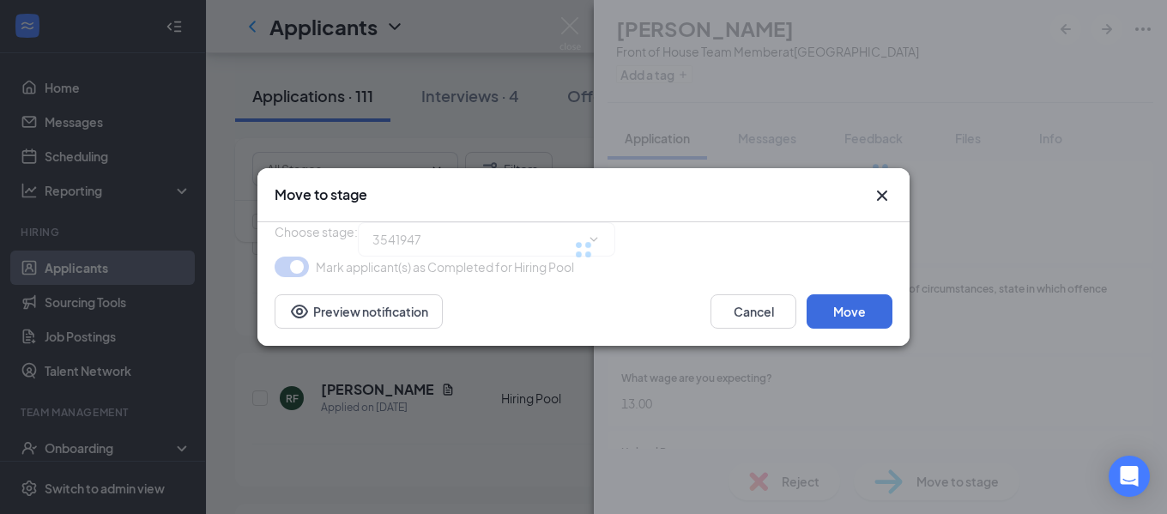
type input "Onsite Interview (next stage)"
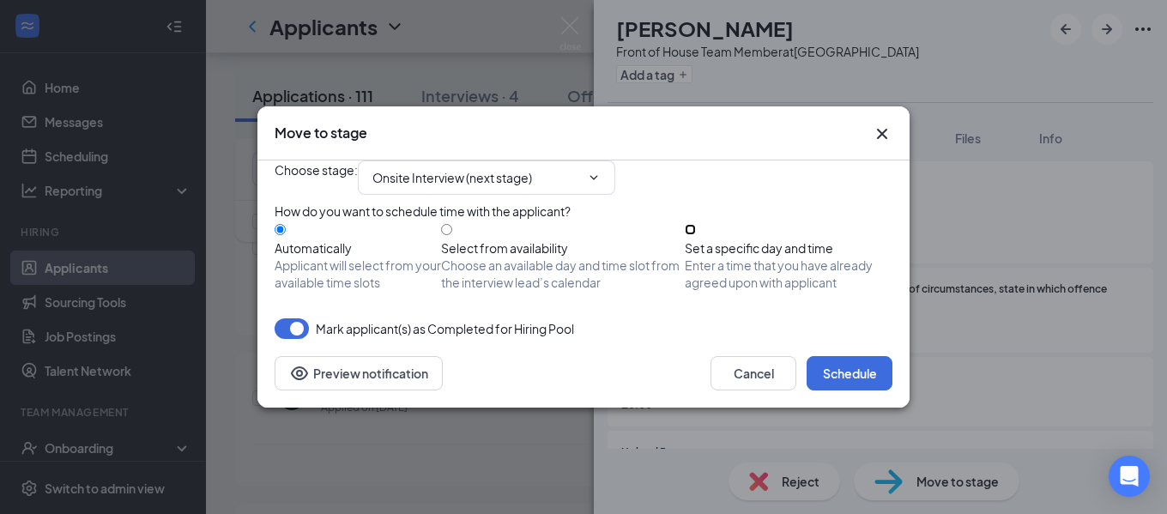
click at [696, 234] on input "Set a specific day and time Enter a time that you have already agreed upon with…" at bounding box center [689, 229] width 11 height 11
radio input "true"
radio input "false"
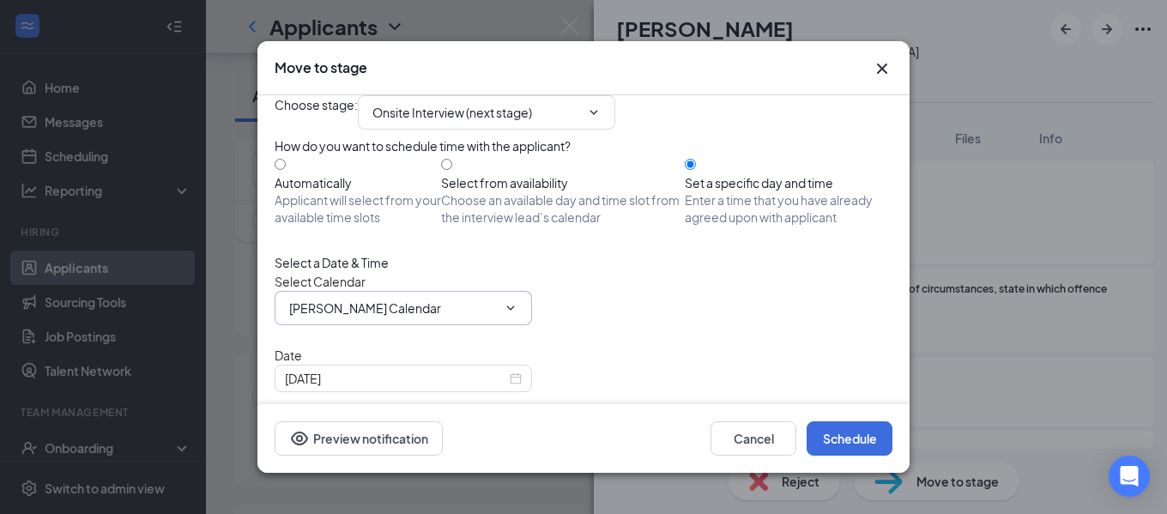
click at [446, 317] on input "[PERSON_NAME] Calendar" at bounding box center [393, 307] width 208 height 19
click at [424, 317] on input "[PERSON_NAME] Calendar" at bounding box center [393, 307] width 208 height 19
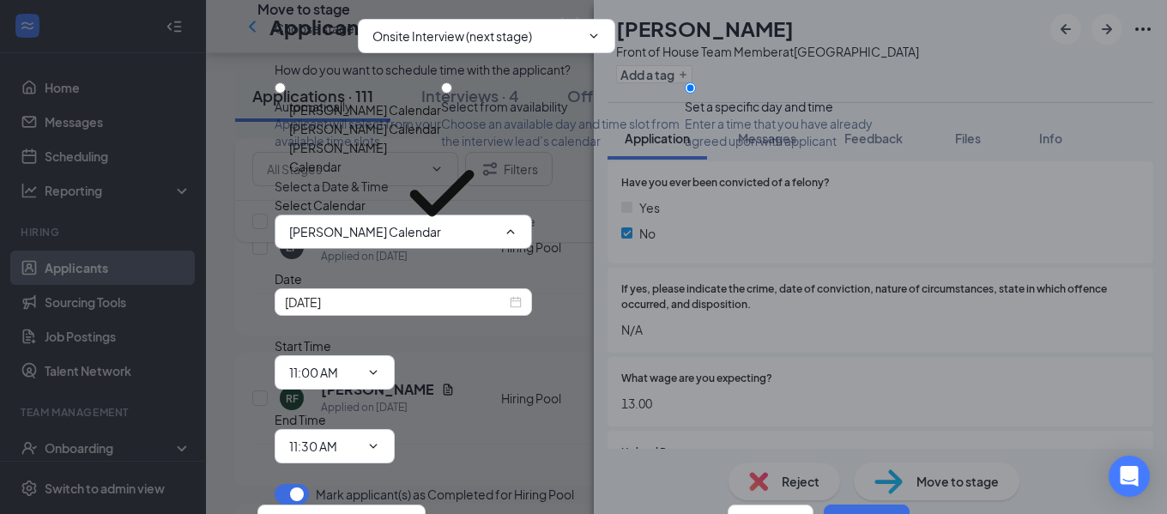
scroll to position [117, 0]
click at [431, 119] on div "[PERSON_NAME] Calendar" at bounding box center [365, 109] width 152 height 19
type input "[PERSON_NAME] Calendar"
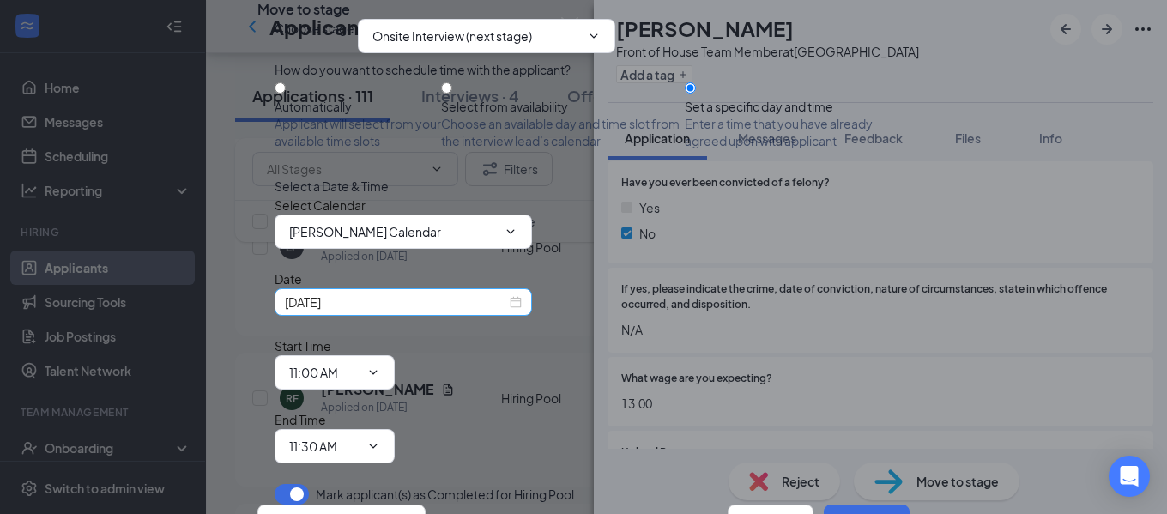
click at [433, 305] on input "[DATE]" at bounding box center [395, 301] width 221 height 19
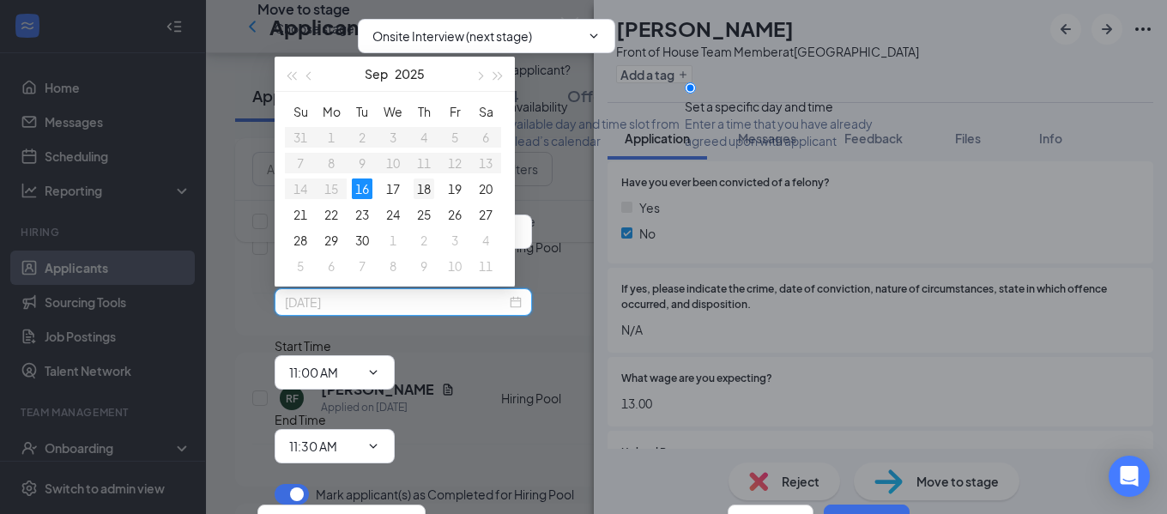
type input "[DATE]"
click at [421, 187] on div "18" at bounding box center [423, 188] width 21 height 21
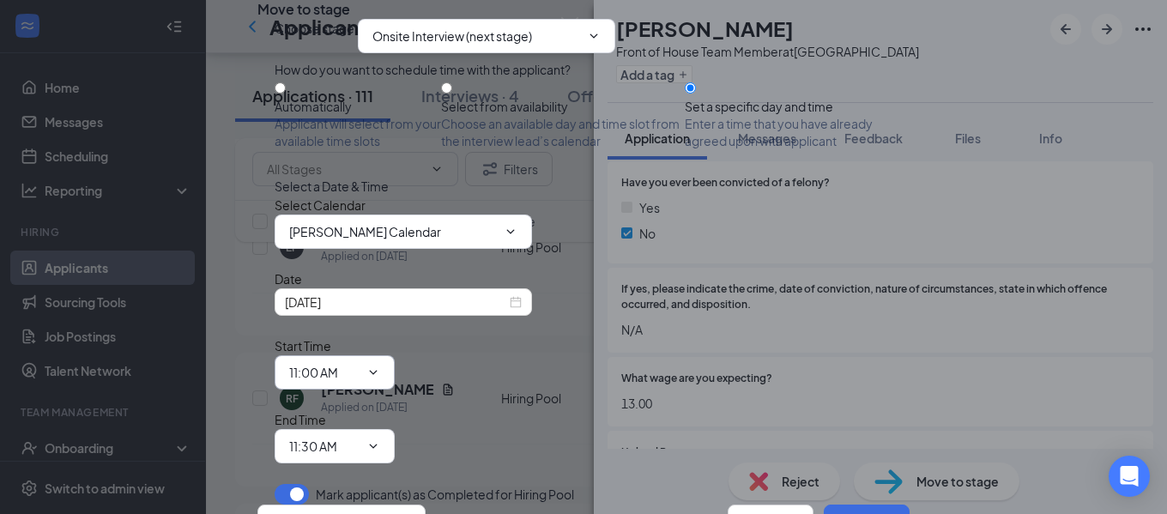
click at [377, 370] on icon "ChevronDown" at bounding box center [374, 372] width 8 height 4
click at [359, 363] on input "11:00 AM" at bounding box center [324, 372] width 70 height 19
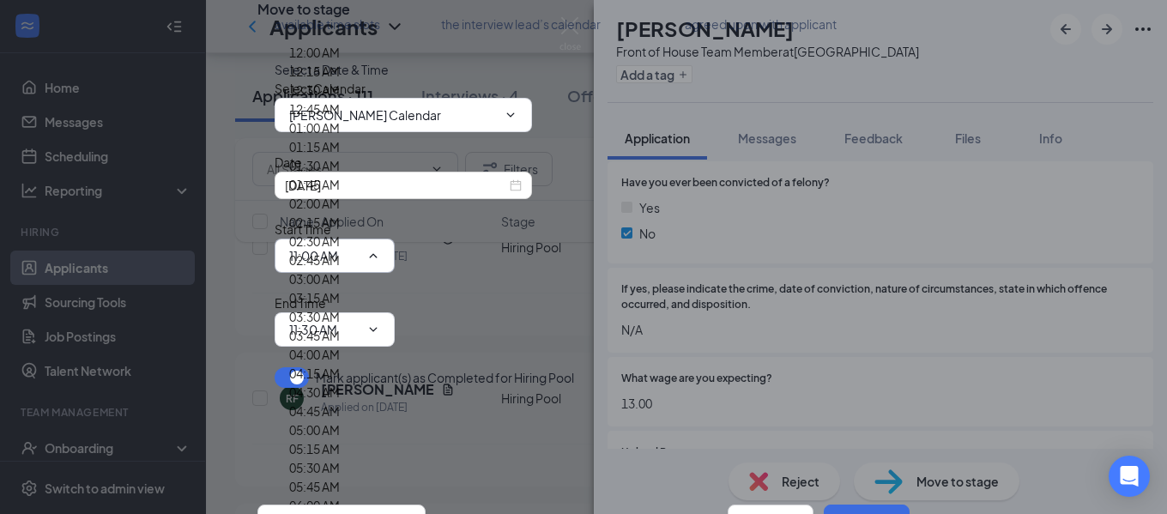
scroll to position [2402, 0]
type input "03:30 PM"
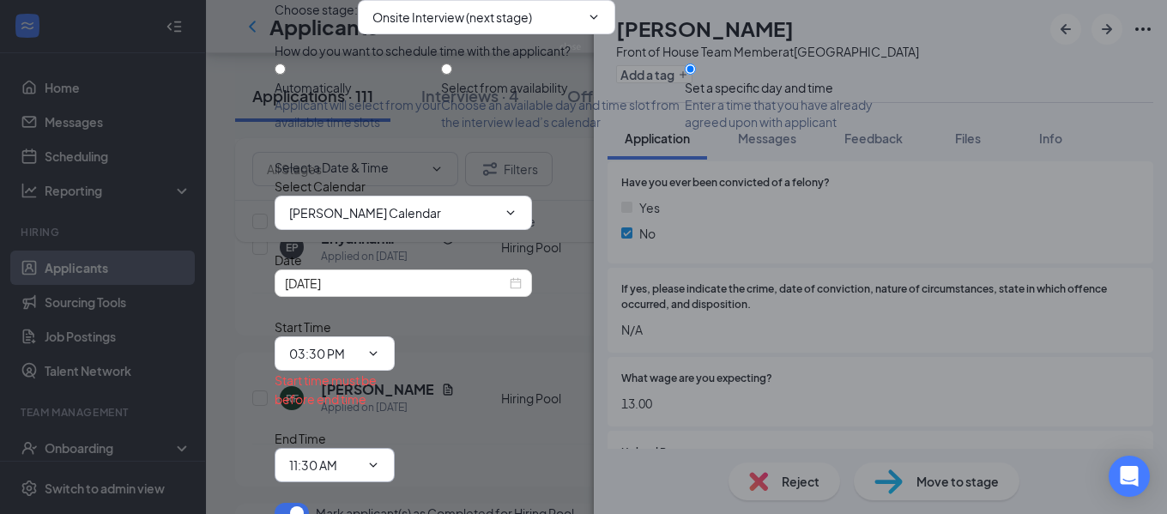
click at [395, 448] on span "11:30 AM" at bounding box center [334, 465] width 120 height 34
click at [359, 455] on input "11:30 AM" at bounding box center [324, 464] width 70 height 19
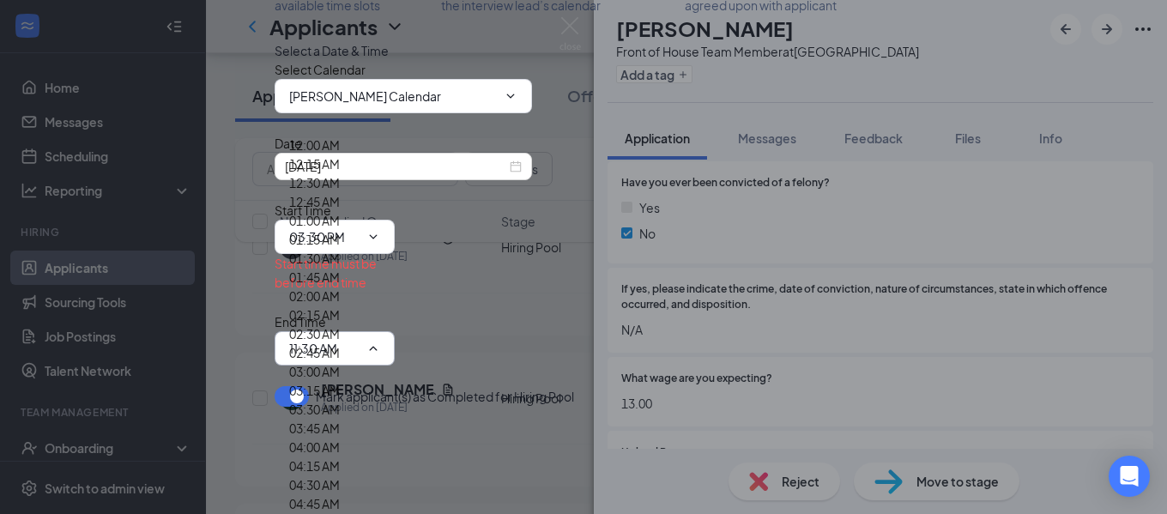
scroll to position [2316, 0]
type input "03:45 PM"
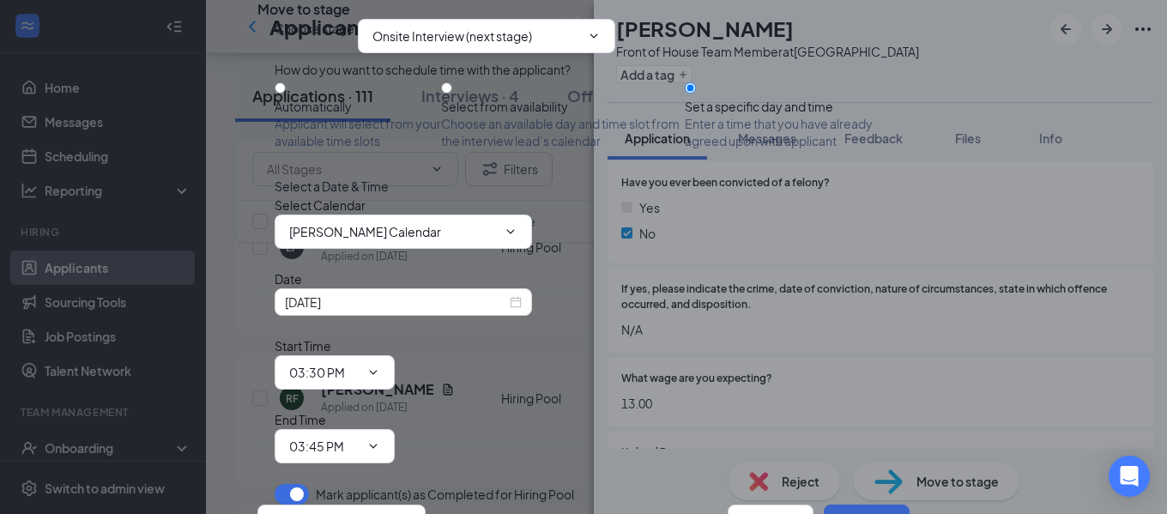
click at [851, 504] on button "Schedule" at bounding box center [866, 521] width 86 height 34
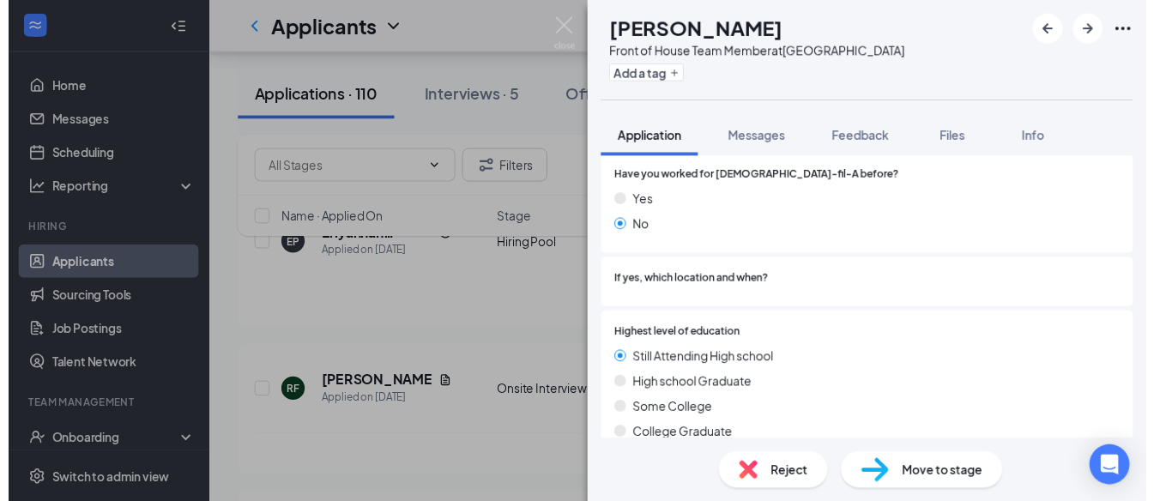
scroll to position [1995, 0]
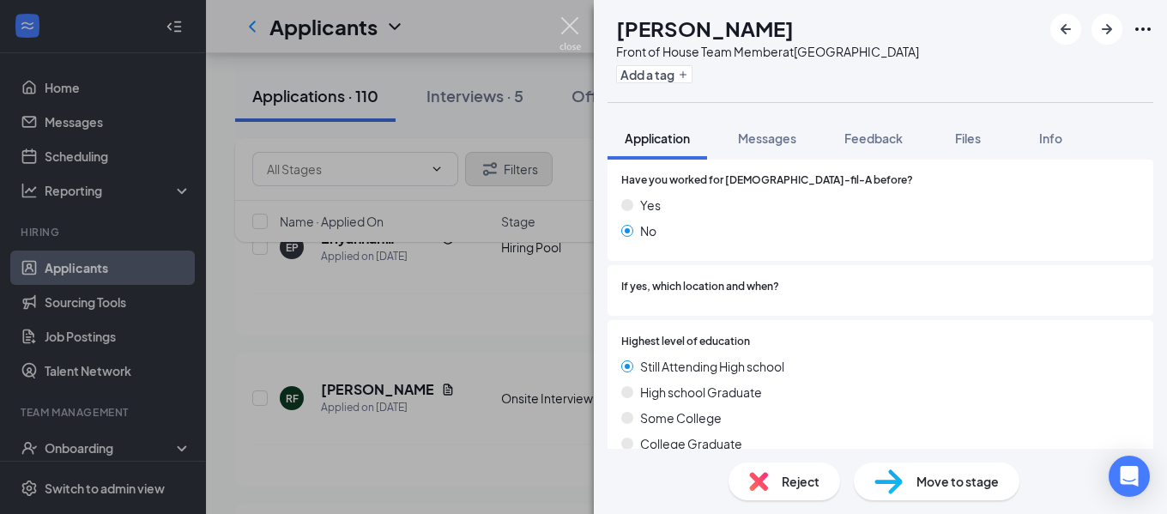
drag, startPoint x: 570, startPoint y: 27, endPoint x: 513, endPoint y: 178, distance: 161.5
click at [570, 27] on img at bounding box center [569, 33] width 21 height 33
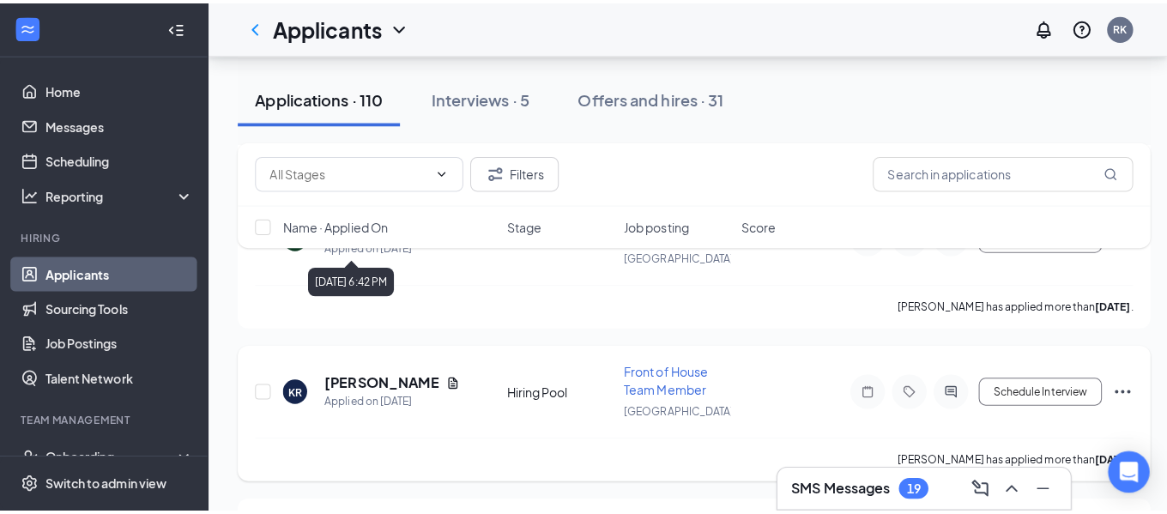
scroll to position [1287, 0]
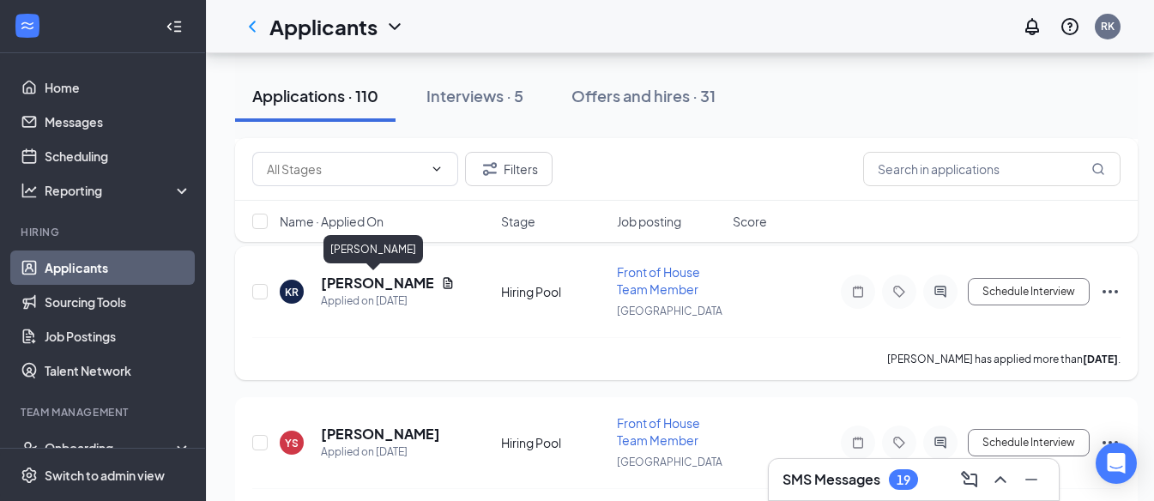
click at [373, 286] on h5 "[PERSON_NAME]" at bounding box center [377, 283] width 113 height 19
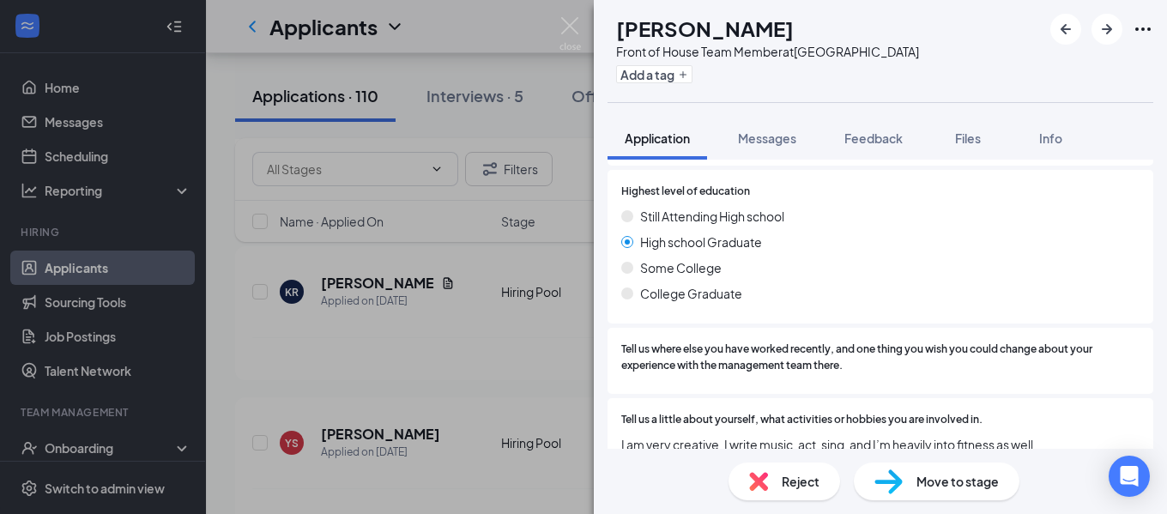
scroll to position [2024, 0]
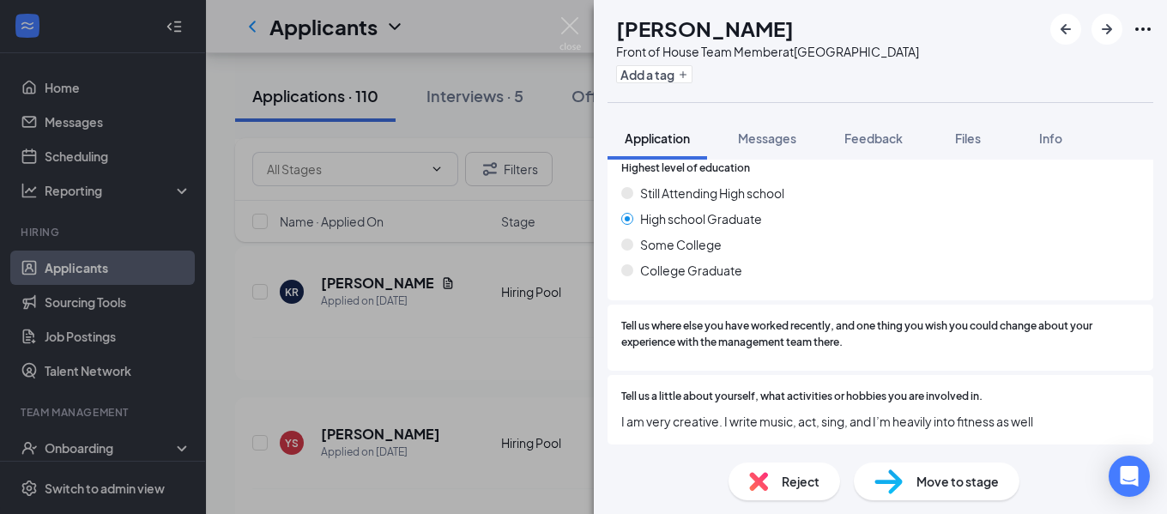
click at [935, 491] on div "Move to stage" at bounding box center [936, 481] width 166 height 38
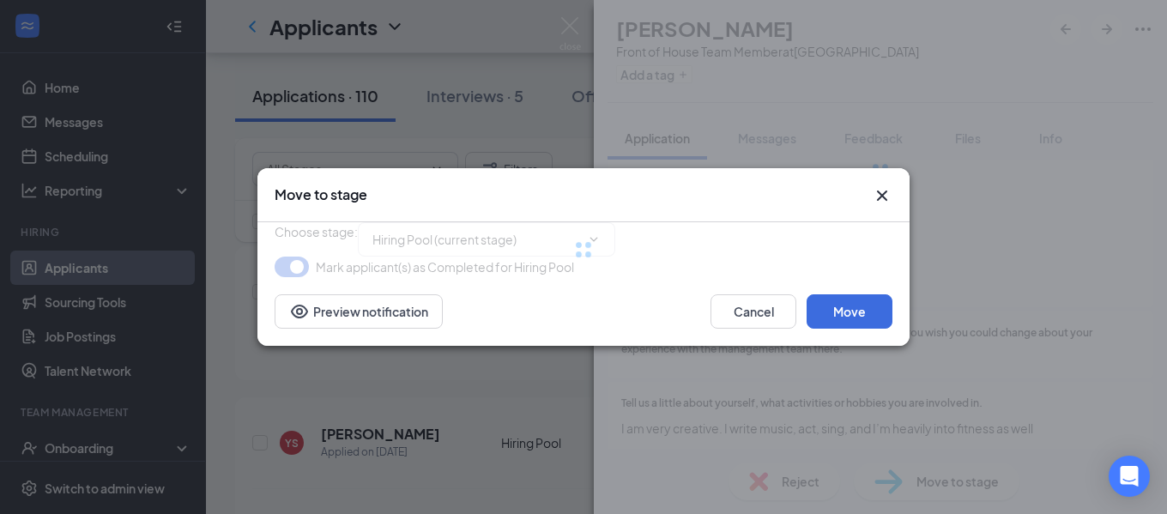
type input "Onsite Interview (next stage)"
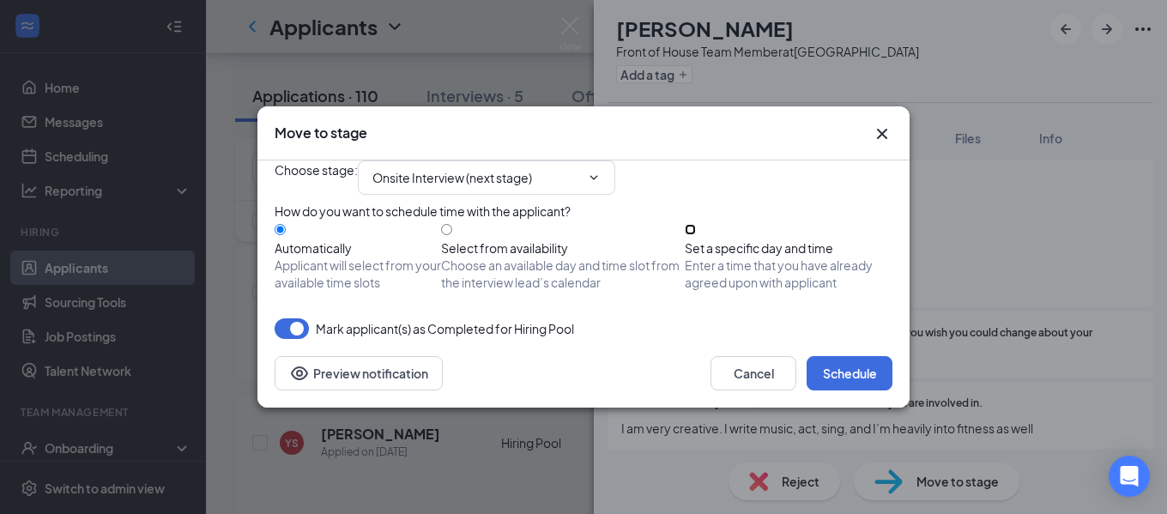
click at [696, 232] on input "Set a specific day and time Enter a time that you have already agreed upon with…" at bounding box center [689, 229] width 11 height 11
radio input "true"
radio input "false"
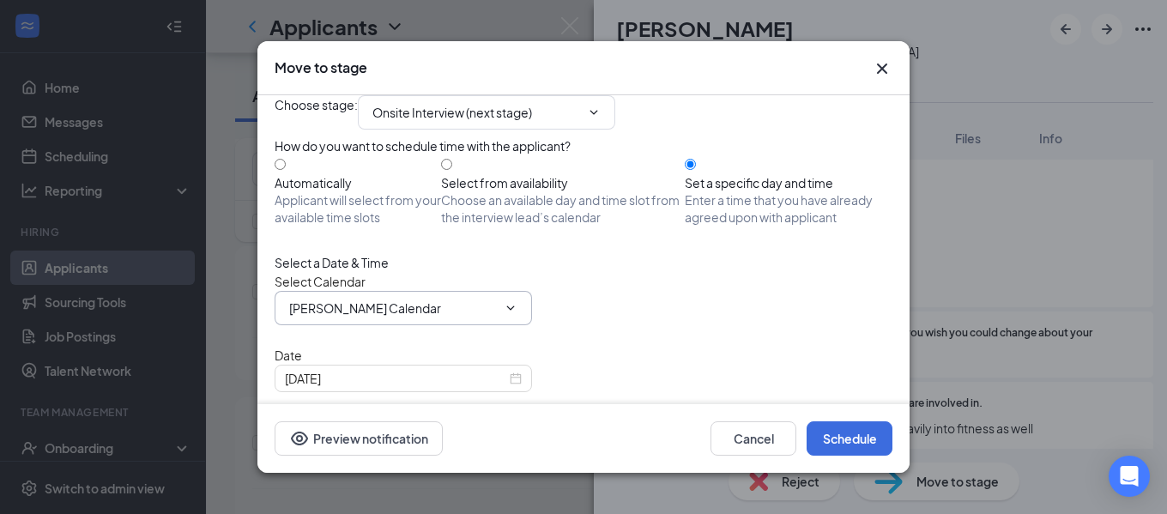
click at [436, 317] on input "[PERSON_NAME] Calendar" at bounding box center [393, 307] width 208 height 19
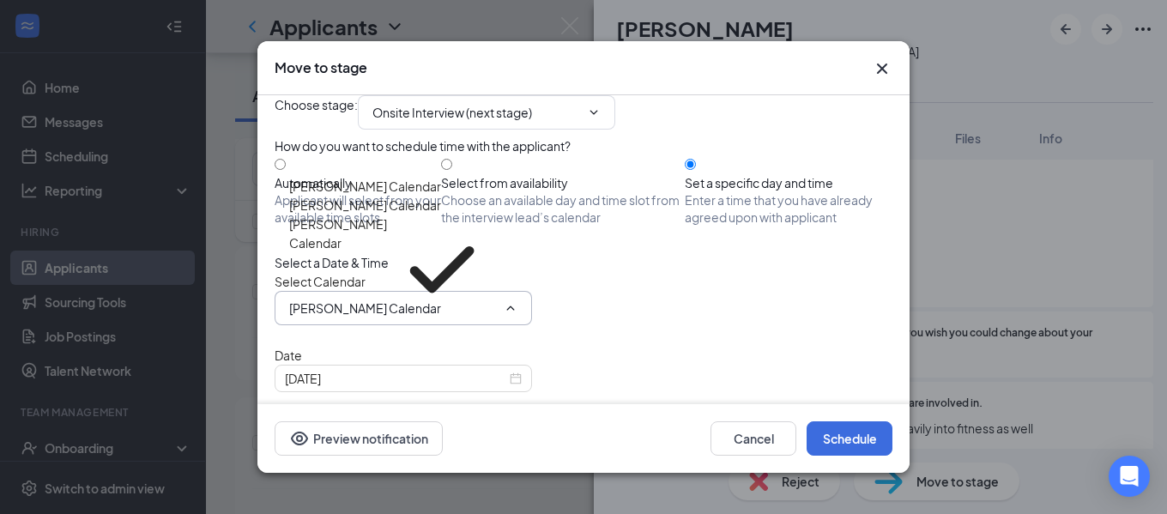
click at [431, 196] on div "[PERSON_NAME] Calendar" at bounding box center [393, 186] width 208 height 19
type input "[PERSON_NAME] Calendar"
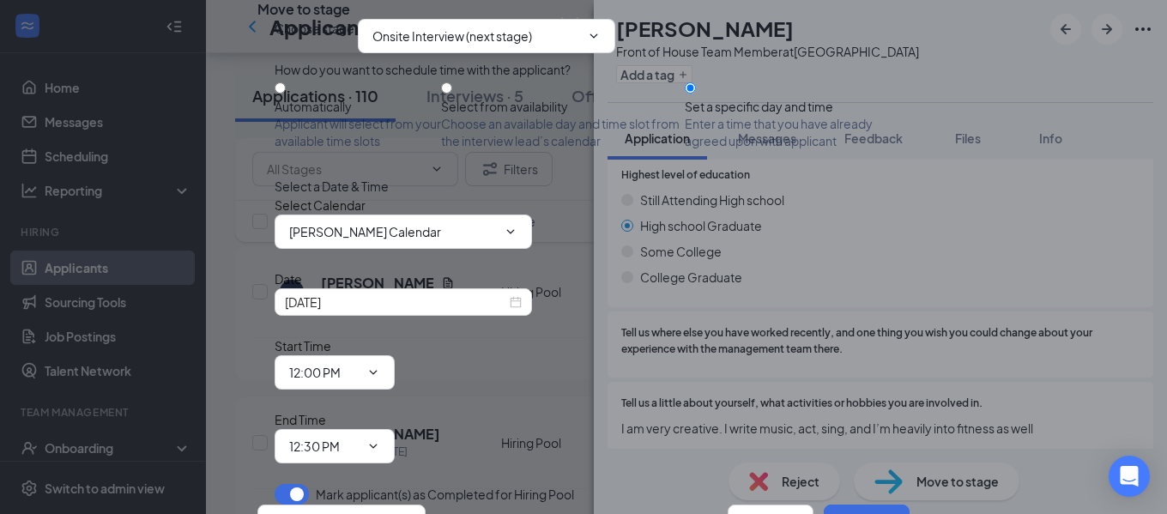
scroll to position [117, 0]
click at [455, 296] on div "[DATE]" at bounding box center [402, 301] width 257 height 27
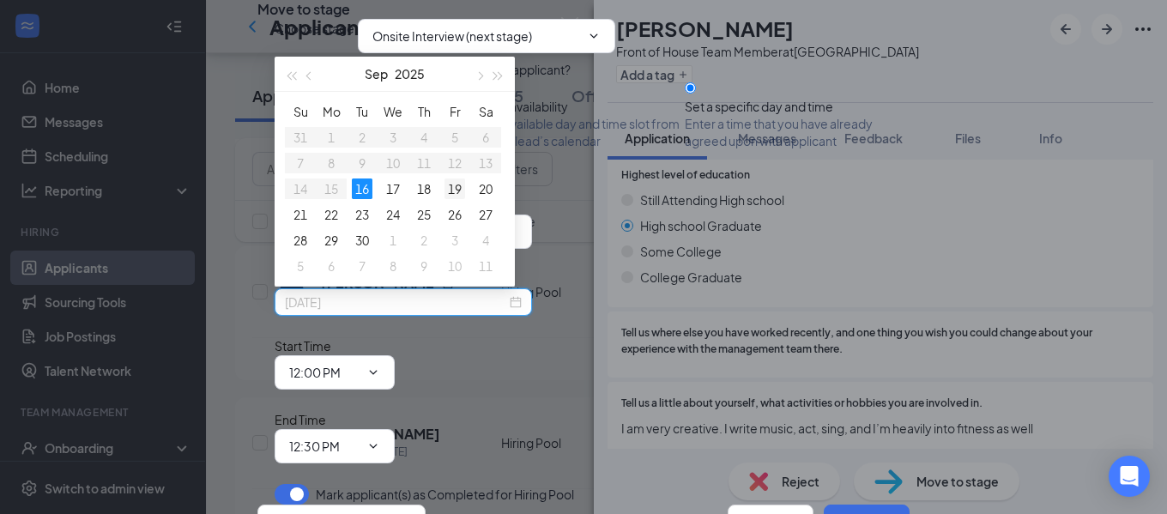
type input "[DATE]"
click at [450, 192] on div "19" at bounding box center [454, 188] width 21 height 21
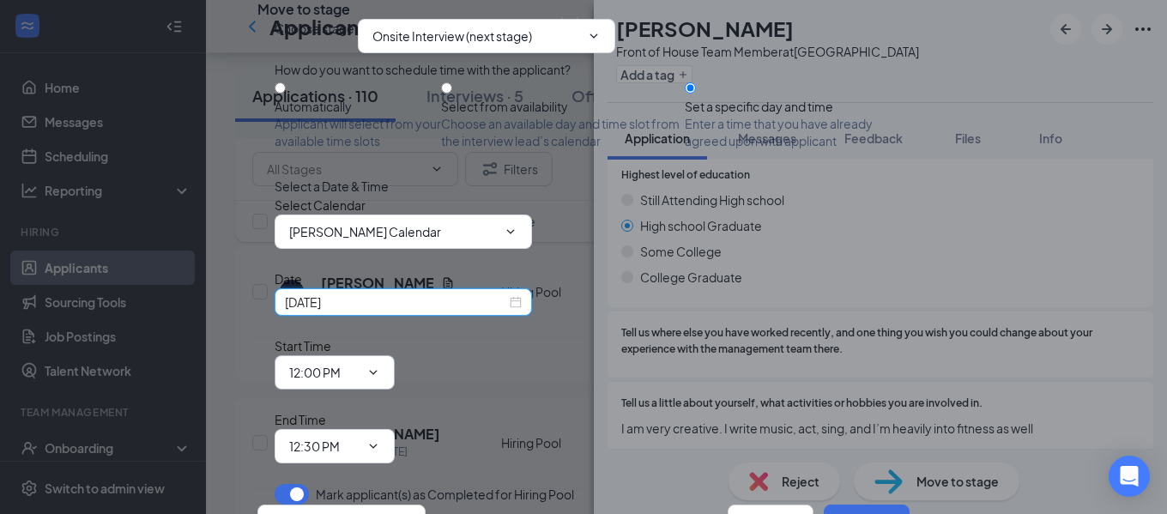
click at [359, 363] on input "12:00 PM" at bounding box center [324, 372] width 70 height 19
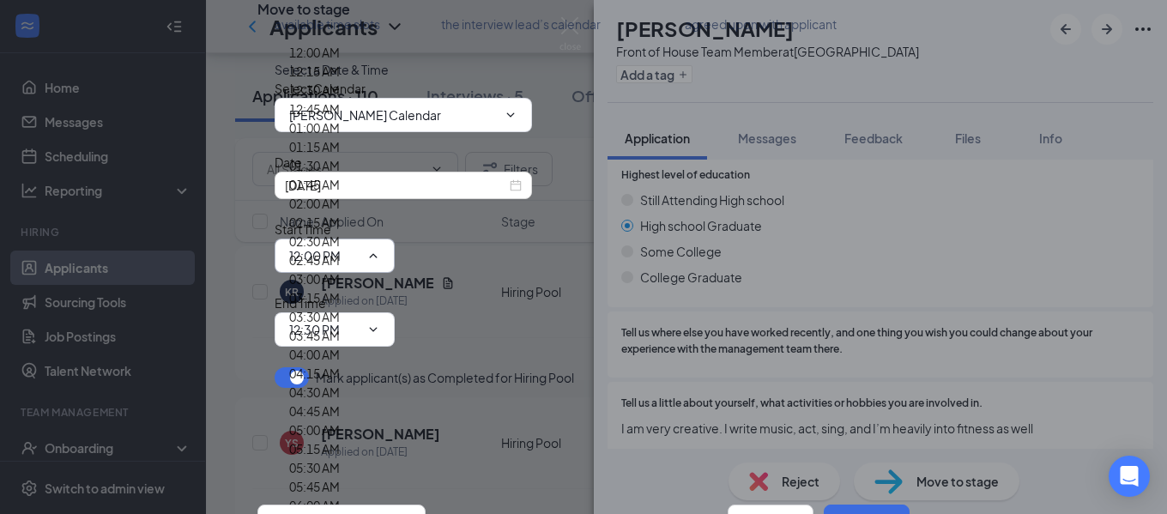
scroll to position [2402, 0]
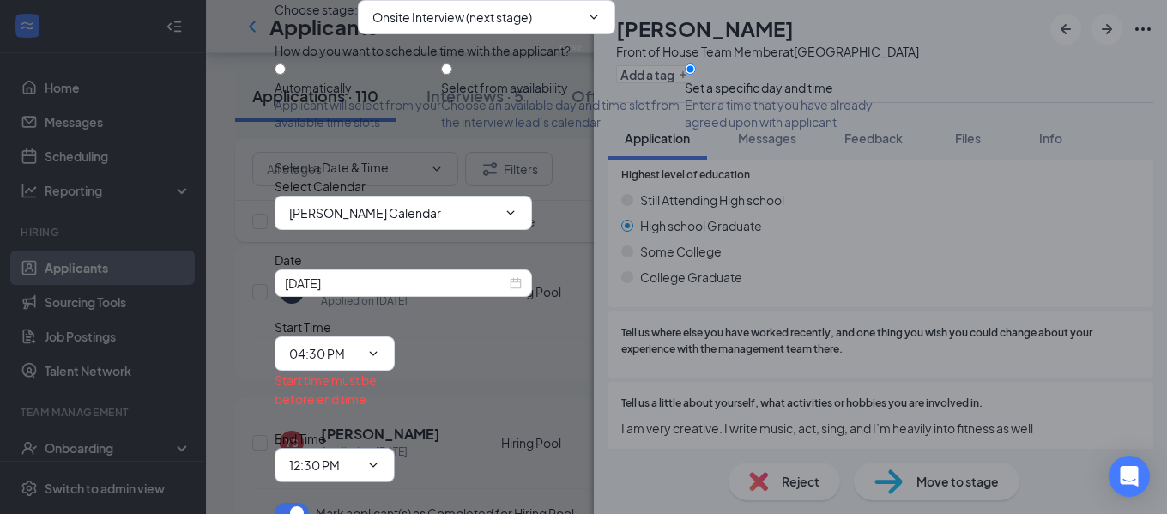
click at [359, 455] on input "12:30 PM" at bounding box center [324, 464] width 70 height 19
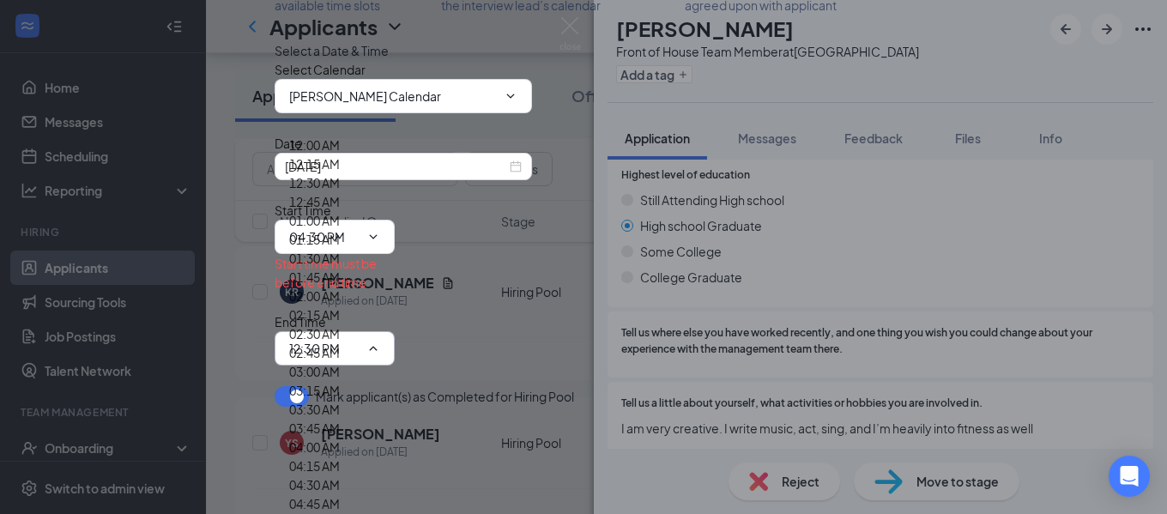
scroll to position [1201, 0]
click at [359, 246] on input "04:30 PM" at bounding box center [324, 236] width 70 height 19
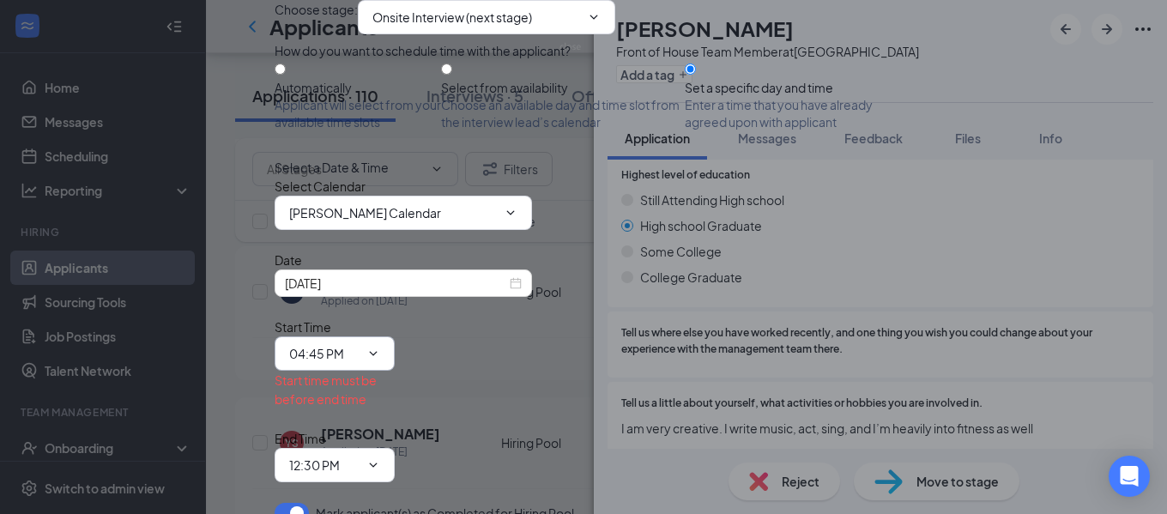
click at [380, 347] on icon "ChevronDown" at bounding box center [373, 354] width 14 height 14
click at [395, 336] on span "04:45 PM 12:00 AM 12:15 AM 12:30 AM 12:45 AM 01:00 AM 01:15 AM 01:30 AM 01:45 A…" at bounding box center [334, 353] width 120 height 34
click at [359, 344] on input "04:45 PM" at bounding box center [324, 353] width 70 height 19
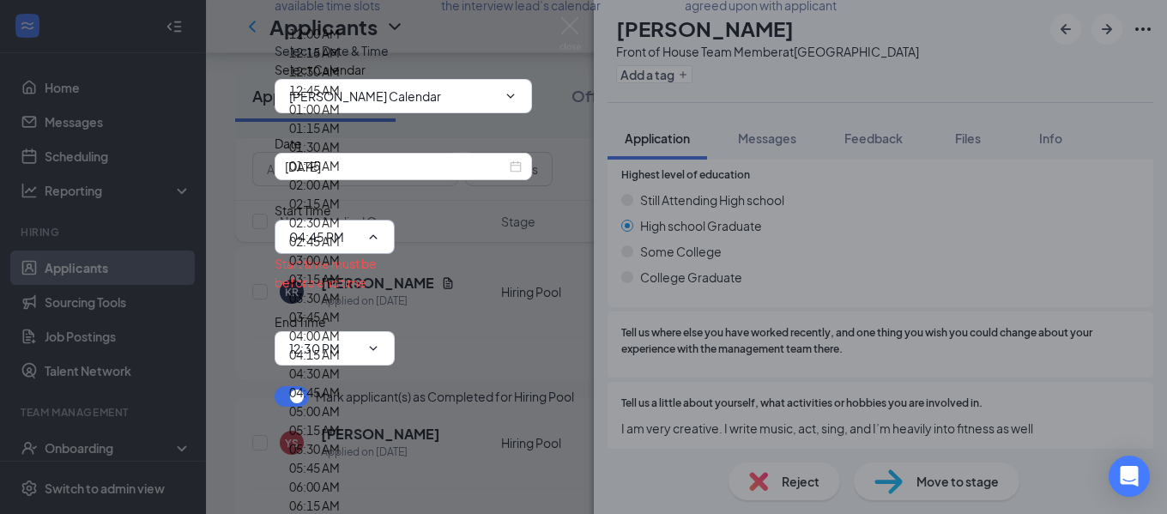
type input "05:00 PM"
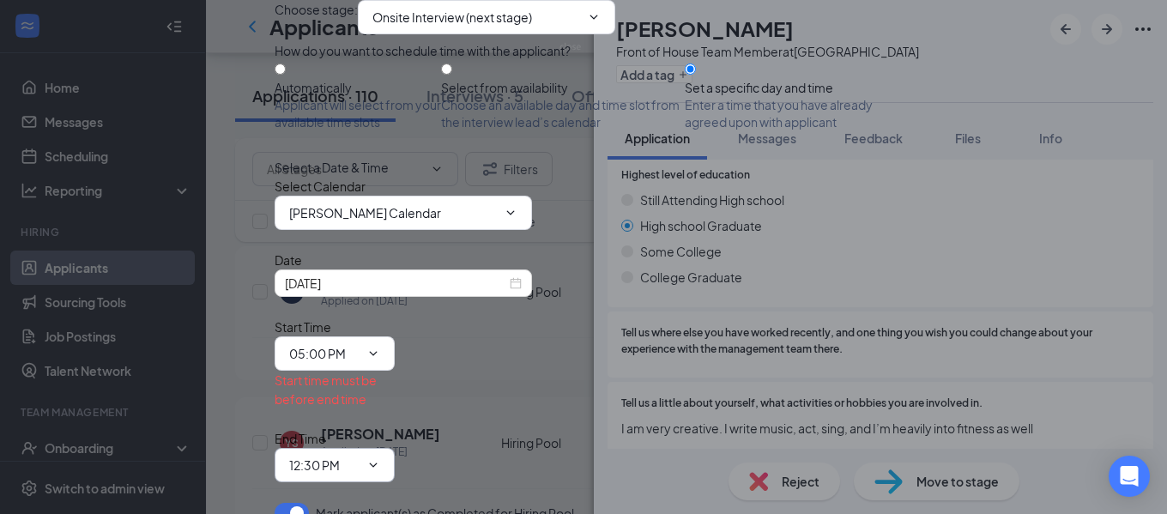
click at [395, 448] on span "12:30 PM 12:00 AM 12:15 AM 12:30 AM 12:45 AM 01:00 AM 01:15 AM 01:30 AM 01:45 A…" at bounding box center [334, 465] width 120 height 34
click at [380, 458] on icon "ChevronDown" at bounding box center [373, 465] width 14 height 14
click at [359, 455] on input "12:30 PM" at bounding box center [324, 464] width 70 height 19
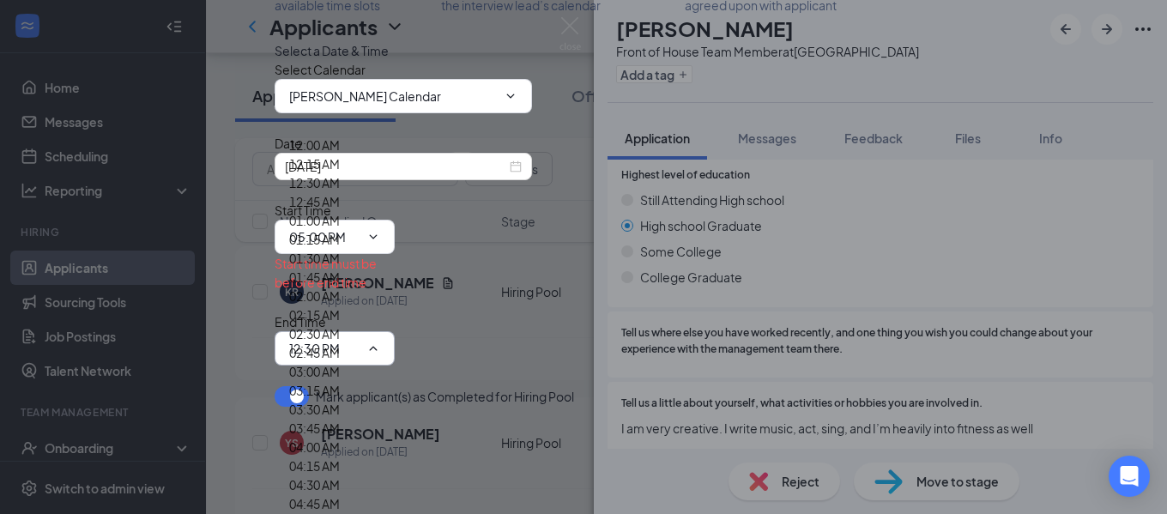
type input "05:30 PM"
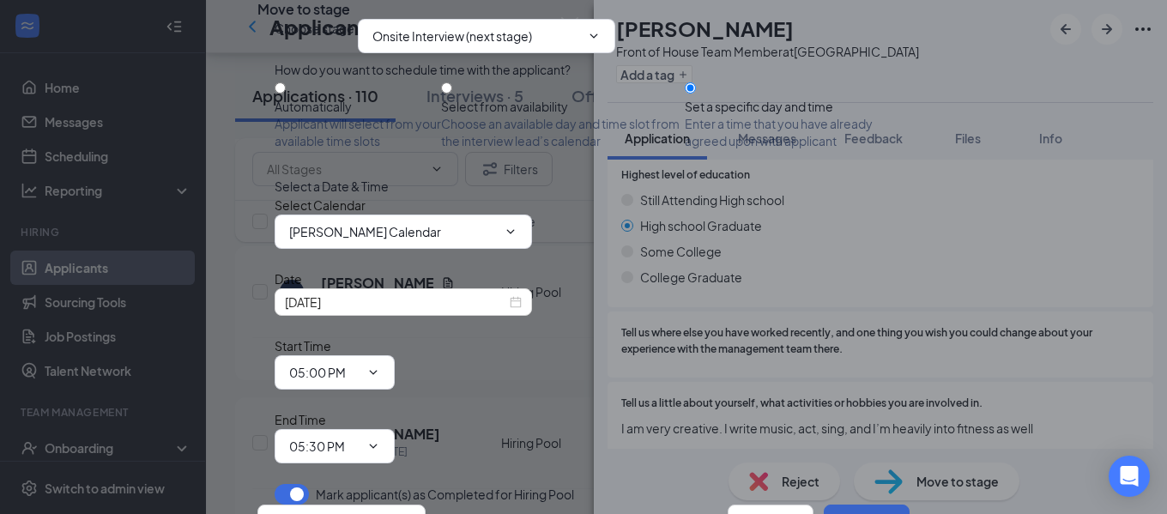
click at [839, 504] on button "Schedule" at bounding box center [866, 521] width 86 height 34
click at [839, 504] on button "button" at bounding box center [866, 521] width 86 height 34
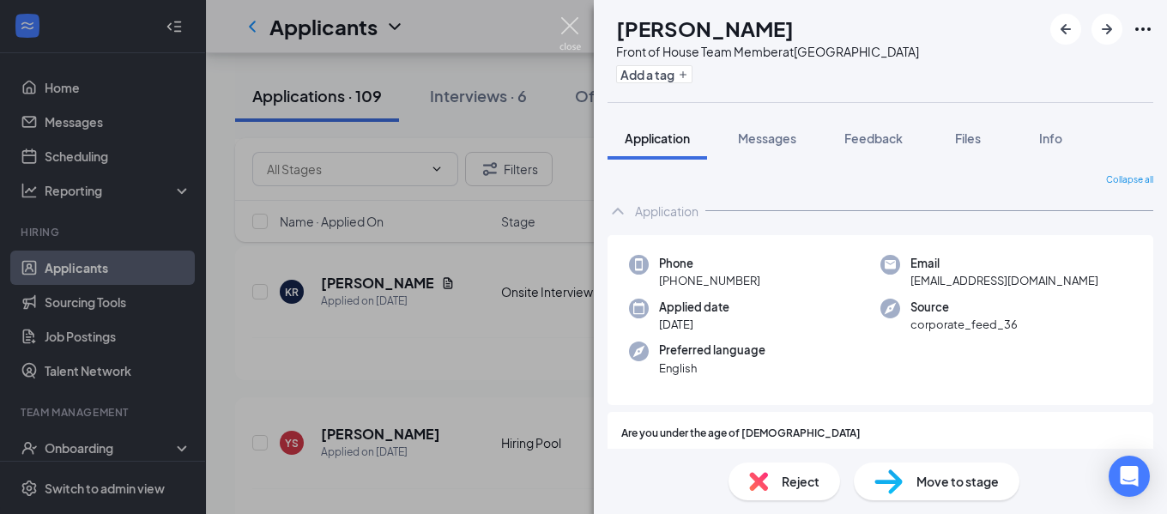
click at [563, 21] on img at bounding box center [569, 33] width 21 height 33
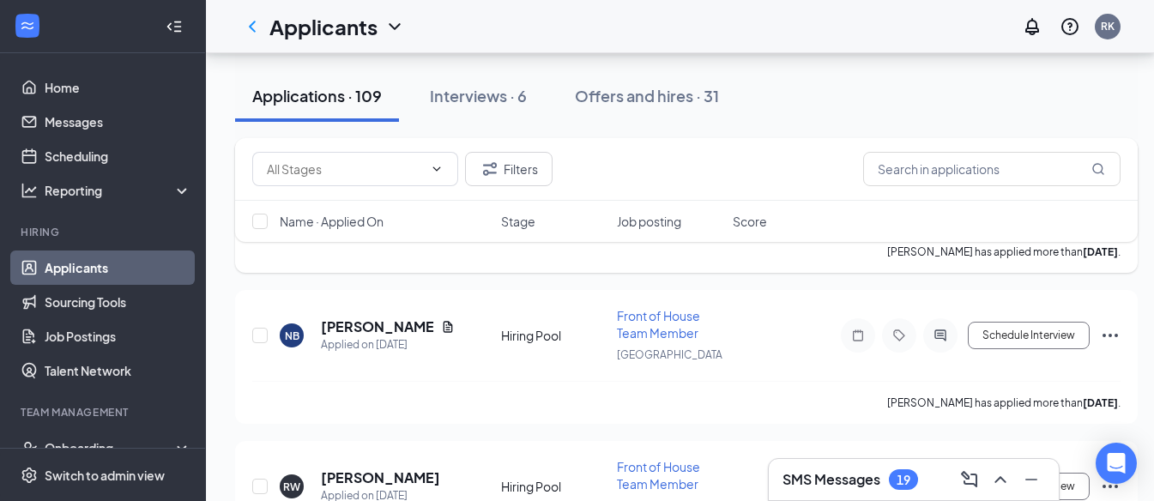
scroll to position [1458, 0]
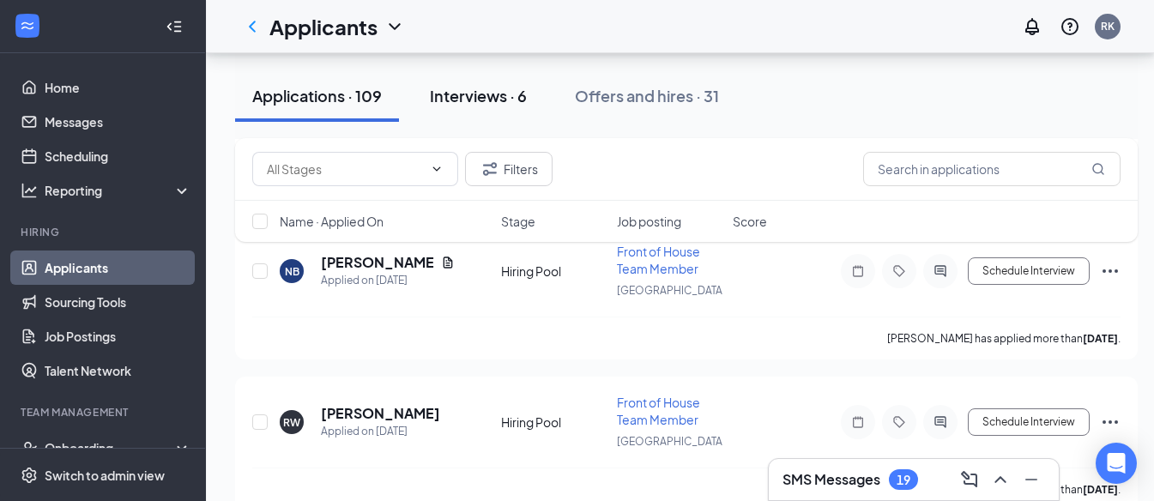
click at [451, 93] on div "Interviews · 6" at bounding box center [478, 95] width 97 height 21
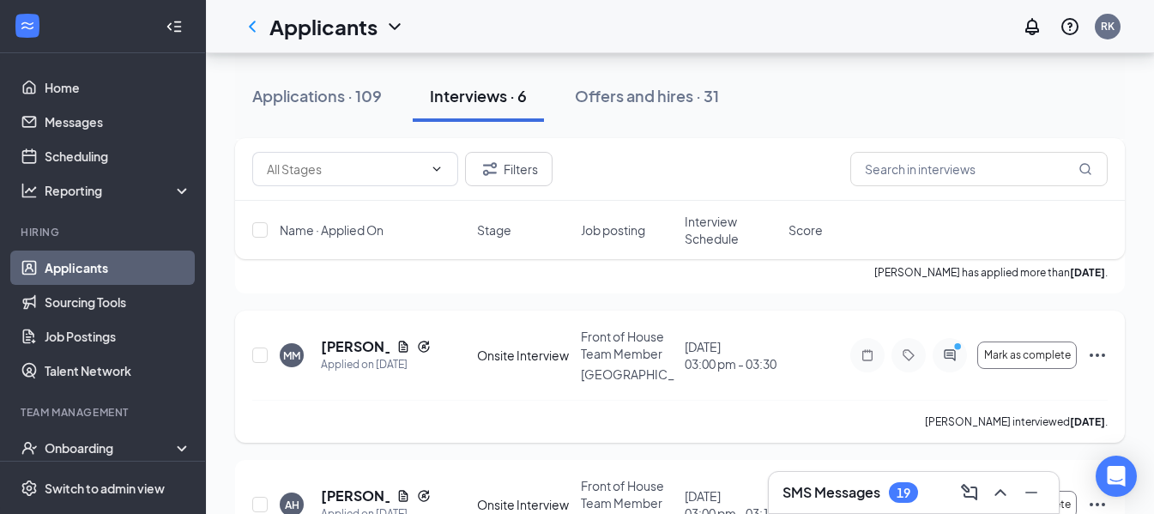
scroll to position [512, 0]
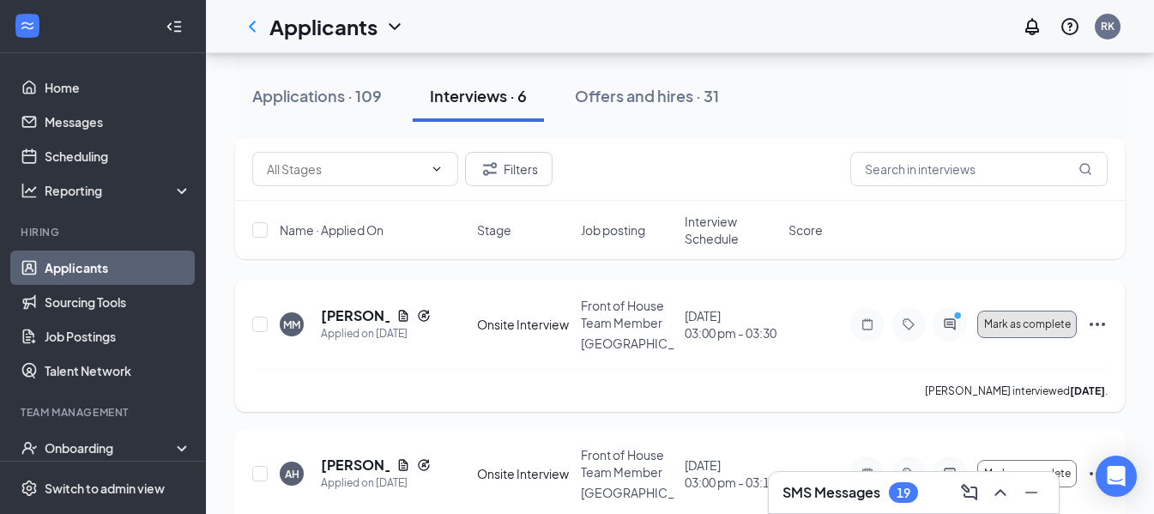
click at [1064, 318] on span "Mark as complete" at bounding box center [1027, 324] width 87 height 12
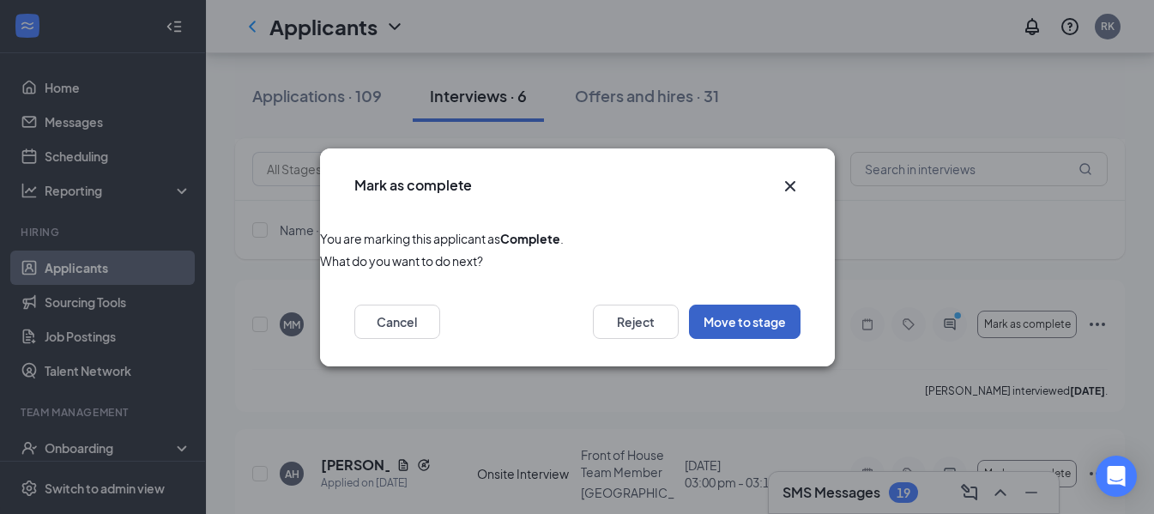
click at [705, 335] on button "Move to stage" at bounding box center [745, 321] width 112 height 34
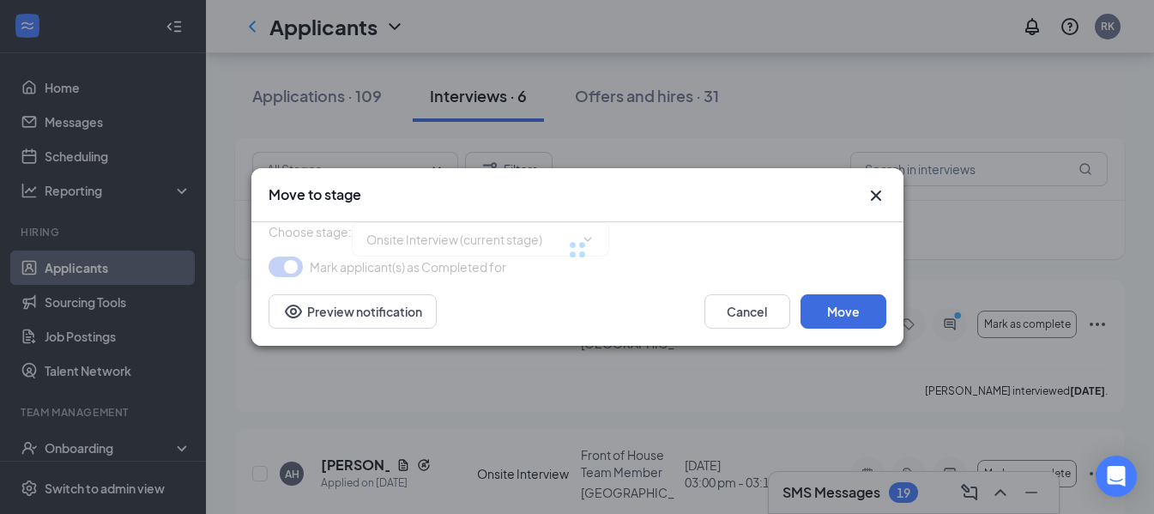
type input "Hiring Complete (next stage)"
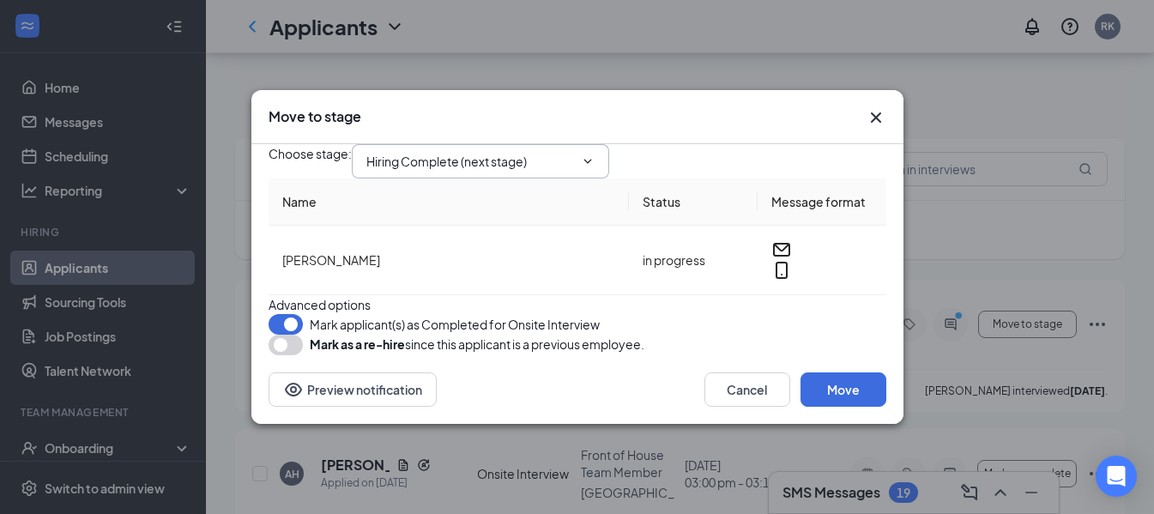
click at [527, 152] on input "Hiring Complete (next stage)" at bounding box center [470, 161] width 208 height 19
click at [527, 144] on span "Hiring Complete (next stage)" at bounding box center [480, 161] width 257 height 34
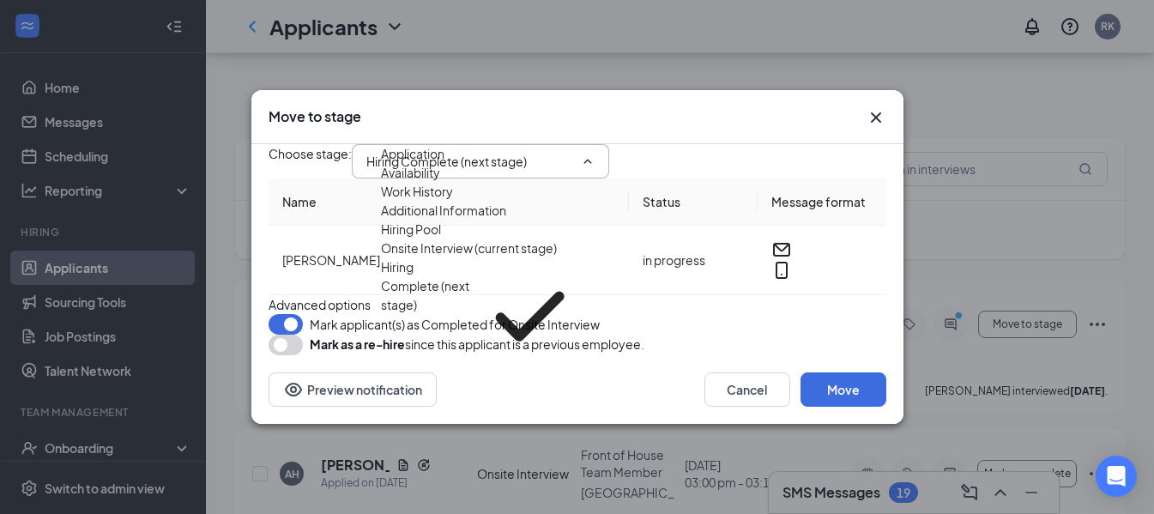
scroll to position [58, 0]
click at [471, 301] on div "Hiring Complete (next stage)" at bounding box center [426, 316] width 90 height 118
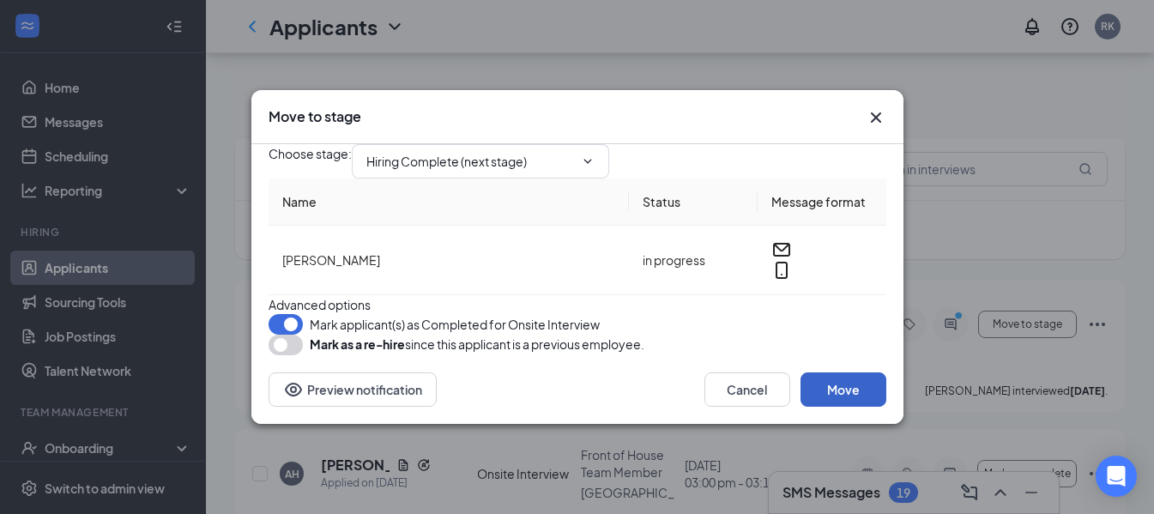
click at [857, 407] on button "Move" at bounding box center [843, 389] width 86 height 34
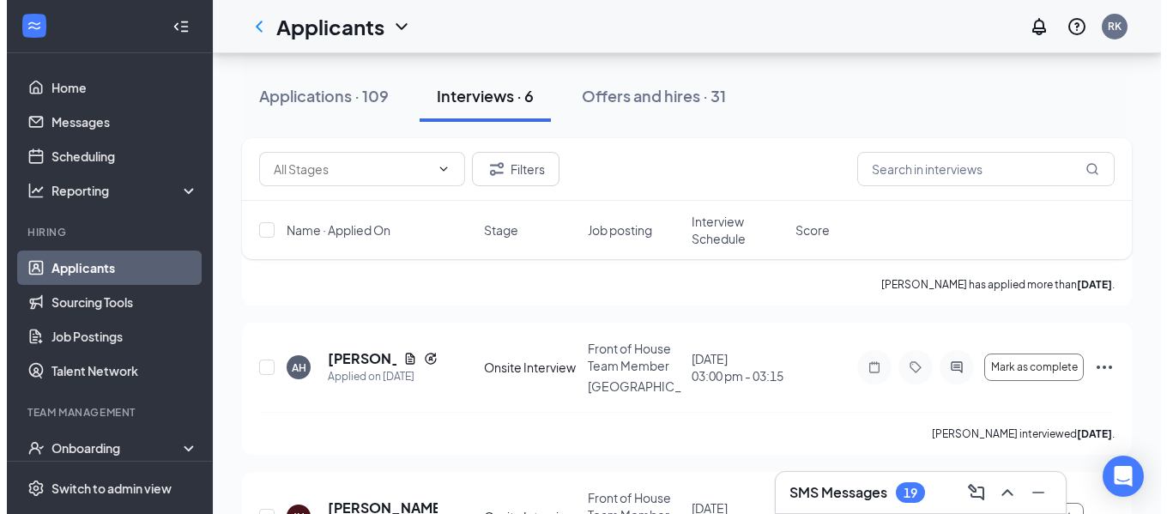
scroll to position [684, 0]
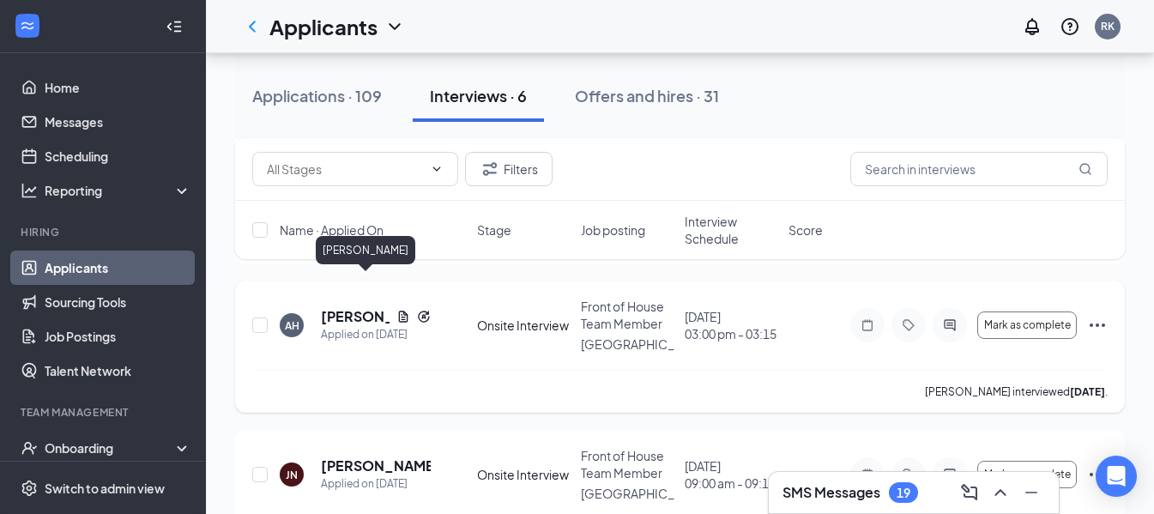
click at [363, 307] on h5 "[PERSON_NAME]" at bounding box center [355, 316] width 69 height 19
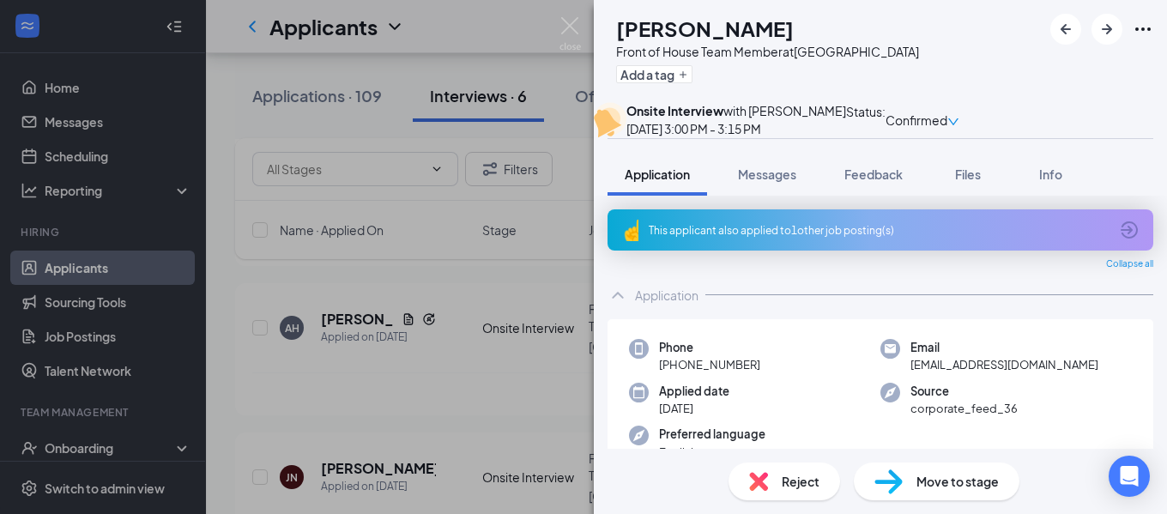
click at [826, 479] on div "Reject" at bounding box center [784, 481] width 112 height 38
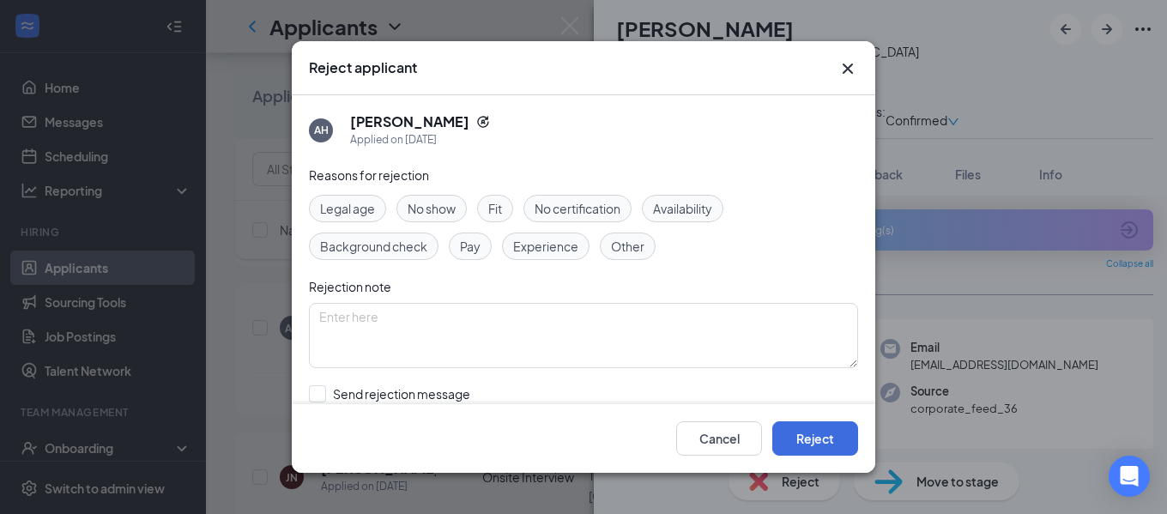
click at [674, 205] on span "Availability" at bounding box center [682, 208] width 59 height 19
click at [822, 437] on button "Reject" at bounding box center [815, 438] width 86 height 34
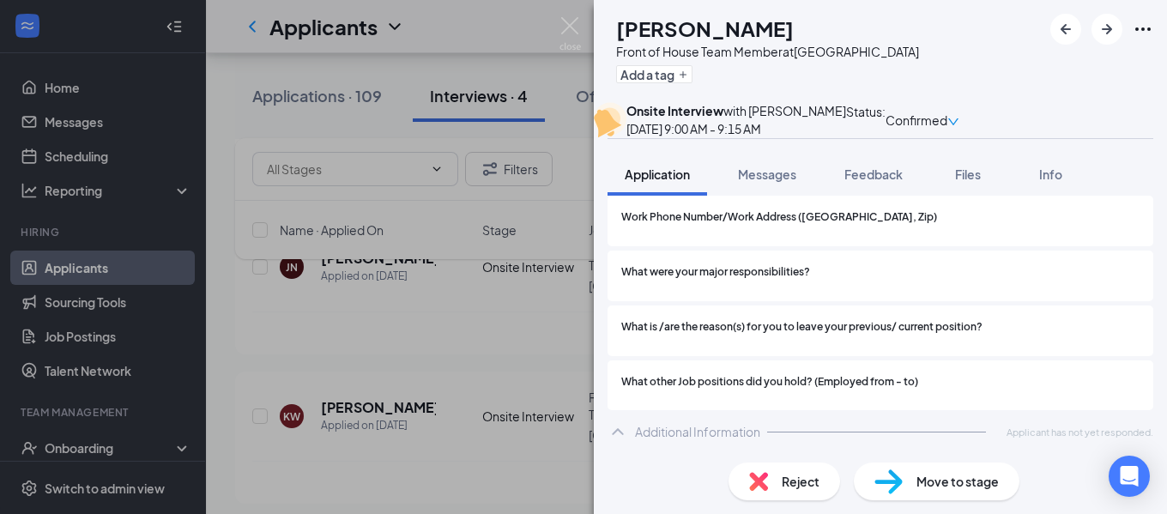
scroll to position [1465, 0]
click at [781, 476] on span "Reject" at bounding box center [800, 481] width 38 height 19
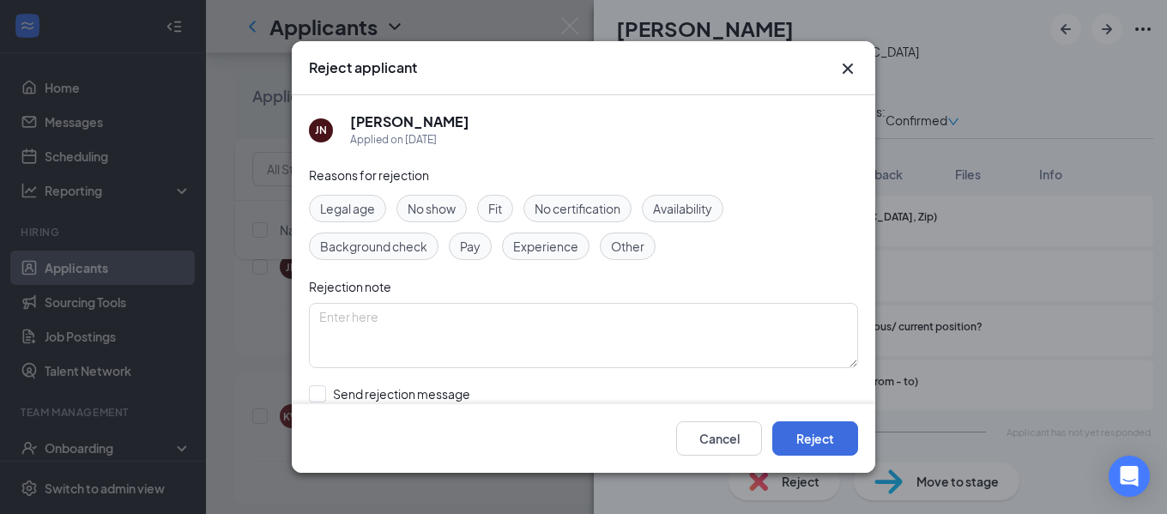
click at [504, 215] on div "Fit" at bounding box center [495, 208] width 36 height 27
click at [812, 439] on button "Reject" at bounding box center [815, 438] width 86 height 34
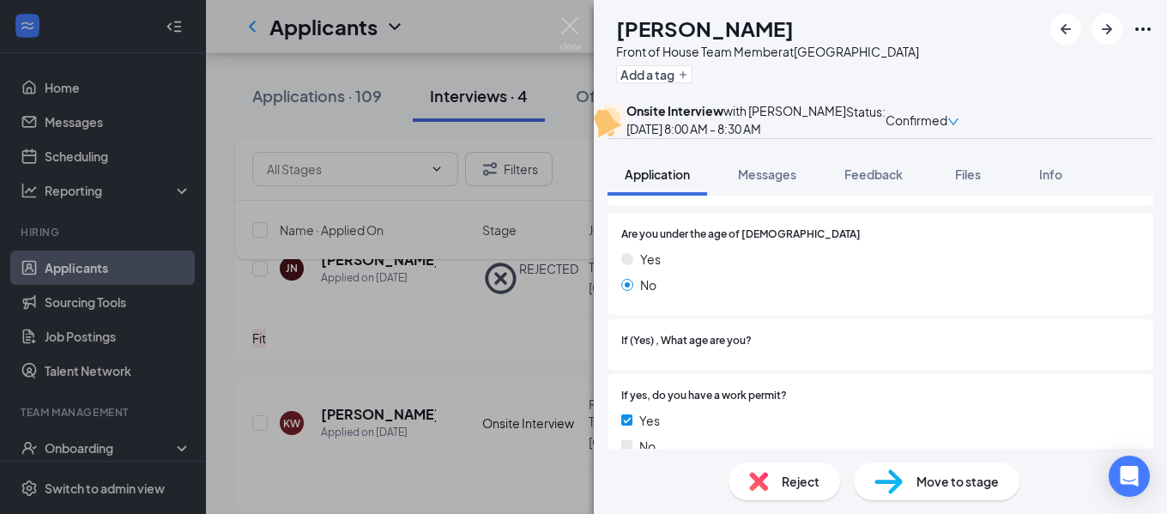
scroll to position [257, 0]
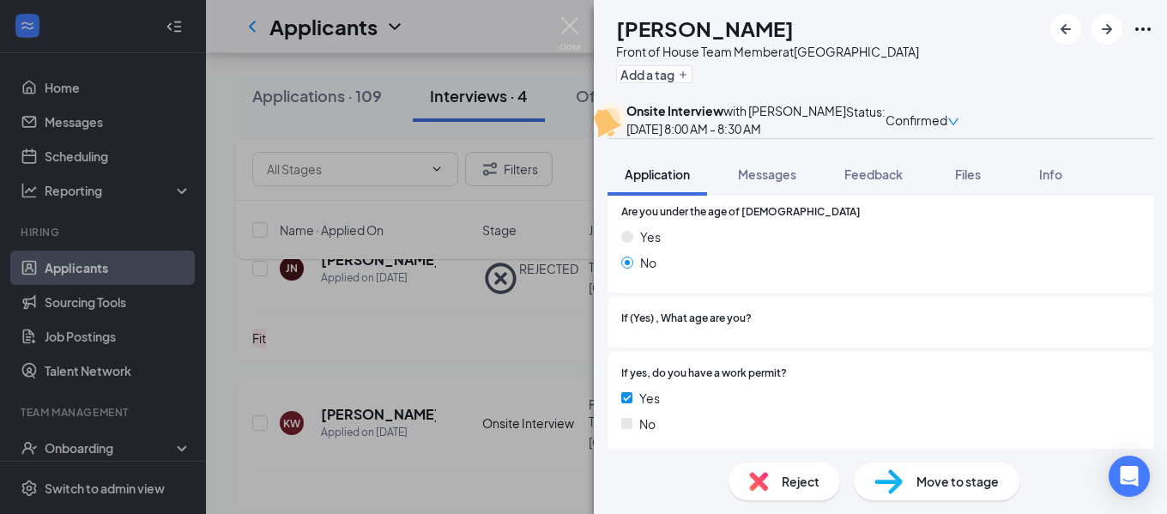
click at [813, 488] on span "Reject" at bounding box center [800, 481] width 38 height 19
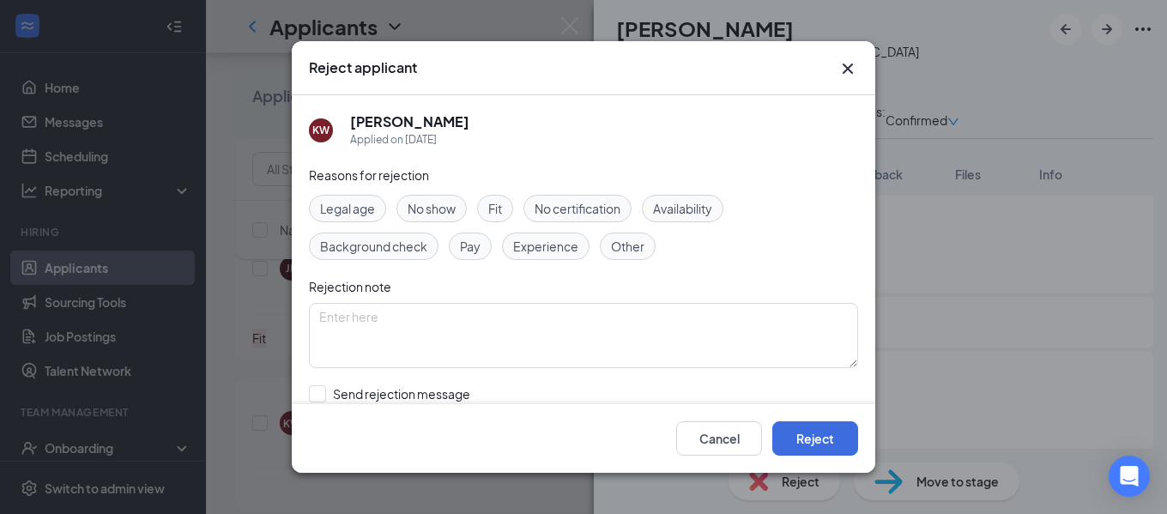
click at [494, 211] on span "Fit" at bounding box center [495, 208] width 14 height 19
click at [798, 437] on button "Reject" at bounding box center [815, 438] width 86 height 34
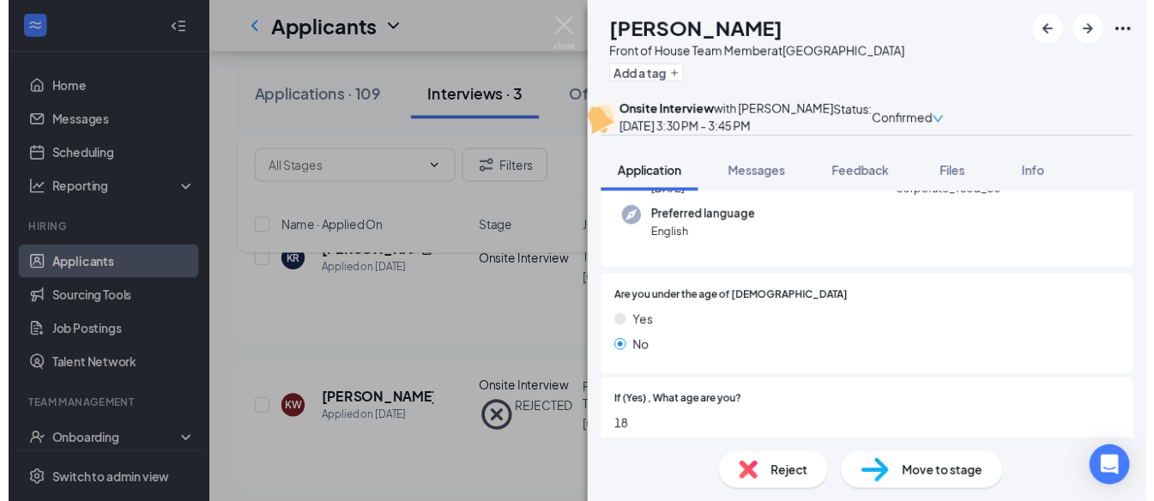
scroll to position [172, 0]
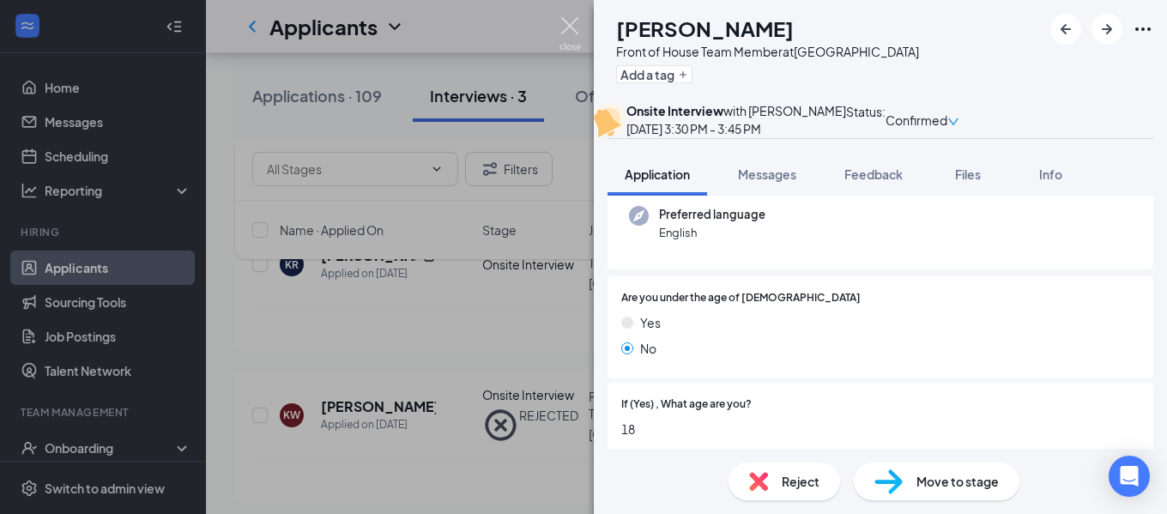
click at [568, 28] on img at bounding box center [569, 33] width 21 height 33
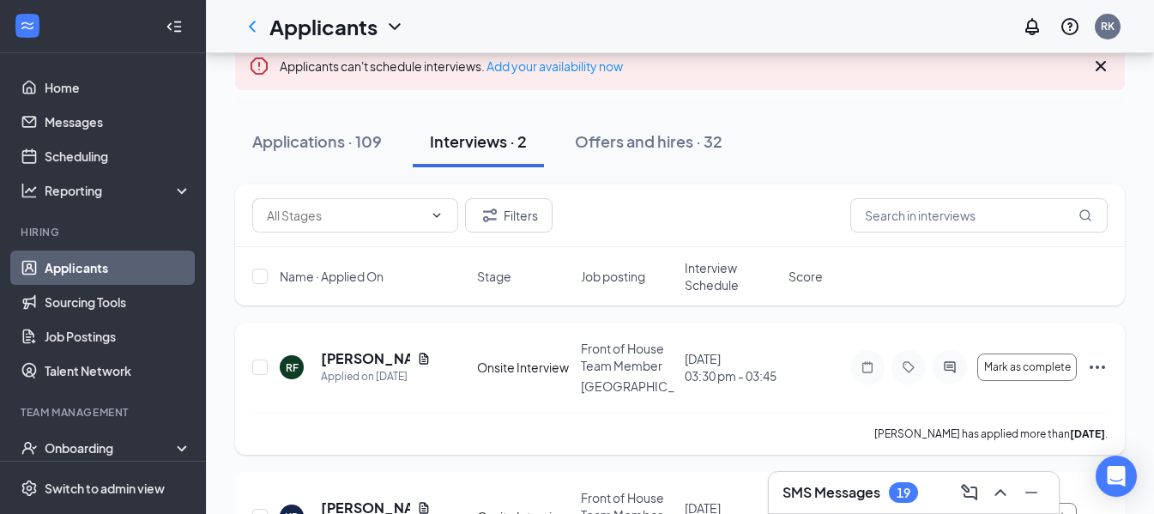
scroll to position [105, 0]
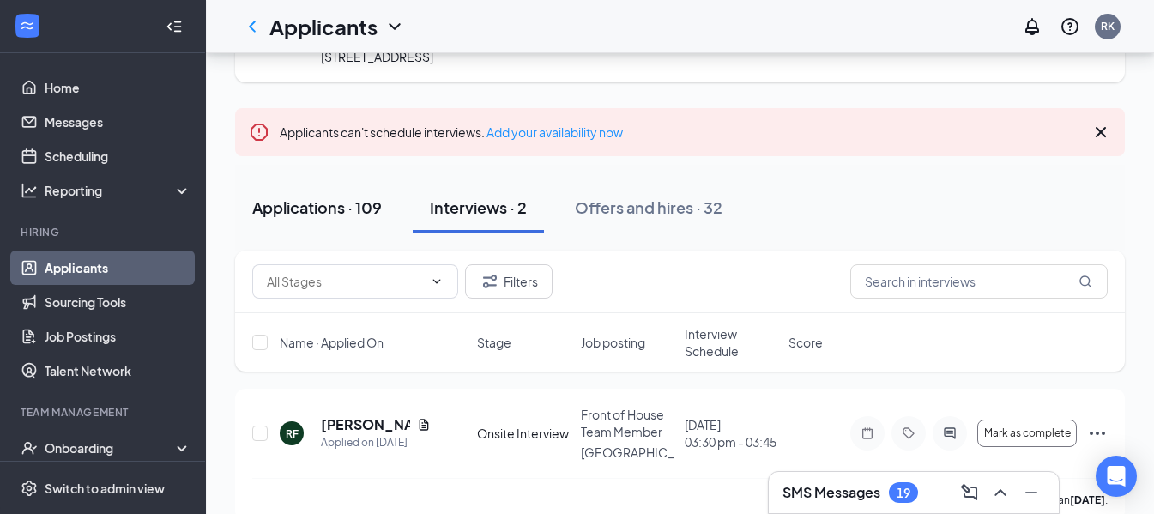
click at [341, 210] on div "Applications · 109" at bounding box center [317, 206] width 130 height 21
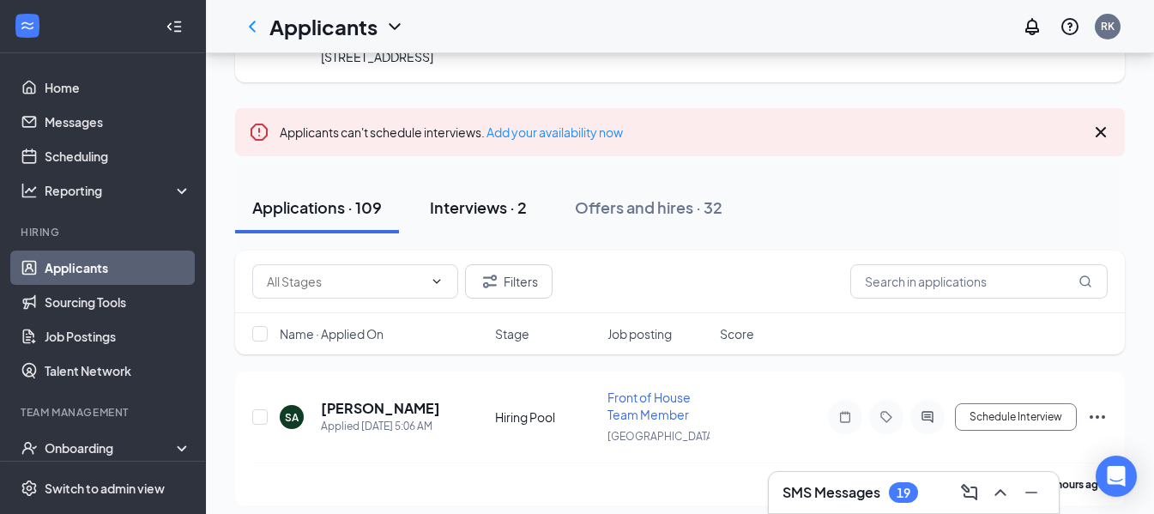
click at [458, 208] on div "Interviews · 2" at bounding box center [478, 206] width 97 height 21
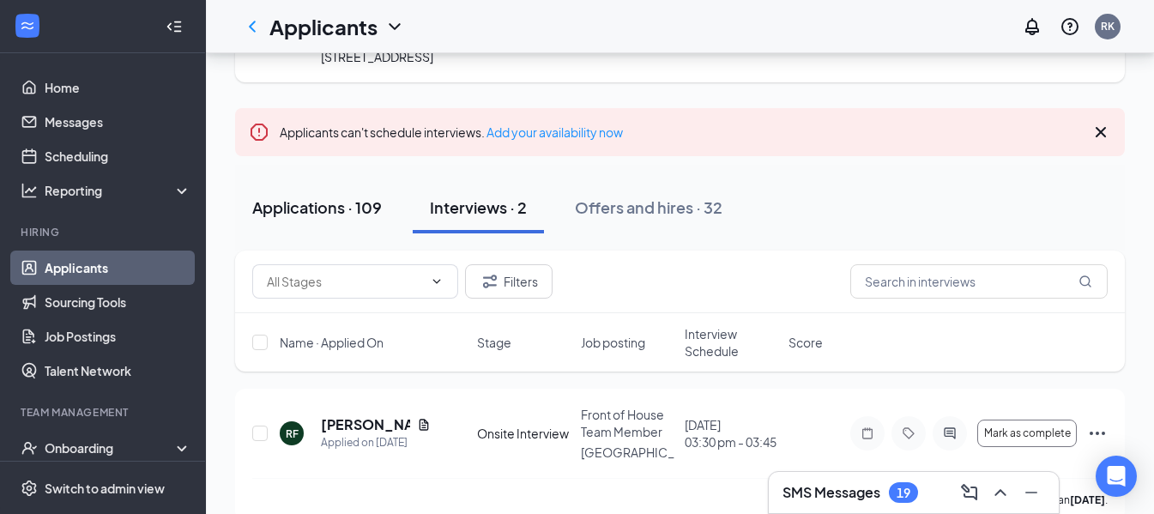
click at [354, 205] on div "Applications · 109" at bounding box center [317, 206] width 130 height 21
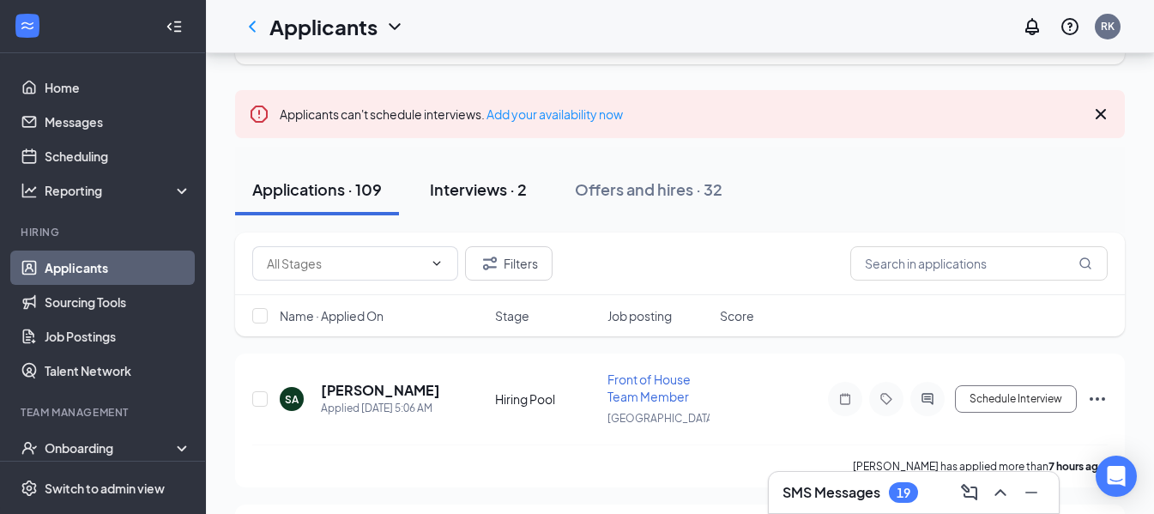
scroll to position [105, 0]
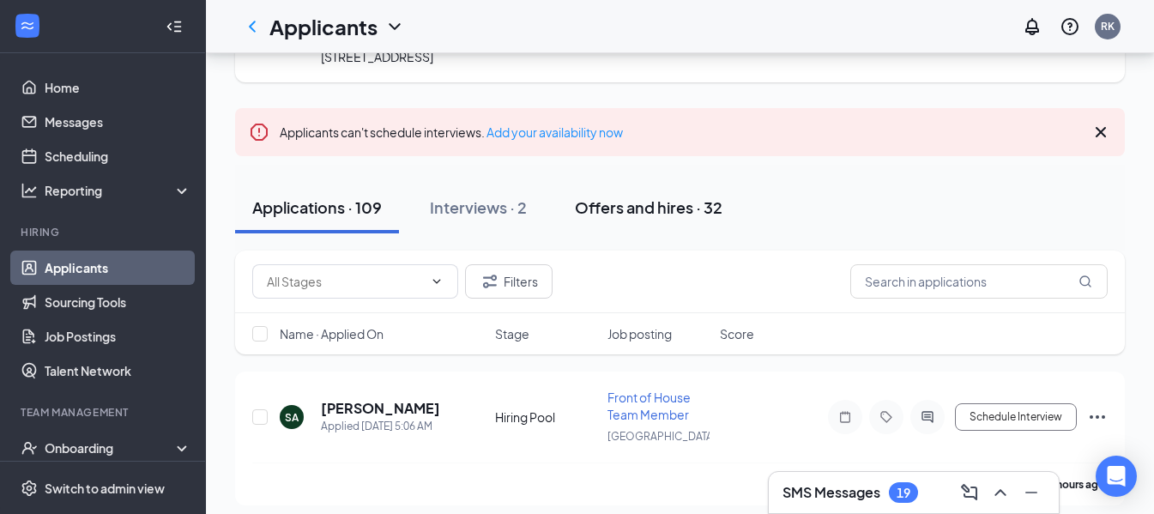
click at [658, 210] on div "Offers and hires · 32" at bounding box center [649, 206] width 148 height 21
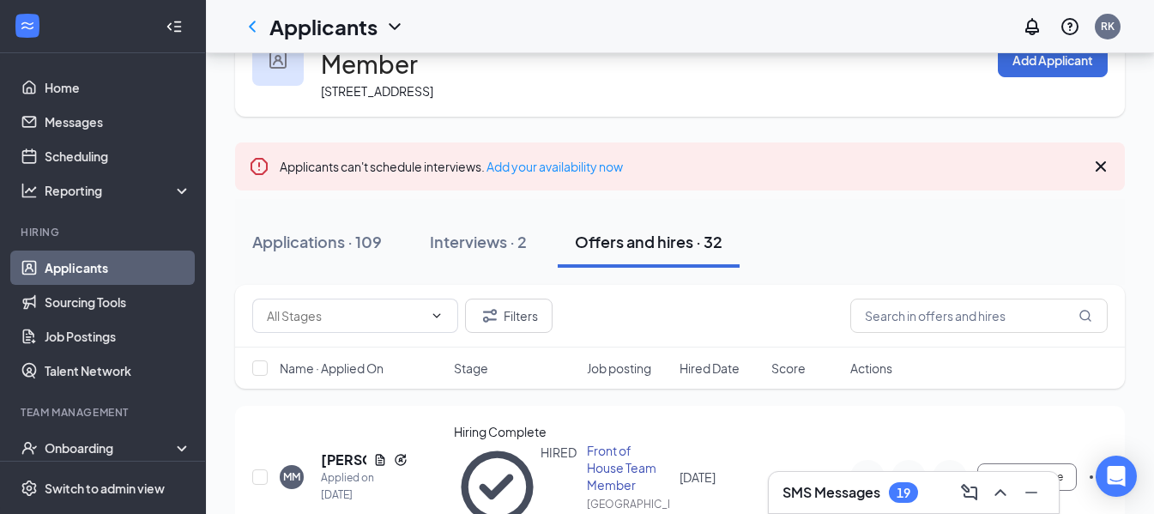
scroll to position [105, 0]
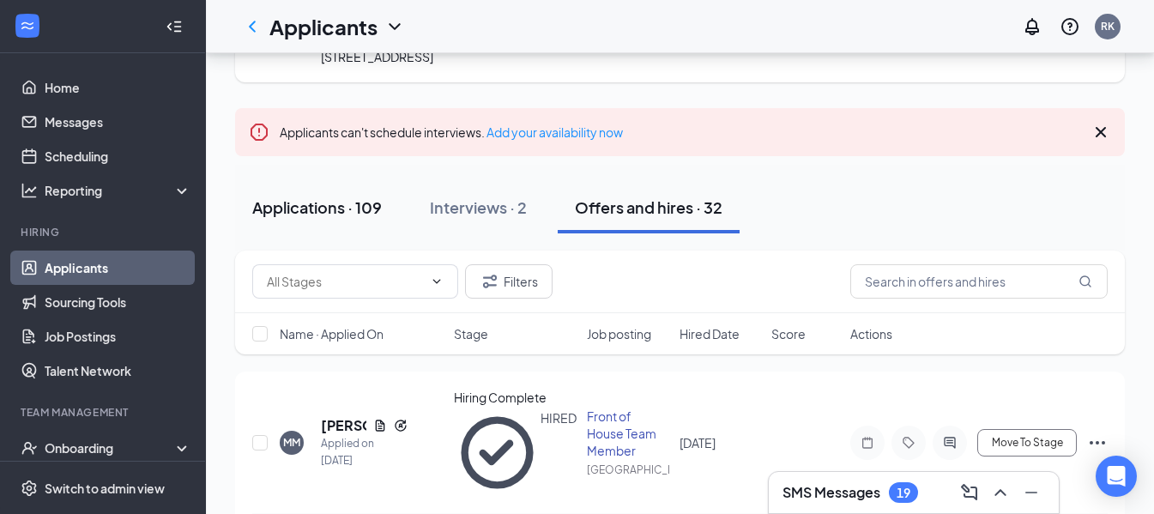
click at [365, 209] on div "Applications · 109" at bounding box center [317, 206] width 130 height 21
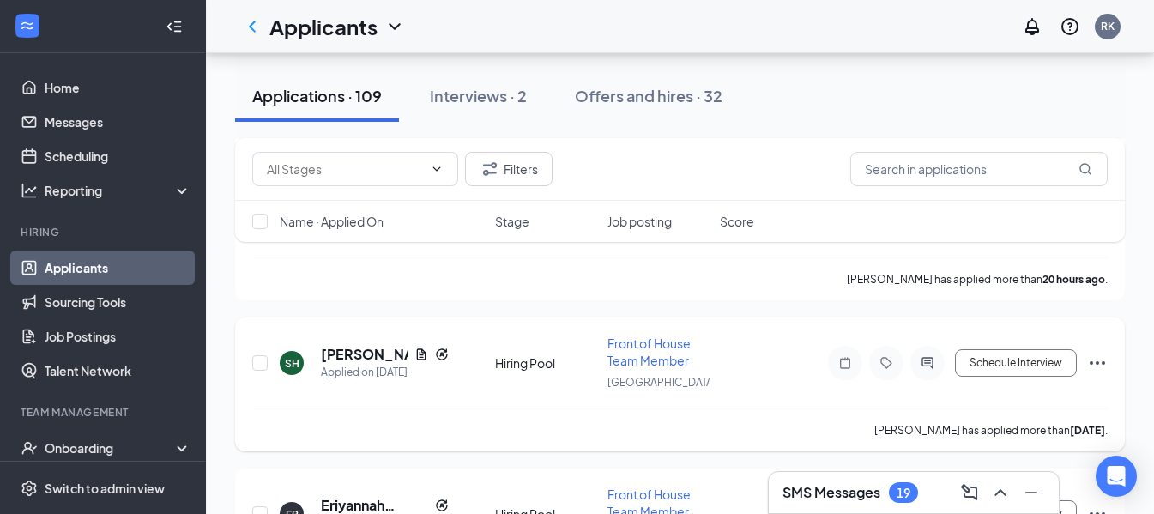
scroll to position [791, 0]
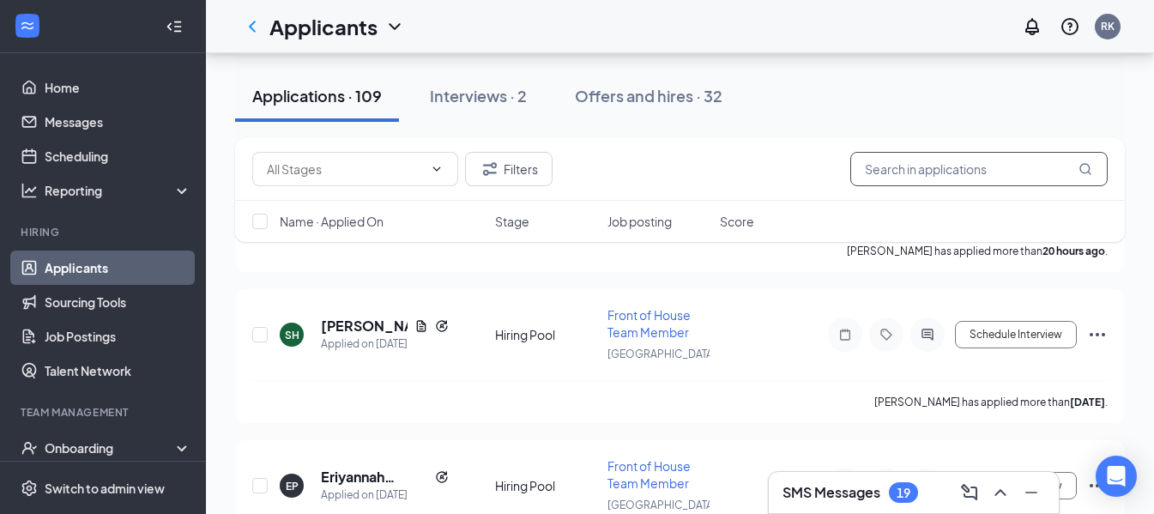
click at [902, 184] on input "text" at bounding box center [978, 169] width 257 height 34
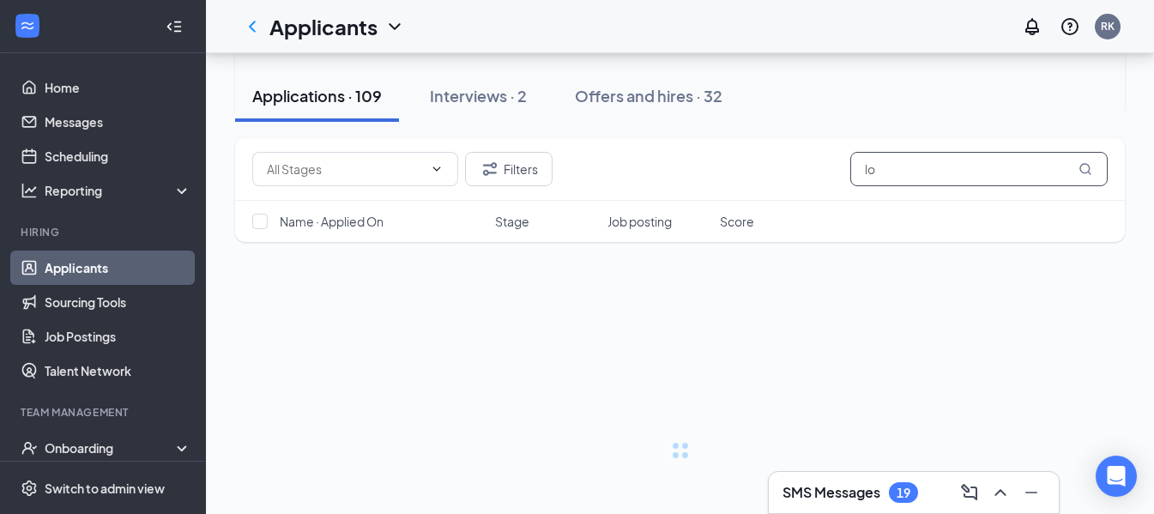
scroll to position [70, 0]
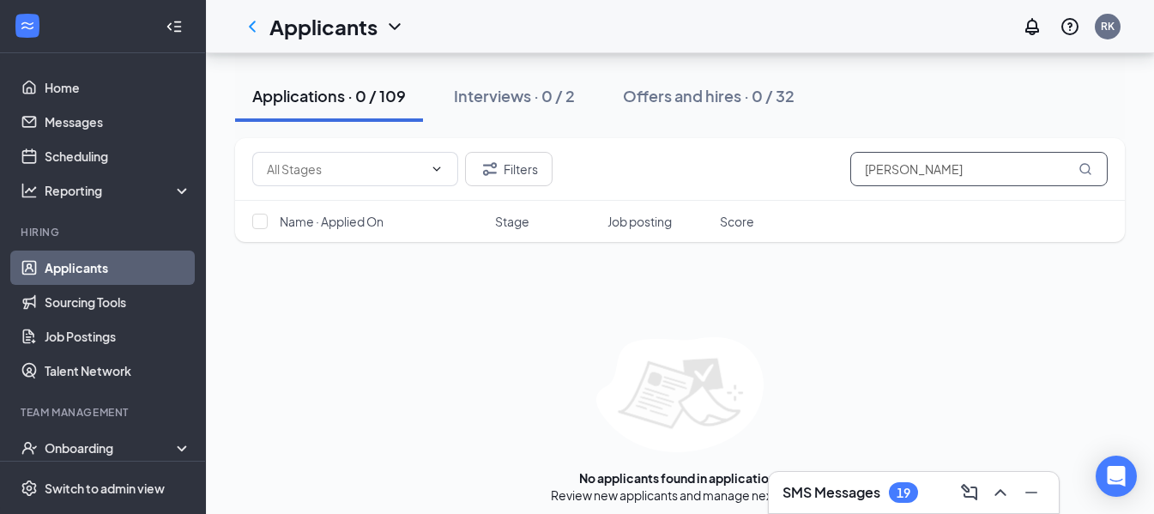
scroll to position [252, 0]
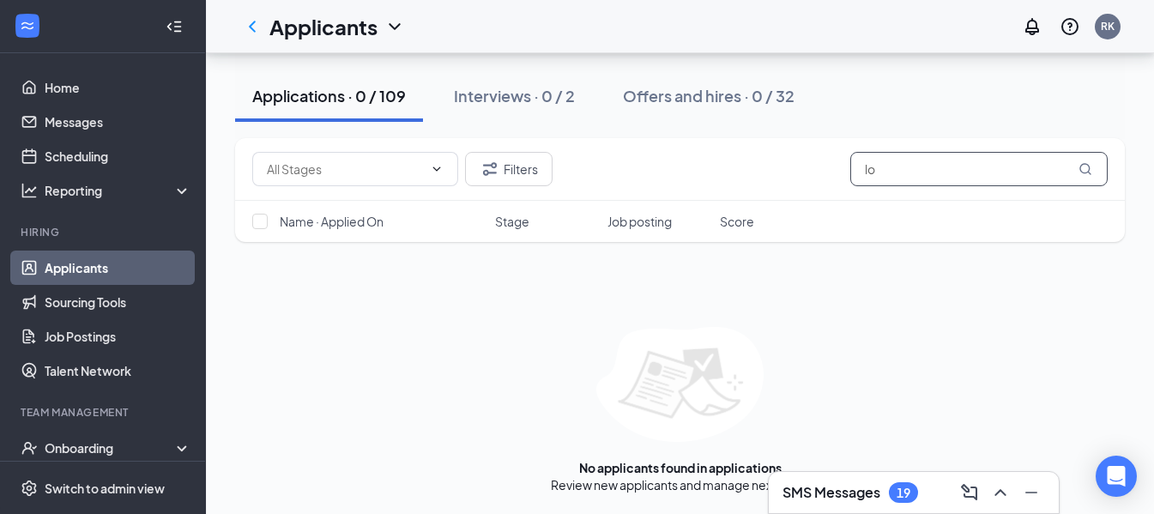
type input "l"
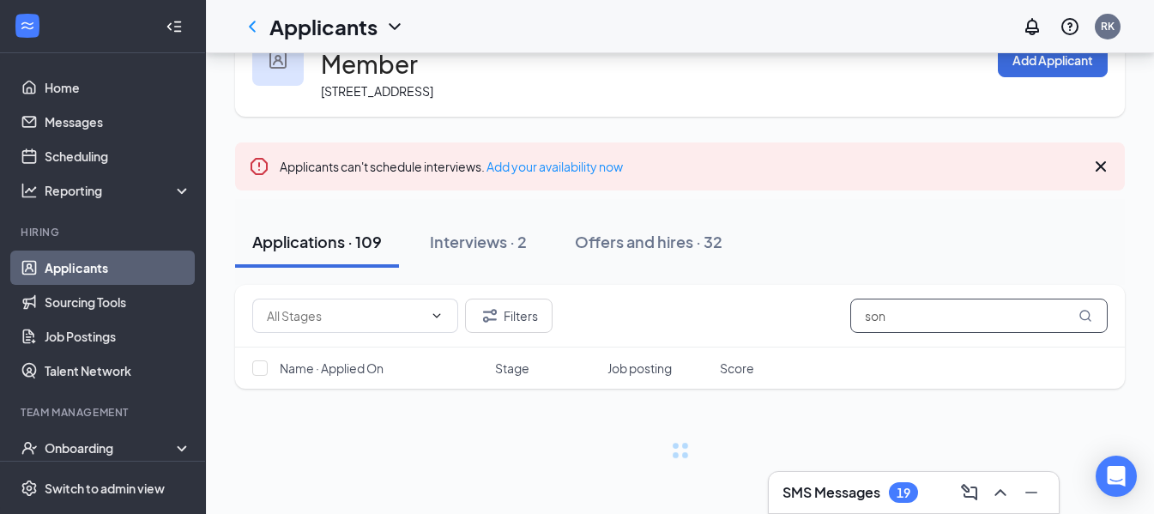
scroll to position [70, 0]
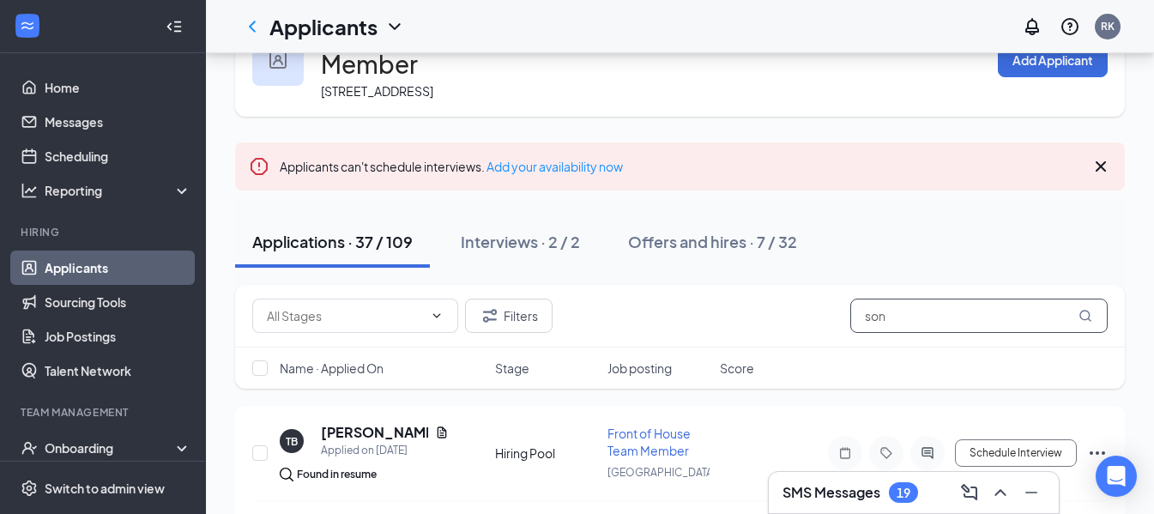
type input "son"
click at [836, 496] on h3 "SMS Messages" at bounding box center [831, 492] width 98 height 19
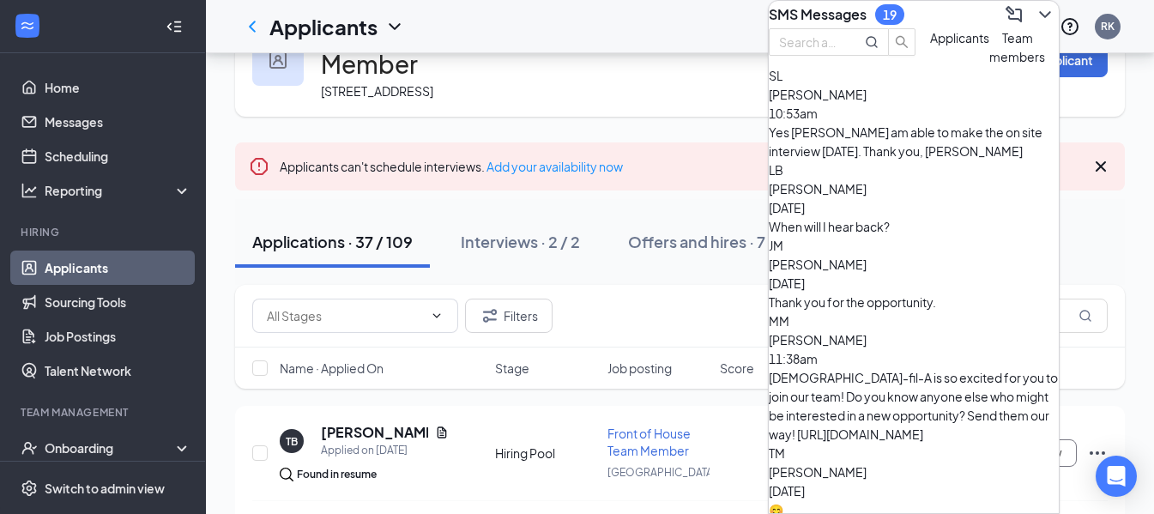
click at [865, 102] on span "[PERSON_NAME]" at bounding box center [818, 94] width 98 height 15
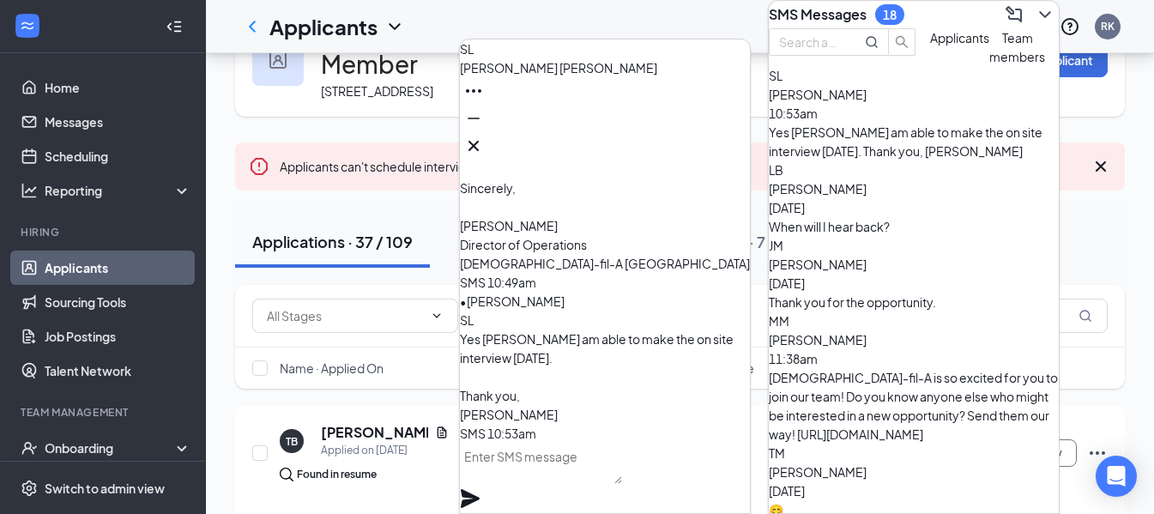
click at [618, 484] on textarea at bounding box center [541, 463] width 162 height 41
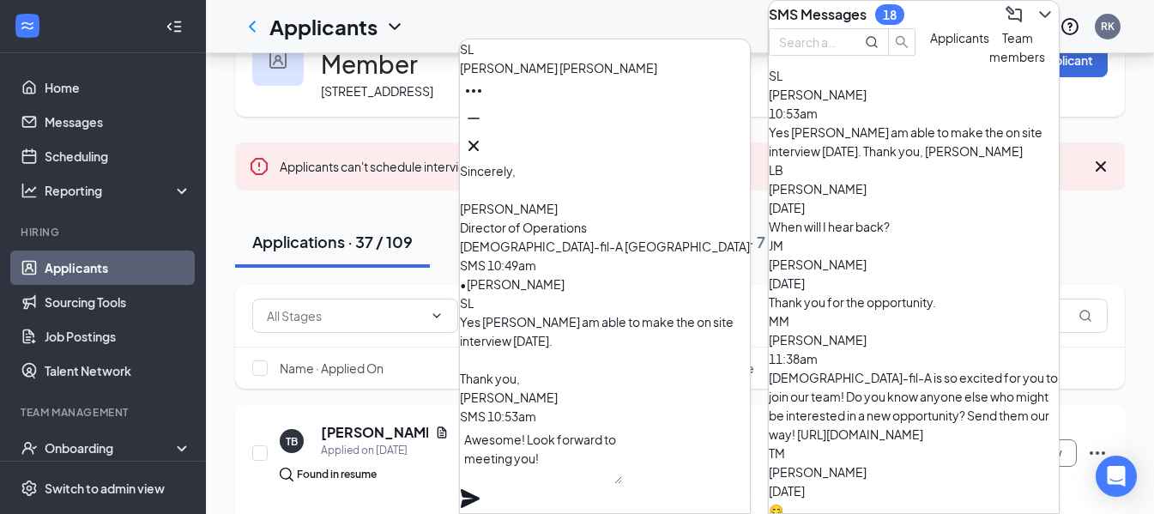
type textarea "Awesome! Look forward to meeting you!"
click at [479, 489] on icon "Plane" at bounding box center [470, 498] width 19 height 19
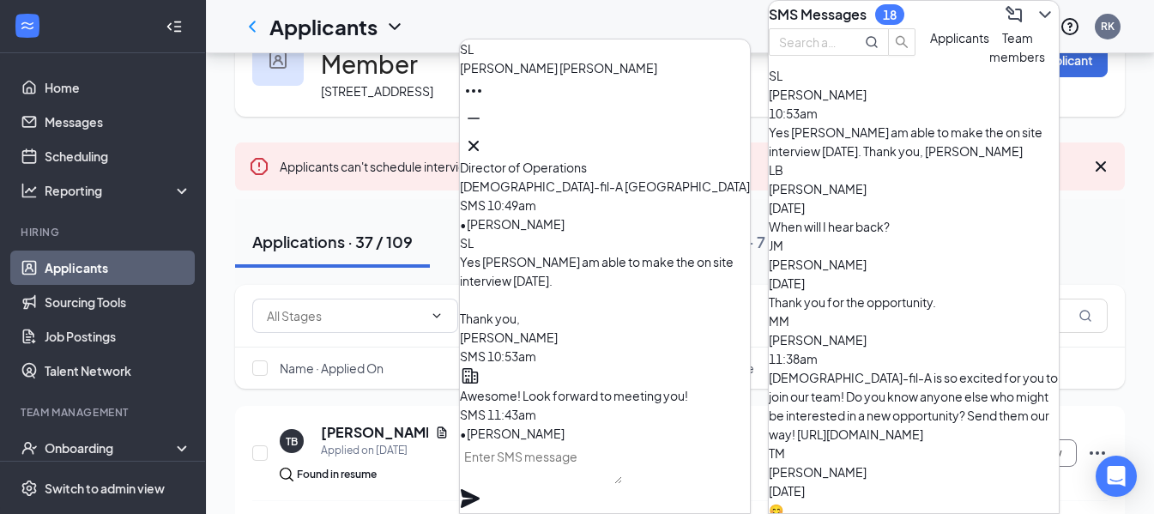
click at [830, 102] on span "[PERSON_NAME]" at bounding box center [818, 94] width 98 height 15
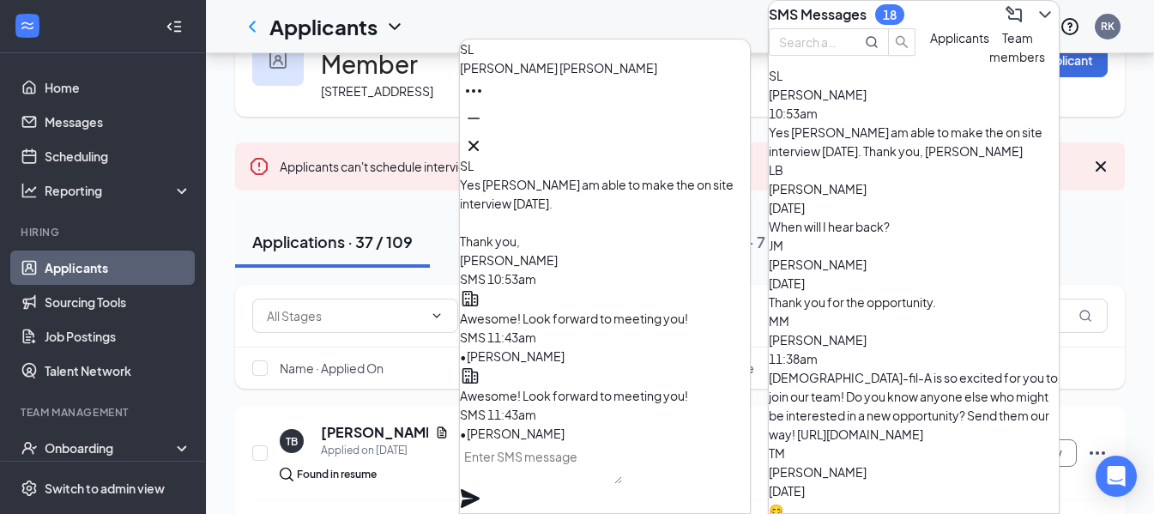
click at [792, 85] on div "SL" at bounding box center [914, 75] width 290 height 19
click at [566, 75] on span "[PERSON_NAME]" at bounding box center [558, 67] width 197 height 15
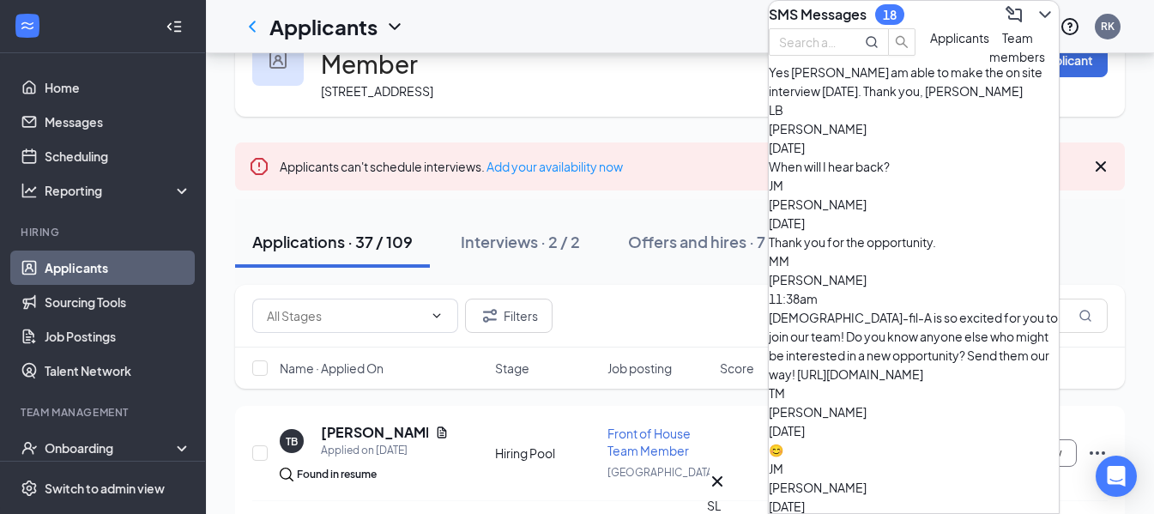
scroll to position [172, 0]
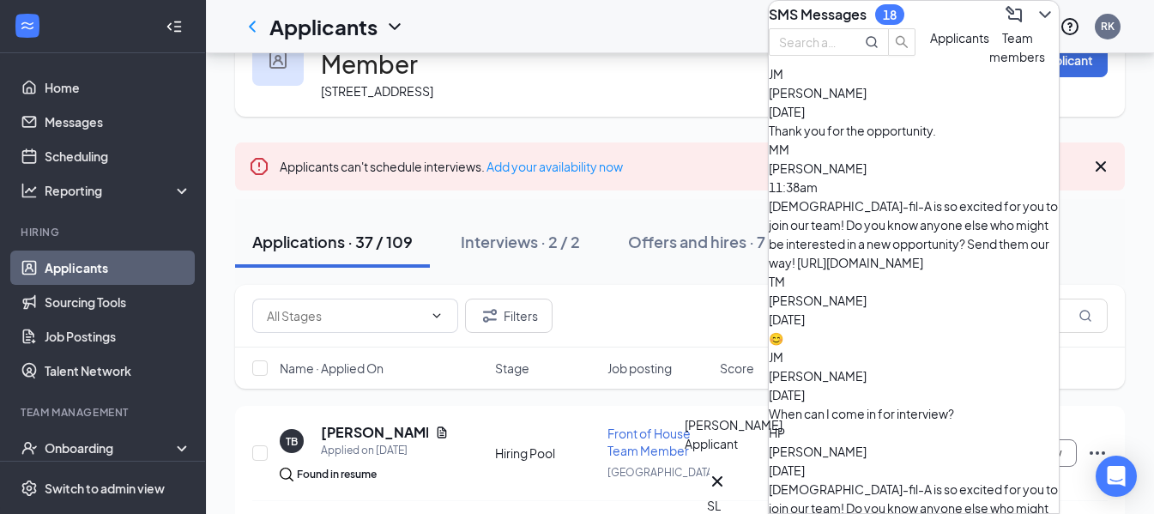
click at [716, 496] on div "SL" at bounding box center [717, 505] width 21 height 19
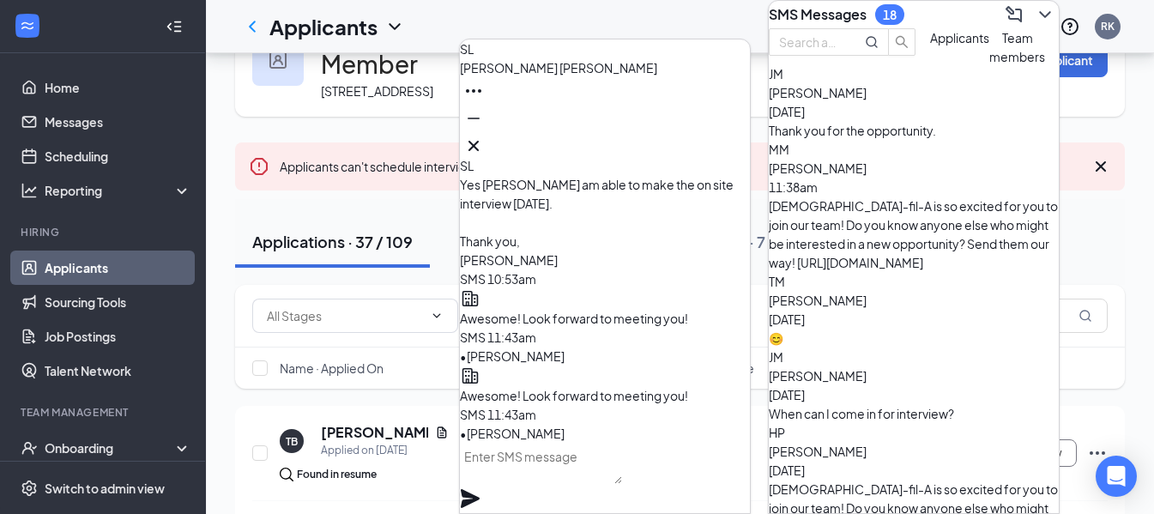
click at [511, 75] on span "[PERSON_NAME]" at bounding box center [558, 67] width 197 height 15
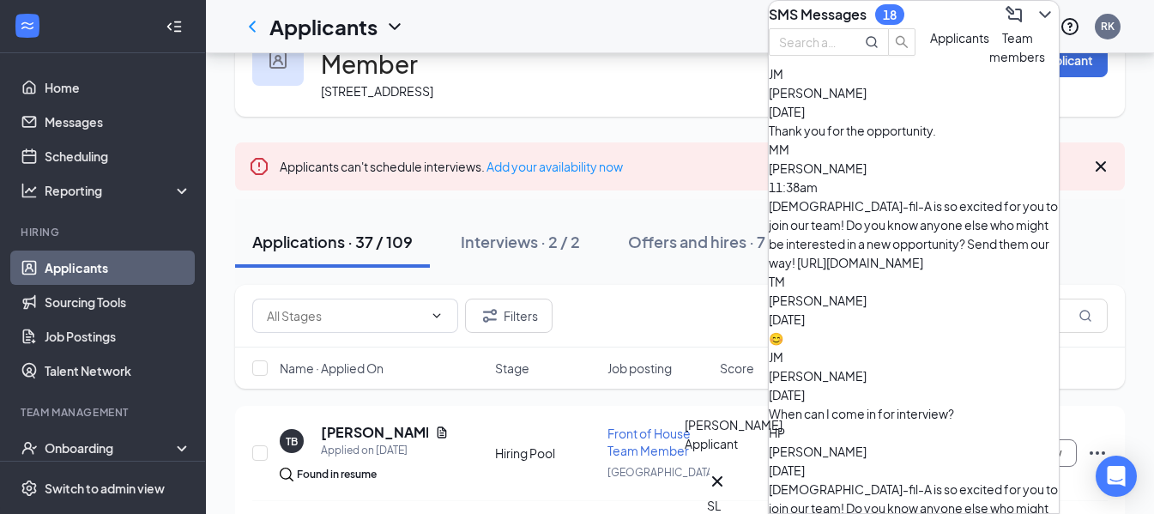
click at [727, 496] on div "SL" at bounding box center [717, 505] width 21 height 19
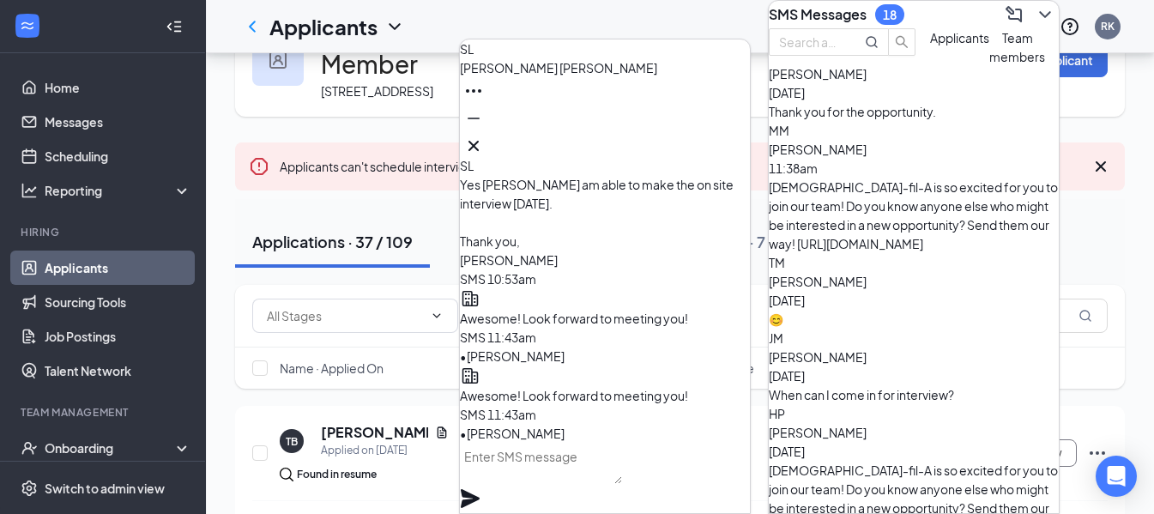
click at [1034, 22] on icon "ChevronDown" at bounding box center [1044, 14] width 21 height 21
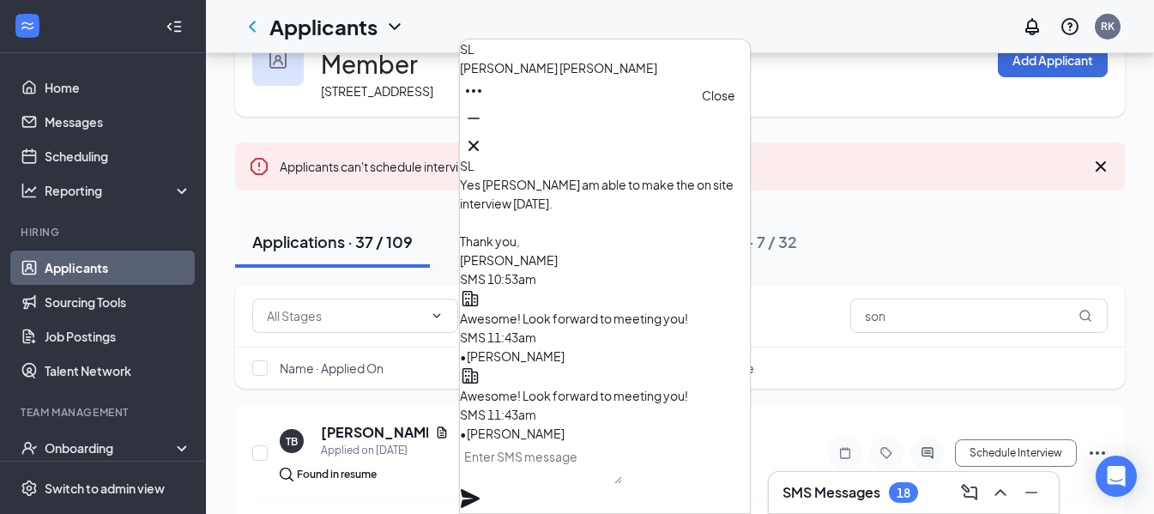
click at [484, 140] on icon "Cross" at bounding box center [473, 146] width 21 height 21
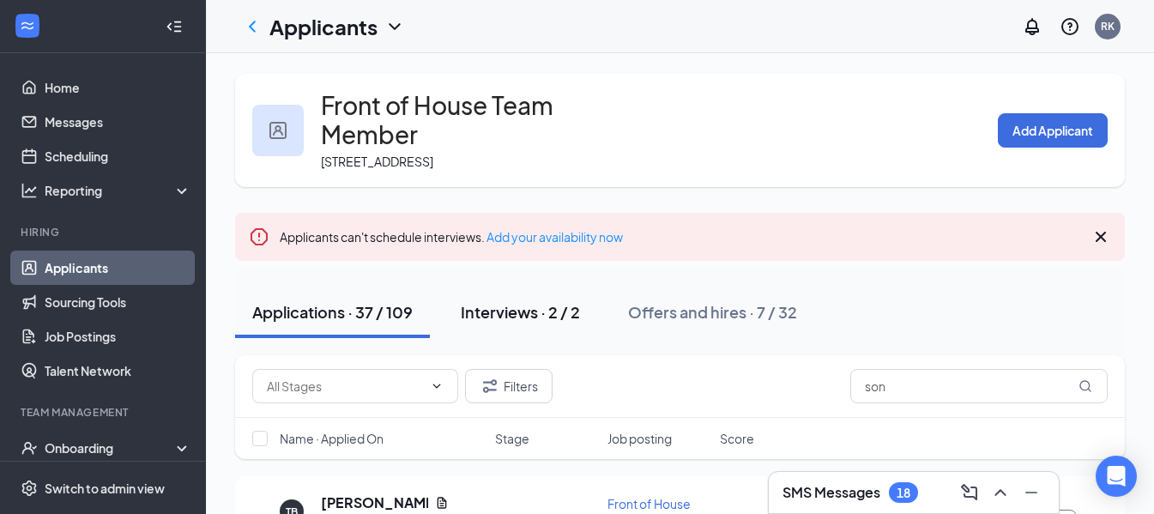
click at [473, 319] on div "Interviews · 2 / 2" at bounding box center [520, 311] width 119 height 21
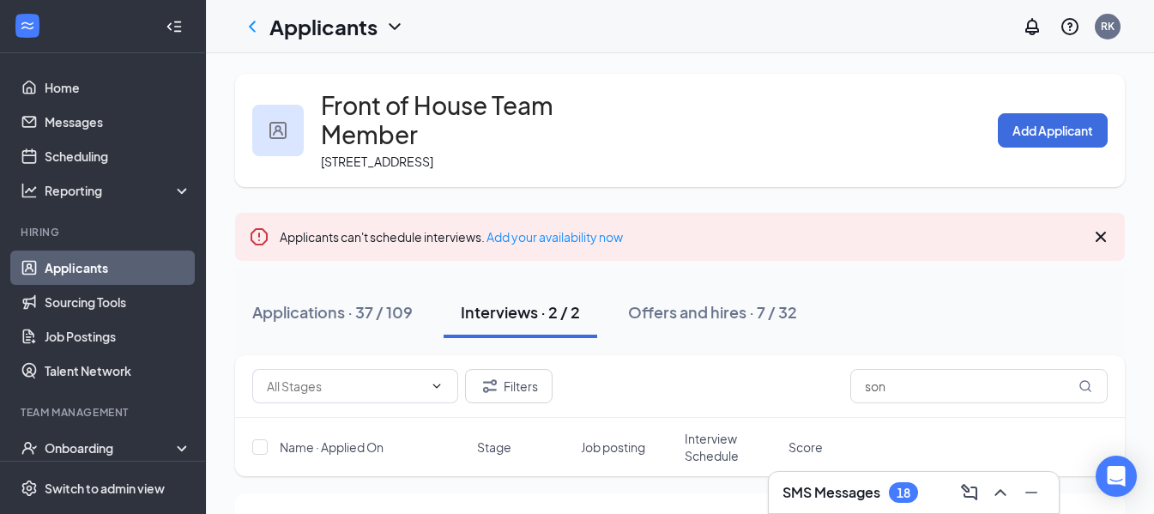
click at [75, 278] on link "Applicants" at bounding box center [118, 267] width 147 height 34
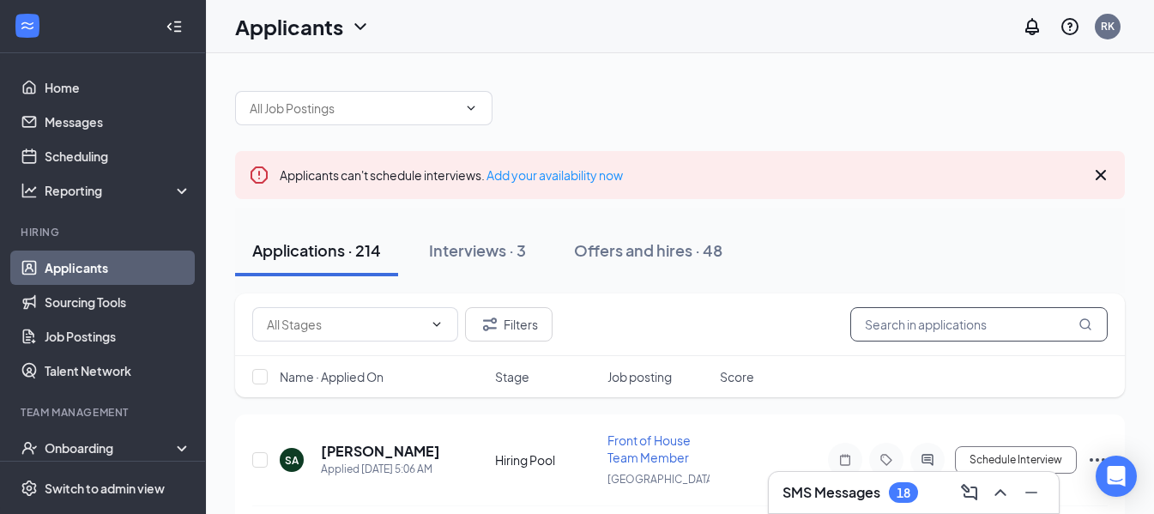
click at [960, 332] on input "text" at bounding box center [978, 324] width 257 height 34
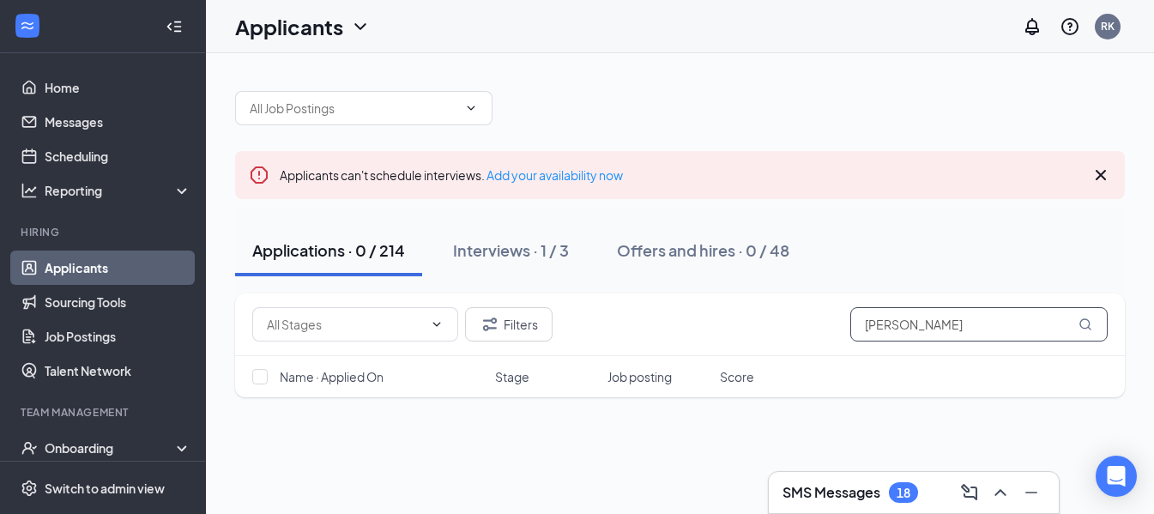
type input "[PERSON_NAME]"
click at [281, 246] on div "Applications · 0 / 214" at bounding box center [328, 249] width 153 height 21
click at [928, 325] on input "[PERSON_NAME]" at bounding box center [978, 324] width 257 height 34
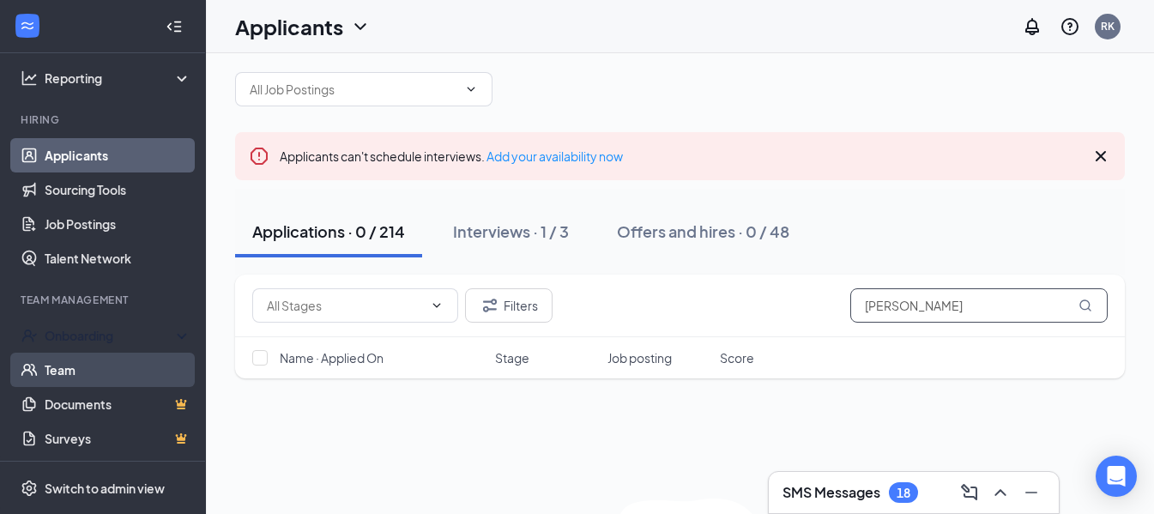
scroll to position [114, 0]
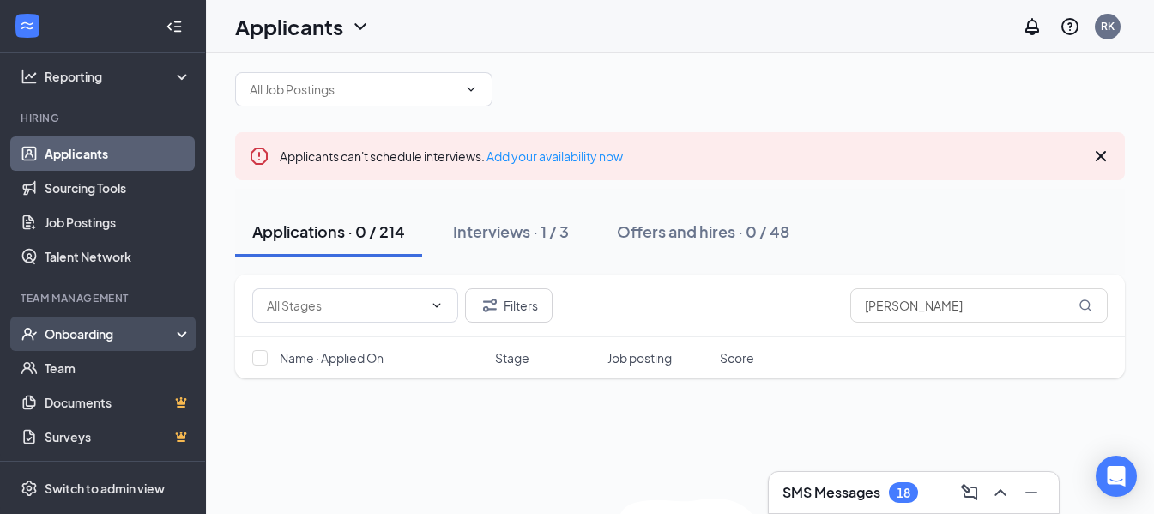
click at [115, 336] on div "Onboarding" at bounding box center [111, 333] width 132 height 17
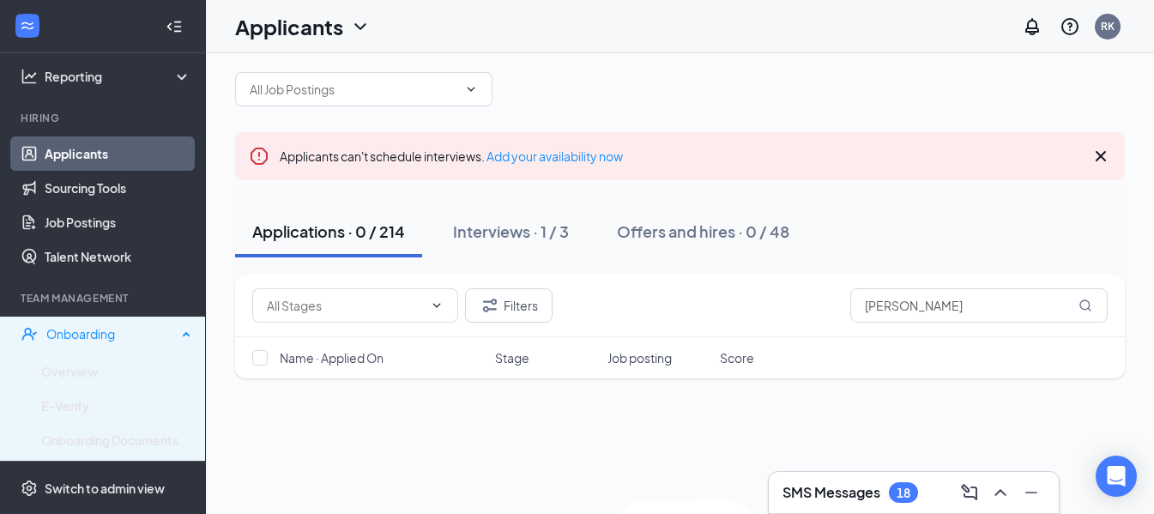
click at [112, 338] on div "Onboarding" at bounding box center [111, 333] width 130 height 17
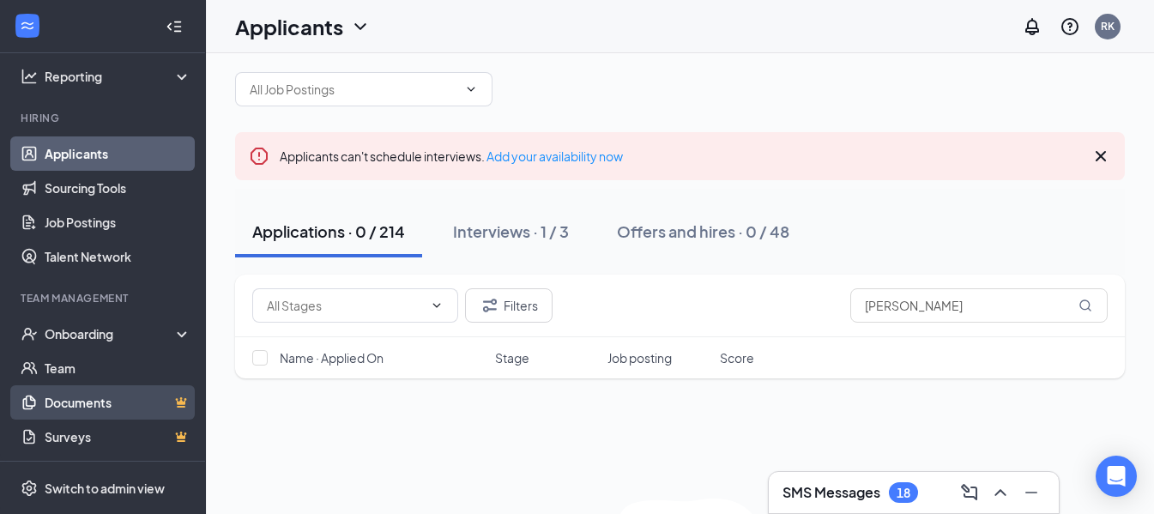
click at [99, 399] on link "Documents" at bounding box center [118, 402] width 147 height 34
